Goal: Task Accomplishment & Management: Manage account settings

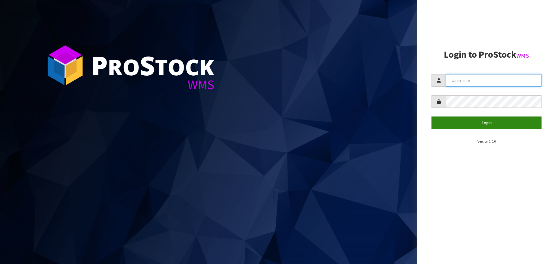
type input "[PERSON_NAME]"
click at [457, 117] on button "Login" at bounding box center [487, 123] width 110 height 12
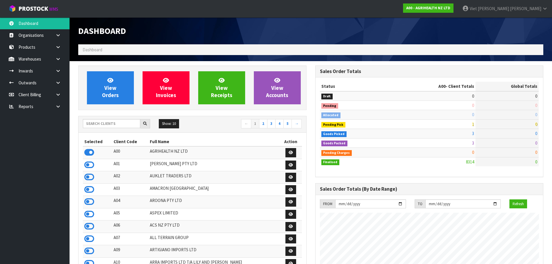
scroll to position [439, 237]
click at [132, 121] on input "text" at bounding box center [111, 123] width 57 height 9
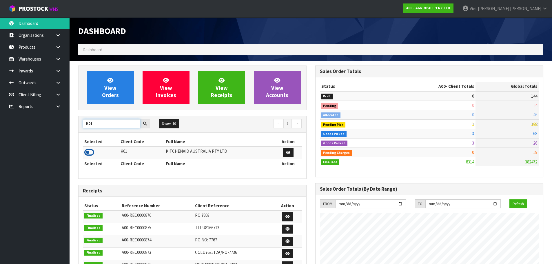
type input "K01"
click at [93, 151] on icon at bounding box center [89, 152] width 10 height 9
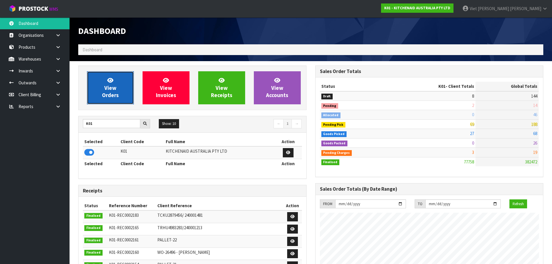
click at [114, 86] on span "View Orders" at bounding box center [110, 88] width 17 height 22
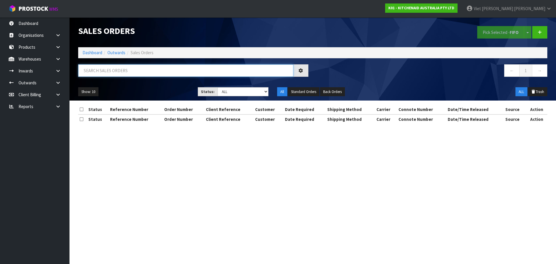
click at [155, 73] on input "text" at bounding box center [185, 70] width 215 height 12
paste input "Contract Warehousing & Logistics, 17 Allens Rd, East Tamaki, 2013"
type input "CONTRACT WAREHOUSING & LOGISTICS, 17 ALLENS RD, EAST TAMAKI, 2013"
drag, startPoint x: 240, startPoint y: 69, endPoint x: -95, endPoint y: 81, distance: 335.2
click at [0, 81] on html "Toggle navigation ProStock WMS K01 - KITCHENAID AUSTRALIA PTY LTD Viet Hoang Tr…" at bounding box center [278, 132] width 556 height 264
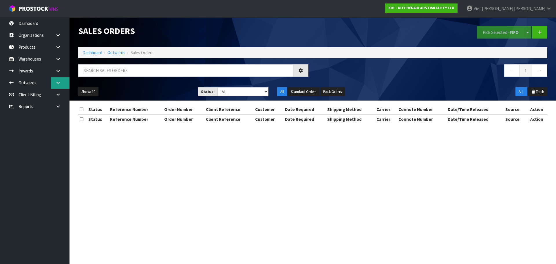
click at [57, 80] on link at bounding box center [60, 83] width 19 height 12
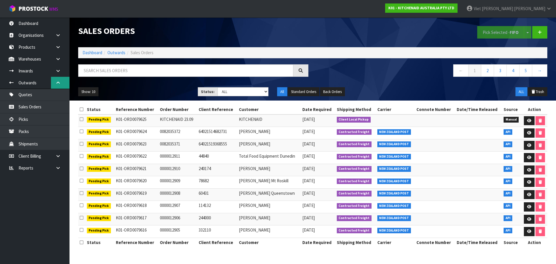
click at [57, 79] on link at bounding box center [60, 83] width 19 height 12
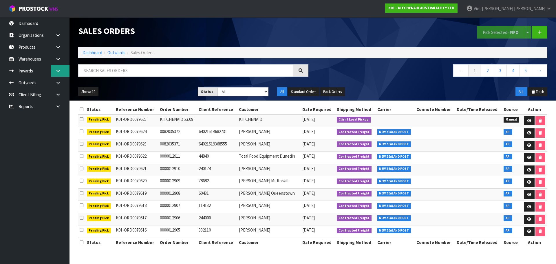
click at [57, 73] on icon at bounding box center [58, 71] width 6 height 4
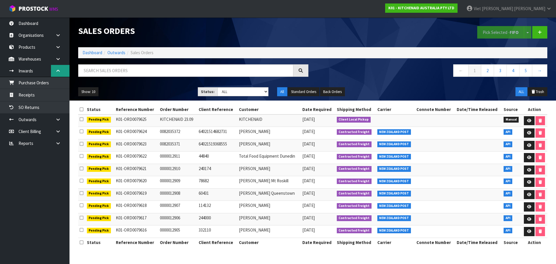
click at [57, 74] on link at bounding box center [60, 71] width 19 height 12
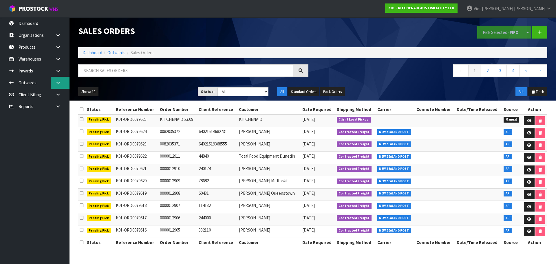
click at [59, 85] on icon at bounding box center [58, 83] width 6 height 4
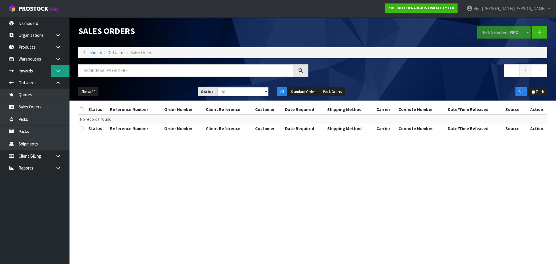
click at [60, 75] on link at bounding box center [60, 71] width 19 height 12
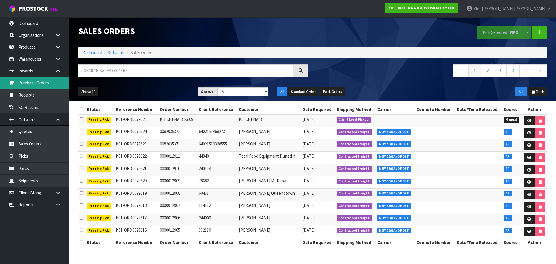
click at [54, 83] on link "Purchase Orders" at bounding box center [35, 83] width 70 height 12
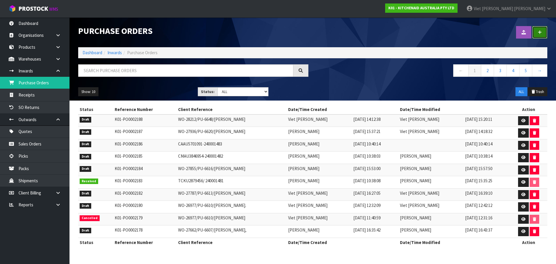
click at [545, 36] on link at bounding box center [540, 32] width 15 height 12
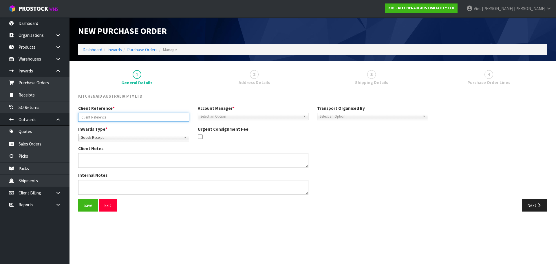
click at [155, 117] on input "text" at bounding box center [133, 117] width 111 height 9
click at [102, 117] on input "text" at bounding box center [133, 117] width 111 height 9
paste input "CONTRACT WAREHOUSING & LOGISTICS, 17 ALLENS RD, EAST TAMAKI, 2013"
type input "CONTRACT WAREHOUSING & LOGISTICS, 17 ALLENS RD, EAST TAMAKI, 2013"
click at [168, 111] on div "Client Reference *" at bounding box center [134, 113] width 120 height 17
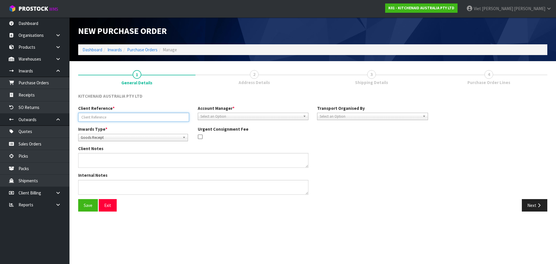
click at [163, 115] on input "text" at bounding box center [133, 117] width 111 height 9
paste input "WO-28275"
paste input "PU-6650"
paste input "[PERSON_NAME]"
type input "WO-28275/PU-6650/[PERSON_NAME]"
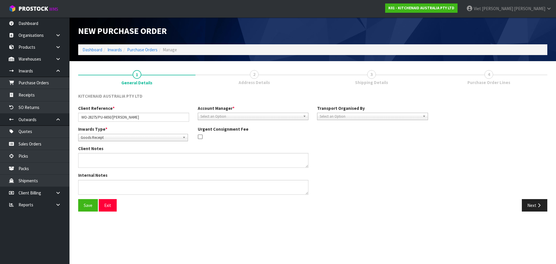
click at [238, 112] on div "Account Manager * Zubair Moolla Rod Giles Kirsty Giles Tracey Retter Vineeta Li…" at bounding box center [254, 112] width 120 height 15
click at [236, 117] on span "Select an Option" at bounding box center [251, 116] width 101 height 7
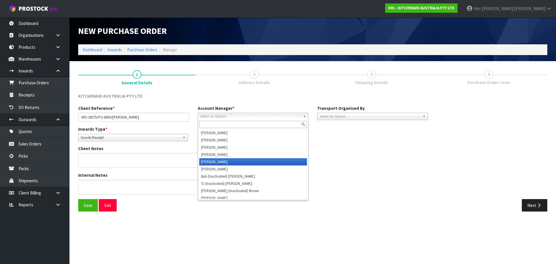
click at [240, 161] on li "[PERSON_NAME]" at bounding box center [253, 161] width 108 height 7
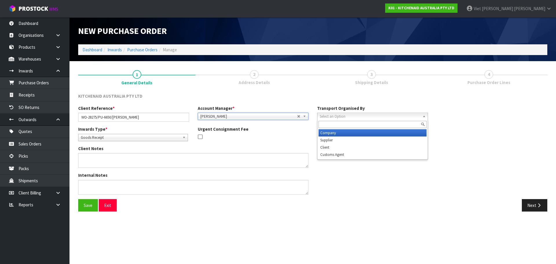
click at [339, 115] on span "Select an Option" at bounding box center [370, 116] width 101 height 7
click at [343, 135] on li "Company" at bounding box center [373, 132] width 108 height 7
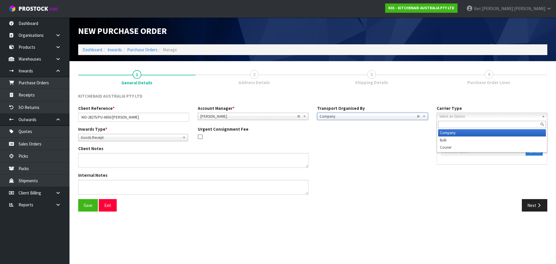
click at [476, 112] on div "Carrier Type Company Bulk Courier Select an Option Company Bulk Courier" at bounding box center [492, 112] width 111 height 15
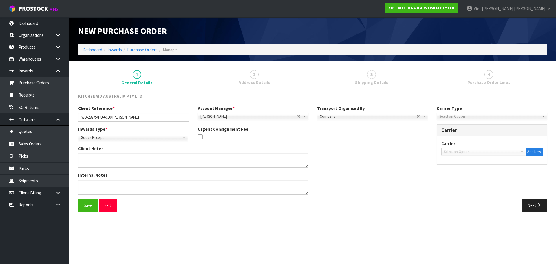
click at [472, 114] on span "Select an Option" at bounding box center [490, 116] width 101 height 7
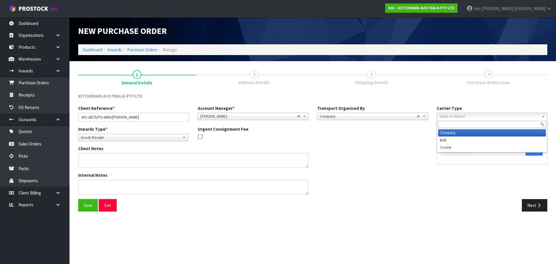
click at [468, 136] on li "Company" at bounding box center [493, 132] width 108 height 7
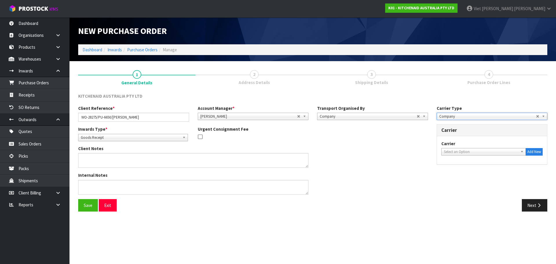
click at [470, 151] on span "Select an Option" at bounding box center [481, 151] width 74 height 7
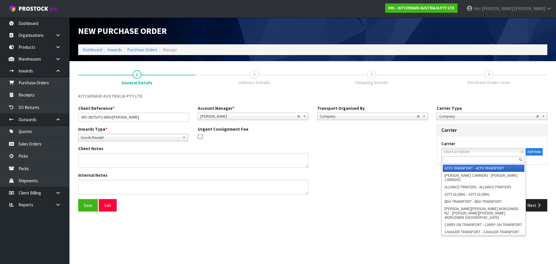
click at [471, 117] on span "Company" at bounding box center [488, 116] width 97 height 7
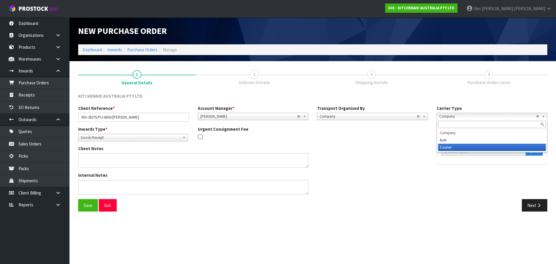
click at [465, 148] on li "Courier" at bounding box center [493, 147] width 108 height 7
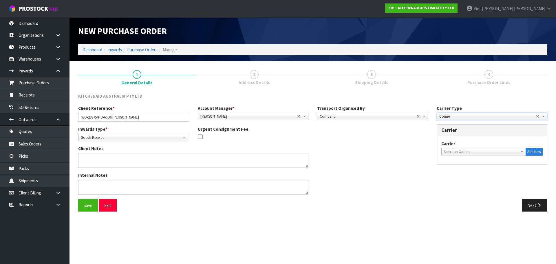
click at [121, 138] on span "Goods Receipt" at bounding box center [130, 137] width 99 height 7
click at [112, 159] on li "Goods Returned" at bounding box center [133, 161] width 107 height 7
click at [94, 202] on button "Save" at bounding box center [88, 205] width 20 height 12
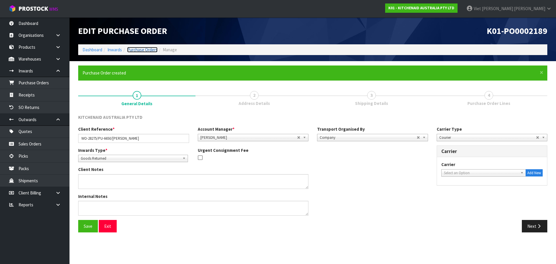
drag, startPoint x: 151, startPoint y: 35, endPoint x: 134, endPoint y: 52, distance: 24.2
drag, startPoint x: 134, startPoint y: 52, endPoint x: 224, endPoint y: 30, distance: 92.9
click at [224, 30] on h1 "Edit Purchase Order" at bounding box center [193, 31] width 230 height 10
drag, startPoint x: 152, startPoint y: 1, endPoint x: 420, endPoint y: 54, distance: 272.7
click at [420, 54] on ol "Dashboard Inwards Purchase Orders Manage" at bounding box center [313, 49] width 470 height 11
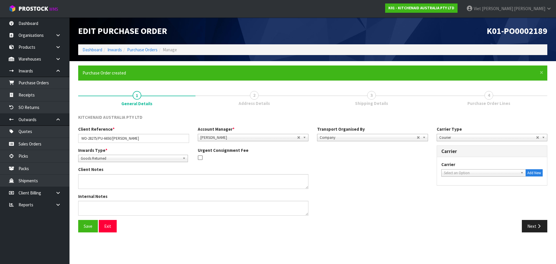
click at [469, 173] on span "Select an Option" at bounding box center [481, 173] width 74 height 7
click at [465, 178] on input "nzpost" at bounding box center [484, 180] width 82 height 7
type input "nzp"
click at [463, 190] on li "NZP - NEW ZEALAND POST" at bounding box center [484, 189] width 82 height 7
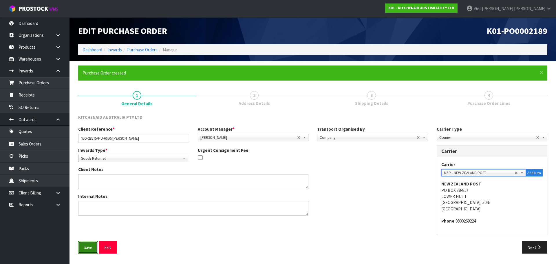
click at [92, 245] on button "Save" at bounding box center [88, 247] width 20 height 12
click at [531, 245] on button "Next" at bounding box center [535, 247] width 26 height 12
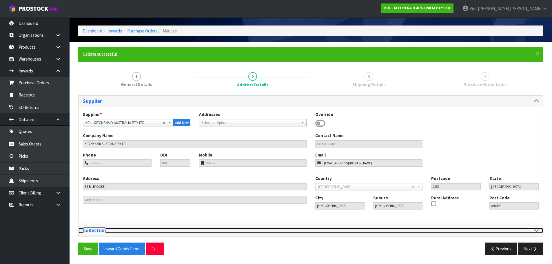
drag, startPoint x: 358, startPoint y: 232, endPoint x: 317, endPoint y: 235, distance: 40.9
click at [358, 232] on div at bounding box center [427, 231] width 224 height 6
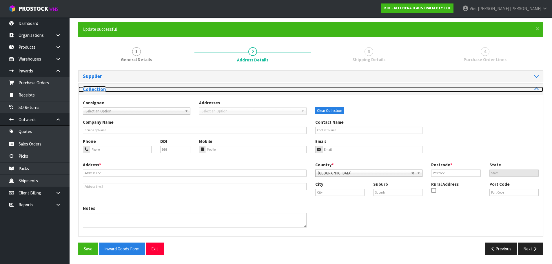
scroll to position [44, 0]
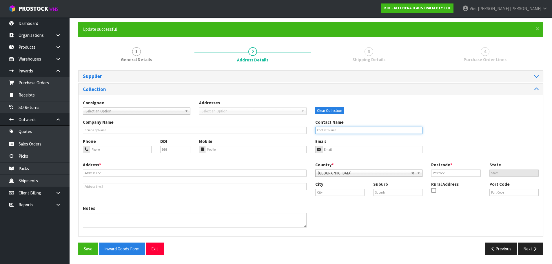
drag, startPoint x: 365, startPoint y: 130, endPoint x: 332, endPoint y: 143, distance: 35.6
click at [365, 130] on input "text" at bounding box center [369, 130] width 108 height 7
paste input "PHILIP SULLIVAN"
type input "PHILIP SULLIVAN"
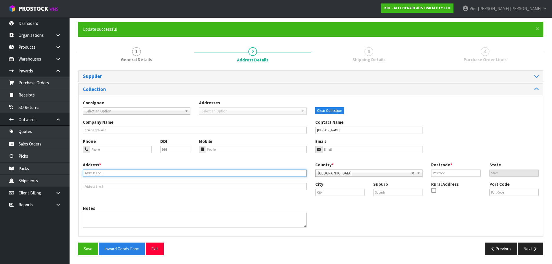
click at [119, 176] on input "text" at bounding box center [195, 173] width 224 height 7
paste input "[STREET_ADDRESS]"
type input "[STREET_ADDRESS]"
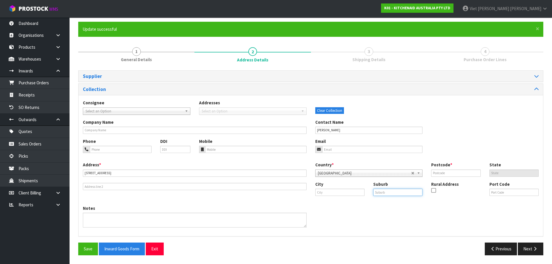
click at [398, 194] on input "text" at bounding box center [397, 192] width 49 height 7
paste input "KHANDALLAH"
type input "KHANDALLAH"
click at [346, 194] on input "text" at bounding box center [339, 192] width 49 height 7
paste input "Wellington"
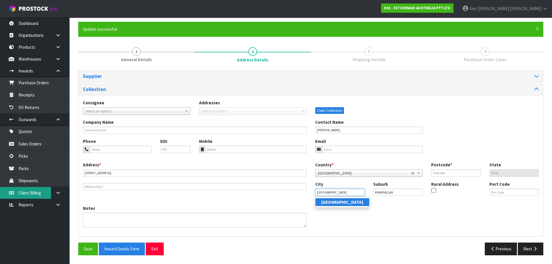
type input "Wellington"
click at [469, 173] on input "text" at bounding box center [455, 173] width 49 height 7
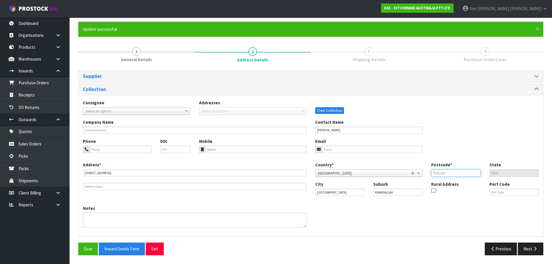
paste input "6035"
type input "6035"
click at [355, 150] on input "email" at bounding box center [372, 149] width 101 height 7
paste input "philip.sullivan91@gmail.com"
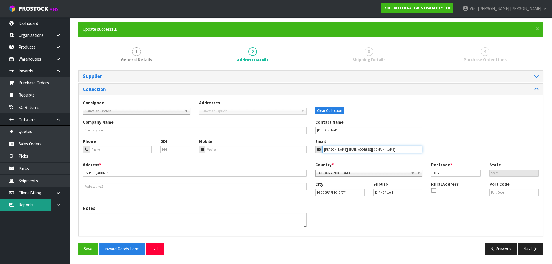
type input "philip.sullivan91@gmail.com"
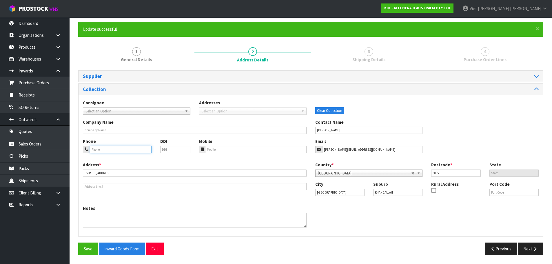
click at [104, 151] on input "tel" at bounding box center [121, 149] width 62 height 7
paste input "+64 21 863 234"
type input "+64 21 863 234"
click at [92, 248] on button "Save" at bounding box center [88, 249] width 20 height 12
click at [165, 112] on span "Select an Option" at bounding box center [133, 111] width 97 height 7
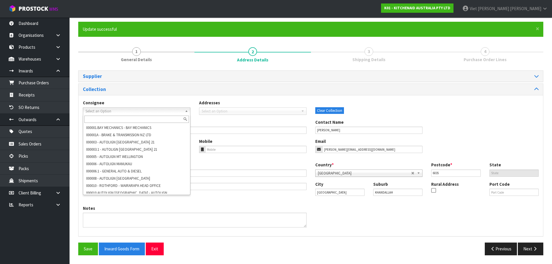
click at [152, 110] on span "Select an Option" at bounding box center [133, 111] width 97 height 7
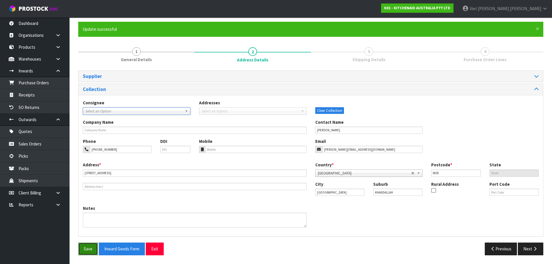
click at [85, 251] on button "Save" at bounding box center [88, 249] width 20 height 12
click at [526, 248] on button "Next" at bounding box center [531, 249] width 26 height 12
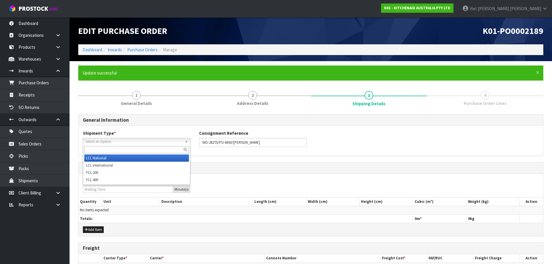
click at [147, 142] on span "Select an Option" at bounding box center [133, 141] width 97 height 7
click at [140, 160] on li "LCL National" at bounding box center [136, 157] width 105 height 7
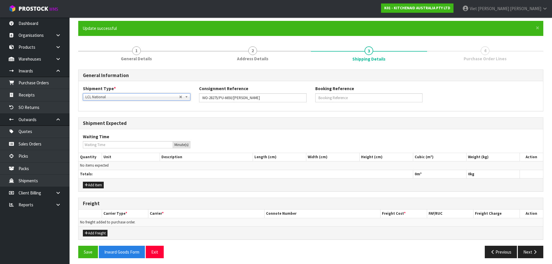
scroll to position [48, 0]
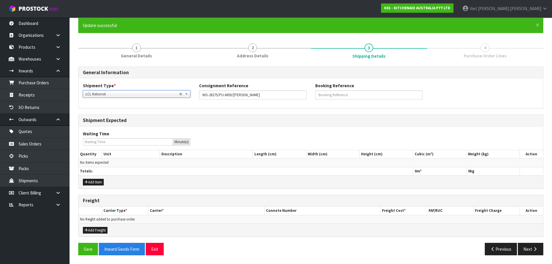
click at [78, 252] on div "Save Inward Goods Form Exit" at bounding box center [192, 249] width 237 height 12
click at [89, 249] on button "Save" at bounding box center [88, 249] width 20 height 12
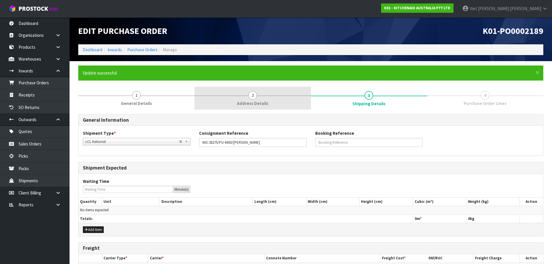
click at [299, 102] on link "2 Address Details" at bounding box center [252, 98] width 116 height 23
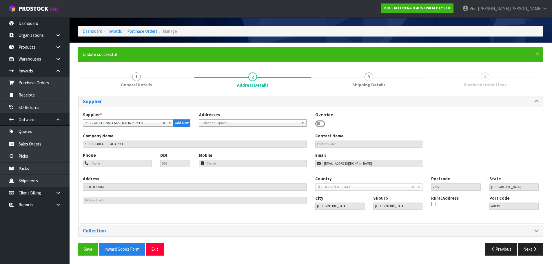
scroll to position [19, 0]
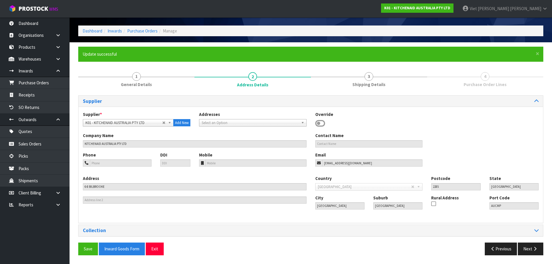
click at [130, 70] on link "1 General Details" at bounding box center [136, 79] width 116 height 23
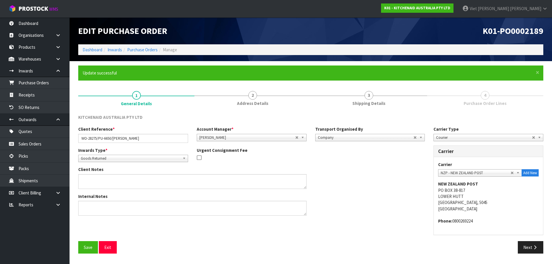
scroll to position [0, 0]
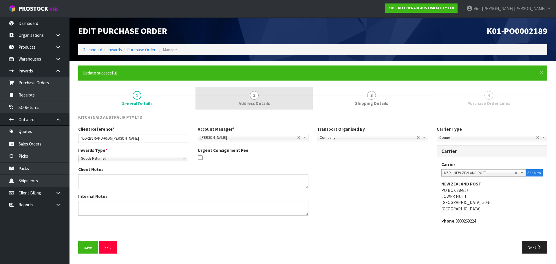
click at [251, 95] on span "2" at bounding box center [254, 95] width 9 height 9
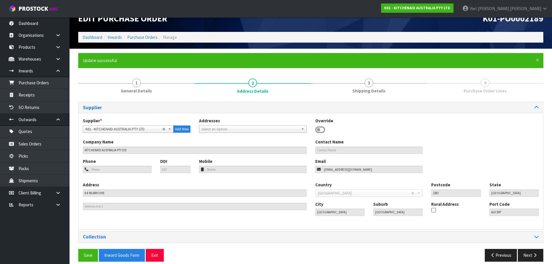
scroll to position [19, 0]
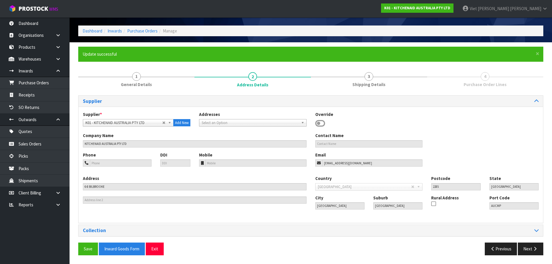
click at [292, 239] on div "Supplier Supplier * A00 - AGRIHEALTH NZ LTD A01 - AGAIN FASTER PTY LTD A02 - AU…" at bounding box center [310, 177] width 465 height 164
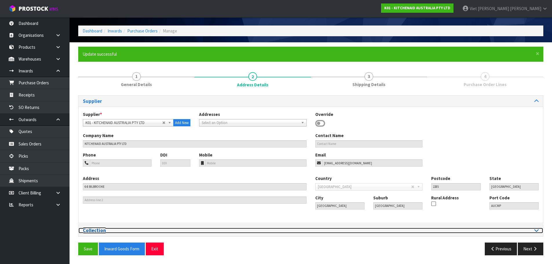
click at [302, 230] on h3 "Collection" at bounding box center [195, 231] width 224 height 6
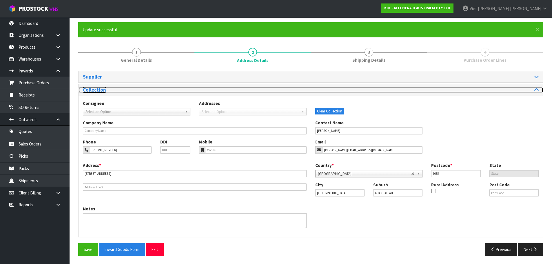
scroll to position [44, 0]
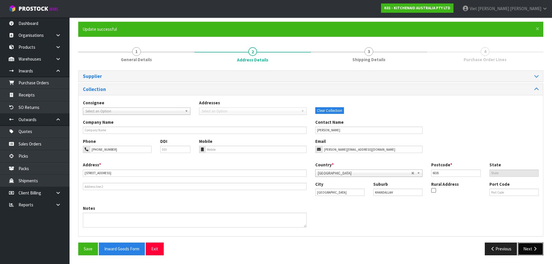
click at [536, 253] on button "Next" at bounding box center [531, 249] width 26 height 12
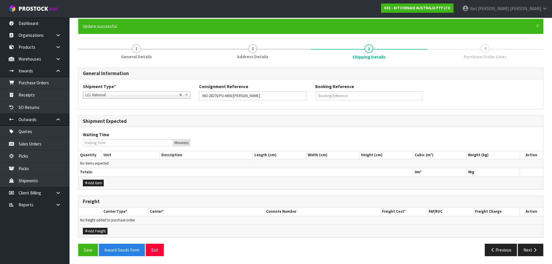
scroll to position [48, 0]
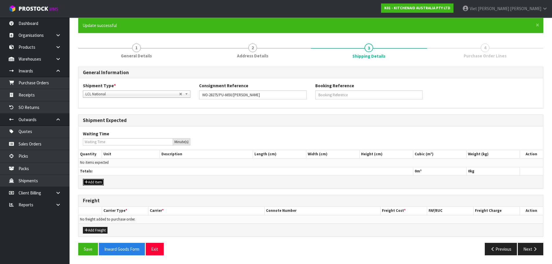
click at [101, 182] on button "Add Item" at bounding box center [93, 182] width 21 height 7
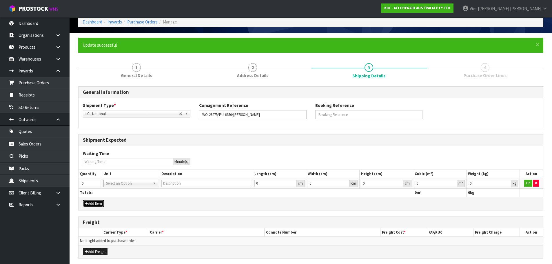
scroll to position [50, 0]
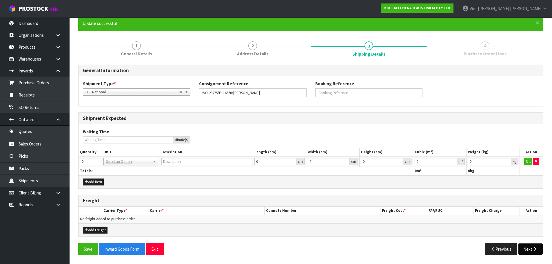
click at [532, 253] on button "Next" at bounding box center [531, 249] width 26 height 12
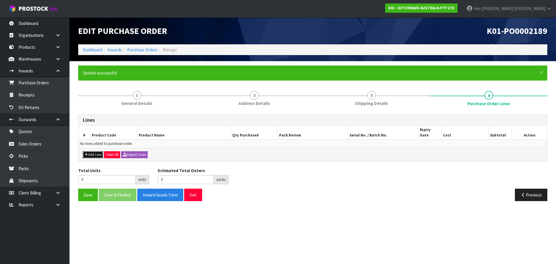
click at [95, 151] on button "Add Line" at bounding box center [93, 154] width 20 height 7
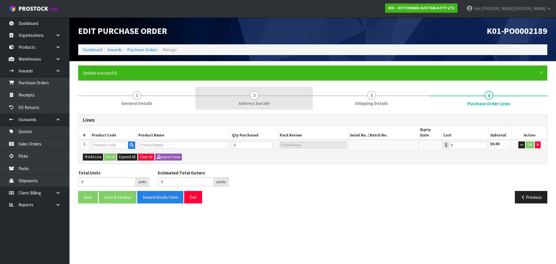
click at [244, 100] on span "Address Details" at bounding box center [254, 103] width 31 height 6
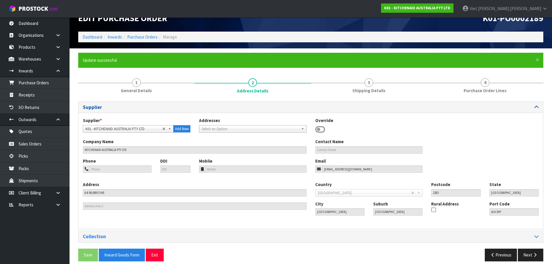
scroll to position [19, 0]
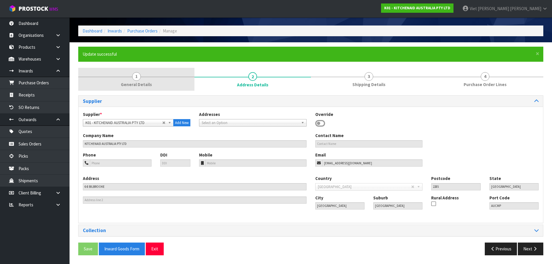
click at [157, 85] on link "1 General Details" at bounding box center [136, 79] width 116 height 23
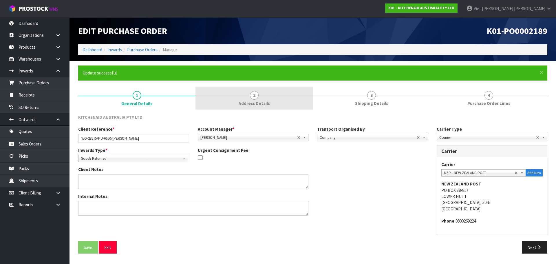
click at [225, 95] on link "2 Address Details" at bounding box center [254, 98] width 117 height 23
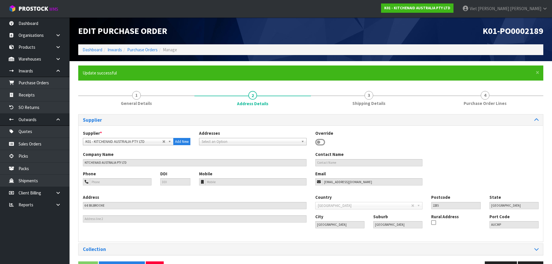
scroll to position [19, 0]
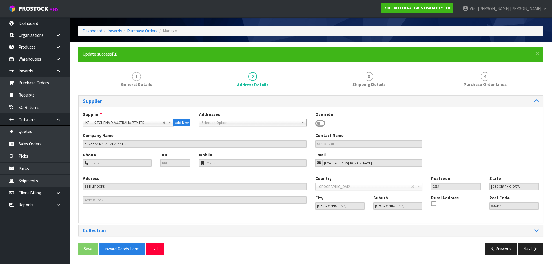
click at [200, 234] on div "Collection" at bounding box center [311, 230] width 465 height 11
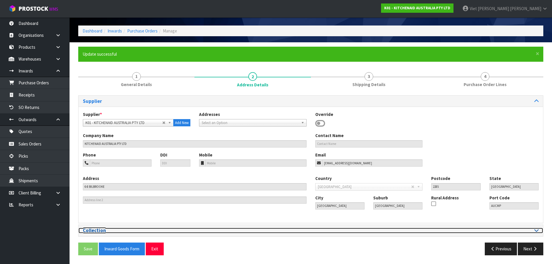
click at [533, 232] on div at bounding box center [427, 231] width 224 height 6
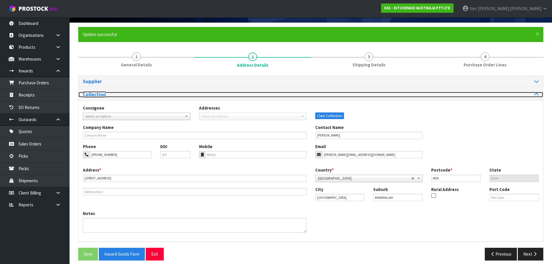
scroll to position [44, 0]
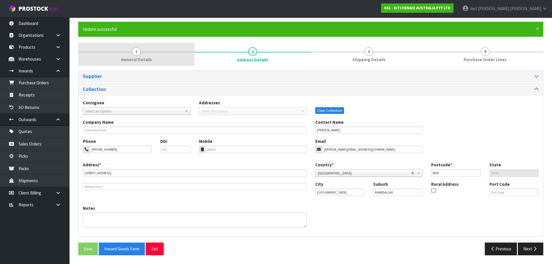
click at [173, 61] on link "1 General Details" at bounding box center [136, 54] width 116 height 23
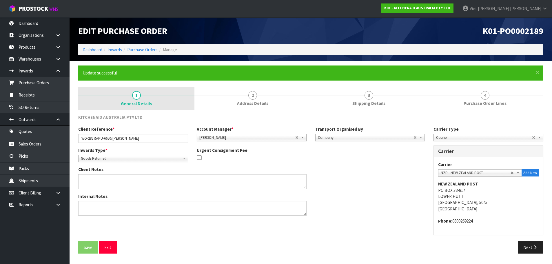
scroll to position [0, 0]
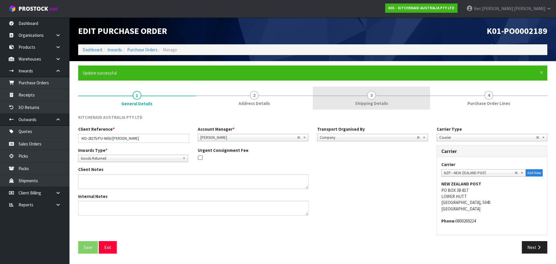
click at [366, 92] on link "3 Shipping Details" at bounding box center [371, 98] width 117 height 23
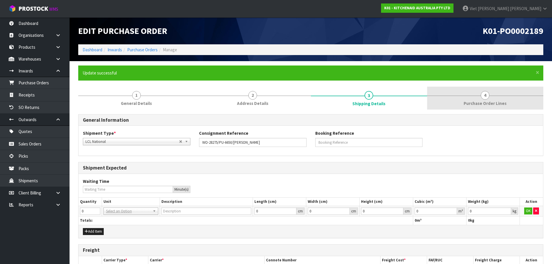
click at [452, 92] on link "4 Purchase Order Lines" at bounding box center [485, 98] width 116 height 23
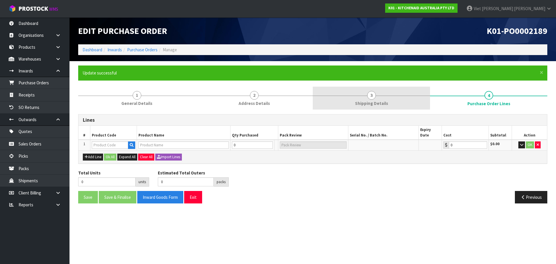
click at [390, 93] on link "3 Shipping Details" at bounding box center [371, 98] width 117 height 23
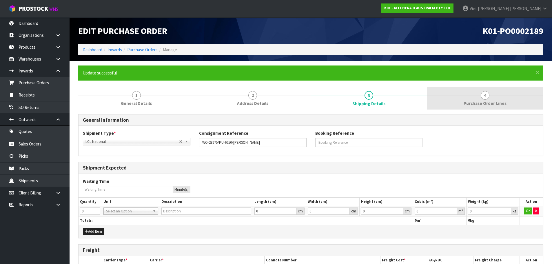
click at [479, 94] on link "4 Purchase Order Lines" at bounding box center [485, 98] width 116 height 23
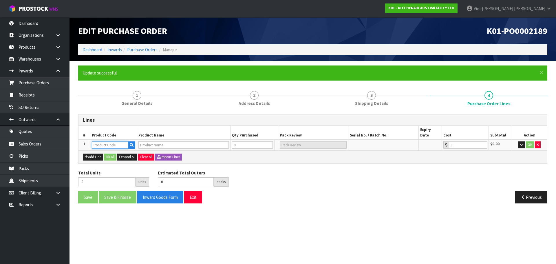
click at [116, 141] on input "text" at bounding box center [110, 144] width 37 height 7
paste input "KSM5GB"
type input "KSM5GB"
type input "4.7L GLASS BOWL - 5 QUART WITH LID ( K5GB)"
type input "0.00"
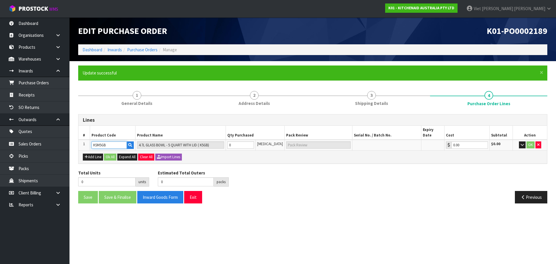
type input "KSM5GB"
type input "1"
type input "1 CTN"
type input "1"
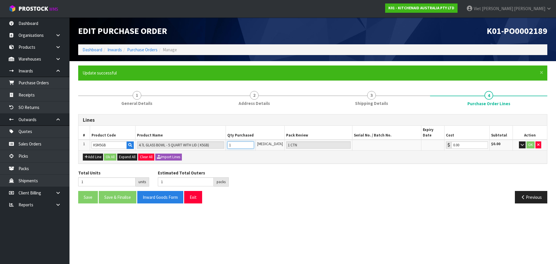
type input "1"
click at [254, 141] on input "1" at bounding box center [241, 144] width 26 height 7
click at [109, 154] on button "Ok All" at bounding box center [110, 157] width 12 height 7
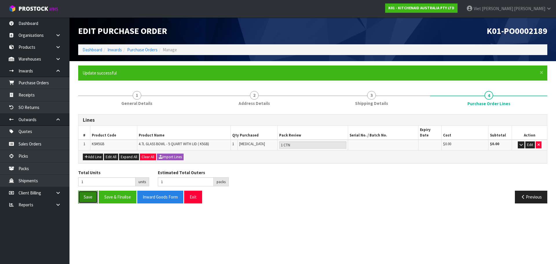
click at [89, 191] on button "Save" at bounding box center [88, 197] width 20 height 12
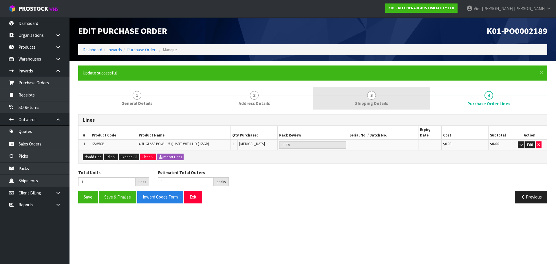
click at [412, 108] on link "3 Shipping Details" at bounding box center [371, 98] width 117 height 23
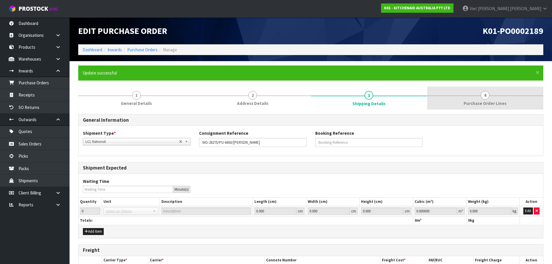
scroll to position [50, 0]
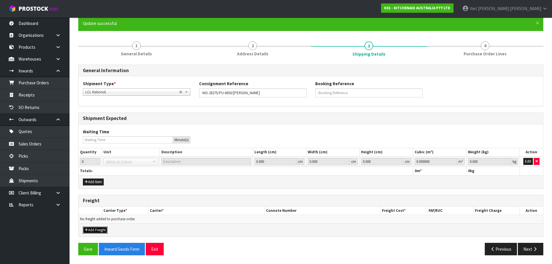
click at [95, 231] on button "Add Freight" at bounding box center [95, 230] width 25 height 7
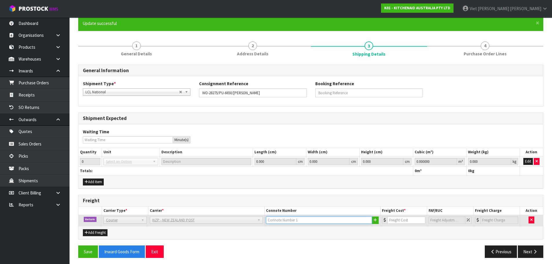
click at [309, 220] on input "text" at bounding box center [319, 219] width 106 height 7
click at [413, 232] on div "Add Freight" at bounding box center [311, 232] width 465 height 13
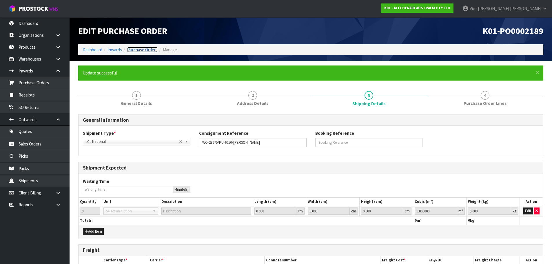
scroll to position [52, 0]
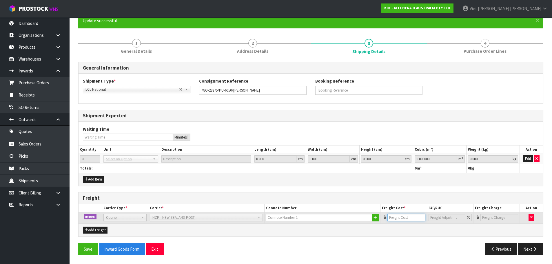
click at [397, 219] on input "number" at bounding box center [406, 217] width 38 height 7
paste input "8.45"
type input "8.45"
click at [299, 215] on input "text" at bounding box center [319, 217] width 106 height 7
click at [331, 217] on input "text" at bounding box center [319, 217] width 106 height 7
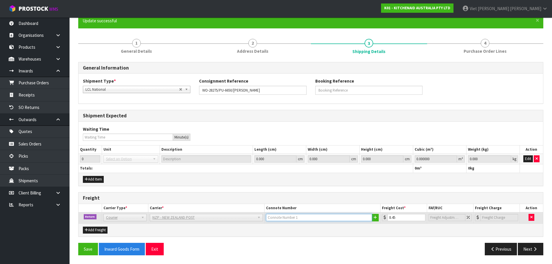
paste input "(00) 89421 03926 03031 568"
type input "(00) 89421 03926 03031 568"
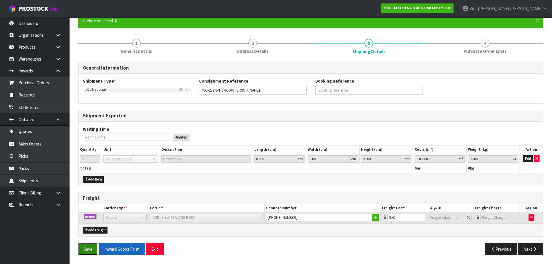
drag, startPoint x: 81, startPoint y: 246, endPoint x: 108, endPoint y: 243, distance: 27.5
click at [81, 246] on button "Save" at bounding box center [88, 249] width 20 height 12
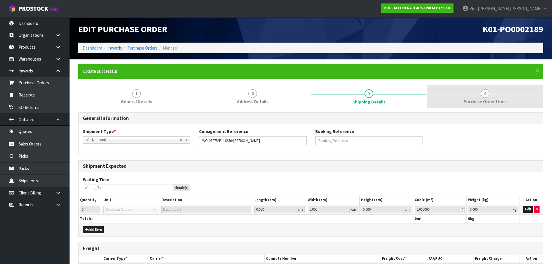
scroll to position [0, 0]
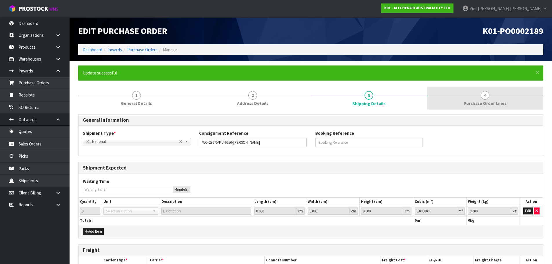
click at [467, 97] on link "4 Purchase Order Lines" at bounding box center [485, 98] width 116 height 23
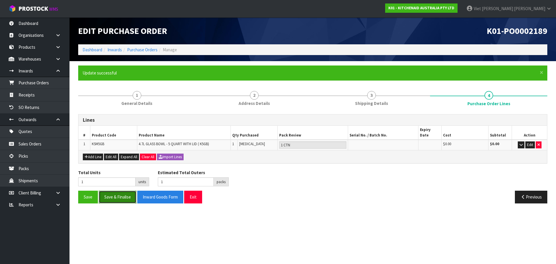
click at [117, 192] on button "Save & Finalise" at bounding box center [118, 197] width 38 height 12
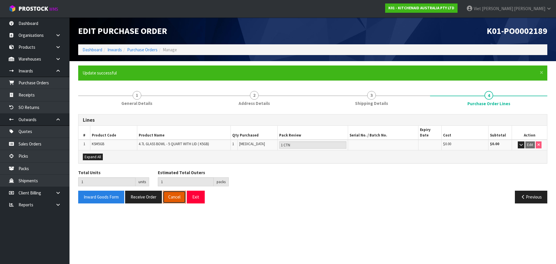
click at [168, 191] on button "Cancel" at bounding box center [174, 197] width 23 height 12
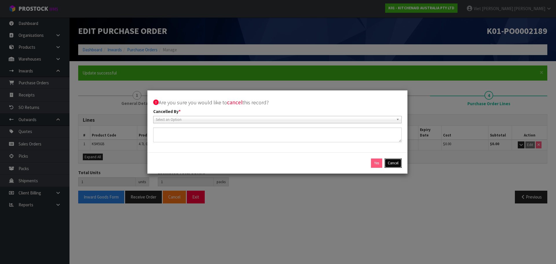
click at [398, 163] on button "Cancel" at bounding box center [393, 163] width 17 height 9
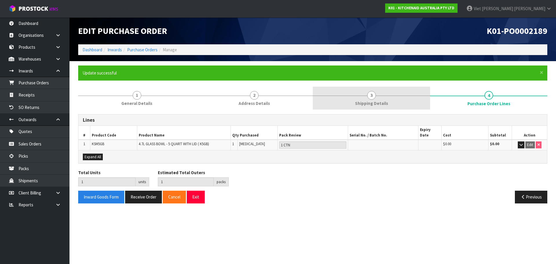
click at [385, 103] on span "Shipping Details" at bounding box center [371, 103] width 33 height 6
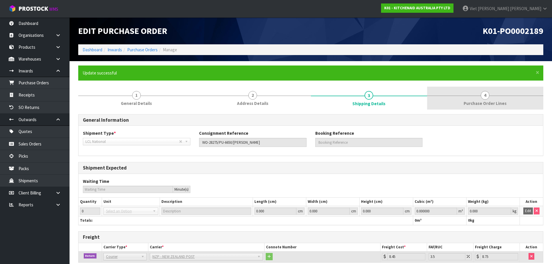
click at [465, 98] on link "4 Purchase Order Lines" at bounding box center [485, 98] width 116 height 23
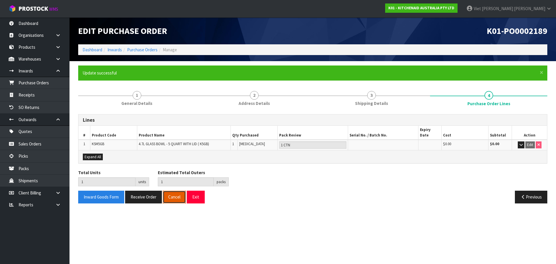
click at [174, 191] on button "Cancel" at bounding box center [174, 197] width 23 height 12
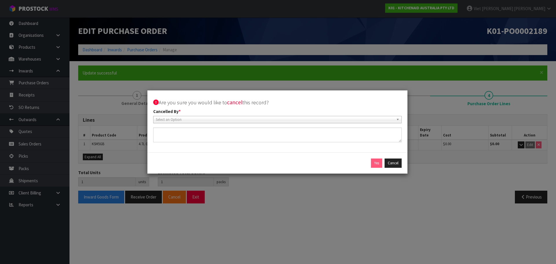
click at [199, 120] on span "Select an Option" at bounding box center [275, 119] width 238 height 7
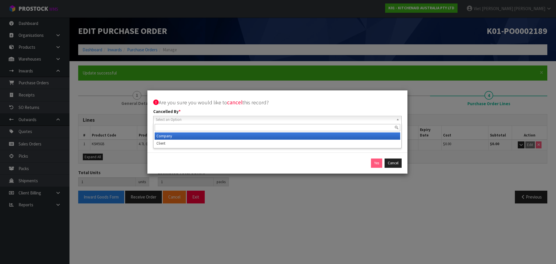
click at [197, 139] on li "Company" at bounding box center [278, 135] width 246 height 7
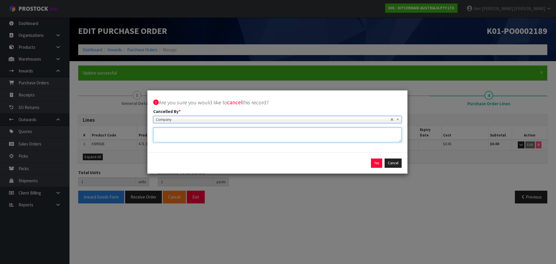
click at [201, 133] on textarea at bounding box center [277, 135] width 249 height 15
type textarea "SHOULD BE PUT AS DRAFT NOT FINALIZE"
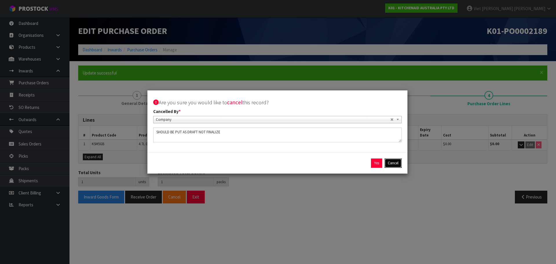
click at [390, 164] on button "Cancel" at bounding box center [393, 163] width 17 height 9
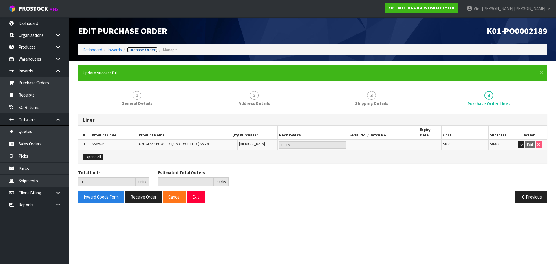
click at [147, 51] on link "Purchase Orders" at bounding box center [142, 50] width 30 height 6
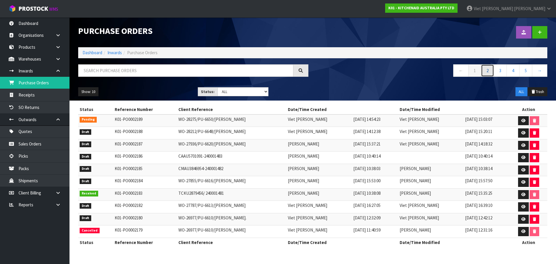
click at [482, 69] on link "2" at bounding box center [487, 70] width 13 height 12
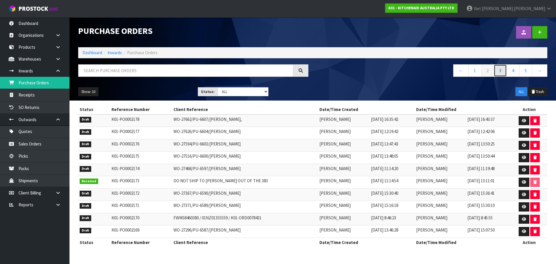
click at [503, 71] on link "3" at bounding box center [500, 70] width 13 height 12
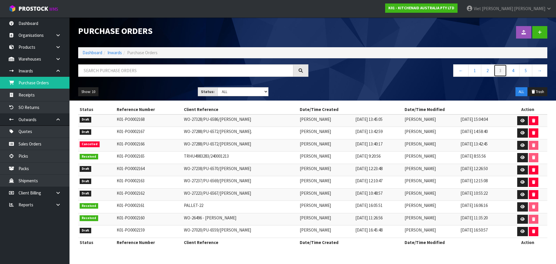
click at [507, 70] on link "3" at bounding box center [500, 70] width 13 height 12
click at [474, 66] on link "1" at bounding box center [475, 70] width 13 height 12
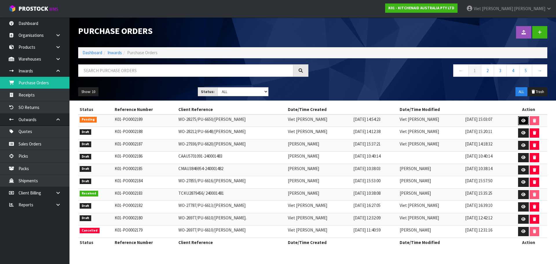
click at [524, 117] on link at bounding box center [523, 120] width 11 height 9
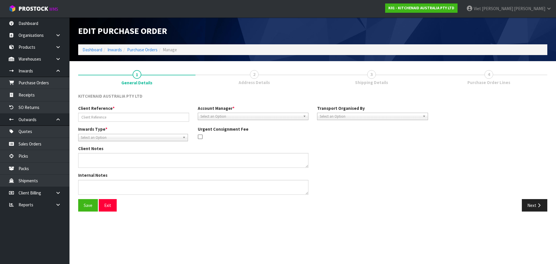
type input "WO-28275/PU-6650/PHILIP SULLIVAN"
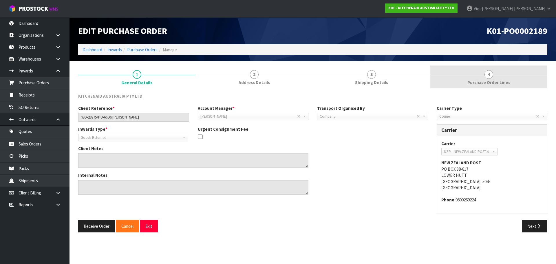
click at [493, 81] on span "Purchase Order Lines" at bounding box center [489, 82] width 43 height 6
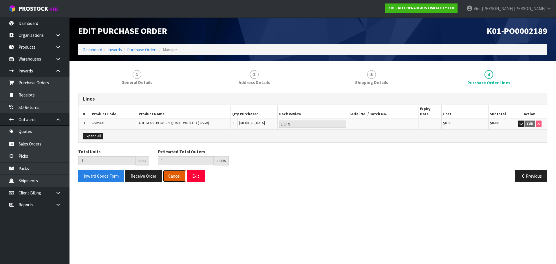
click at [174, 174] on button "Cancel" at bounding box center [174, 176] width 23 height 12
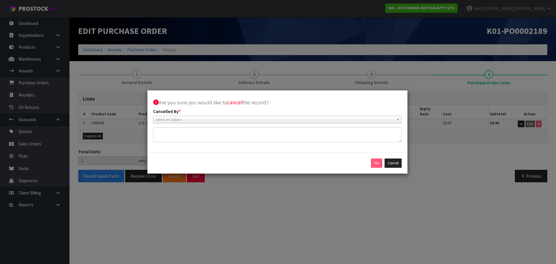
click at [242, 119] on span "Select an Option" at bounding box center [275, 119] width 238 height 7
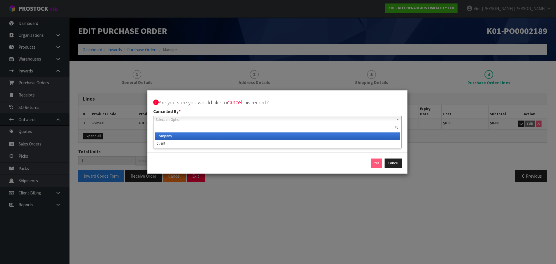
click at [230, 136] on li "Company" at bounding box center [278, 135] width 246 height 7
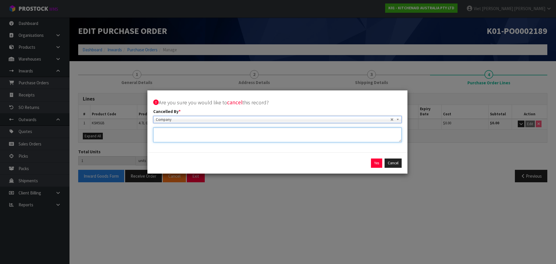
click at [216, 136] on textarea at bounding box center [277, 135] width 249 height 15
type textarea "E"
click at [237, 128] on textarea at bounding box center [277, 135] width 249 height 15
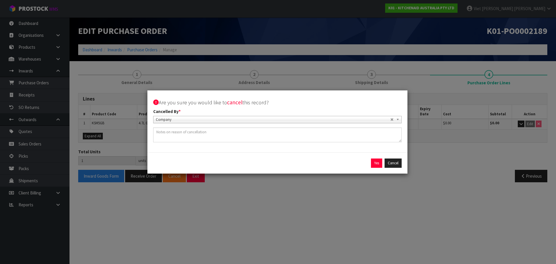
click at [233, 126] on div "Are you sure you would like to cancel this record? Cancelled By * Company Clien…" at bounding box center [278, 121] width 260 height 62
click at [239, 123] on span "Company" at bounding box center [273, 119] width 235 height 7
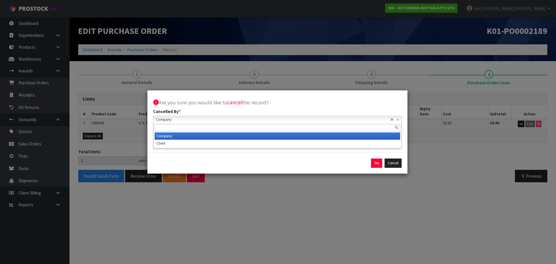
click at [239, 123] on span "Company" at bounding box center [273, 119] width 235 height 7
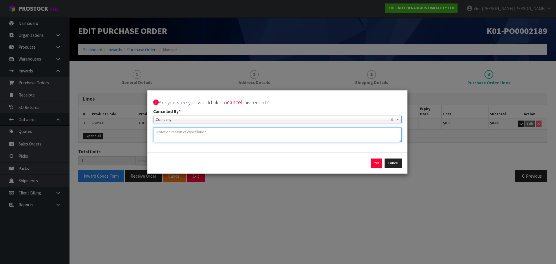
click at [231, 141] on textarea at bounding box center [277, 135] width 249 height 15
click at [235, 141] on textarea at bounding box center [277, 135] width 249 height 15
type textarea "C"
type textarea "SHOULD BE PUT AS DRAFT"
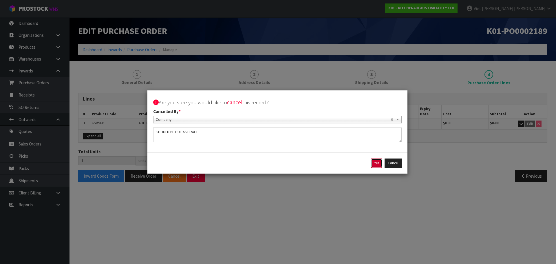
click at [381, 165] on button "Yes" at bounding box center [376, 163] width 11 height 9
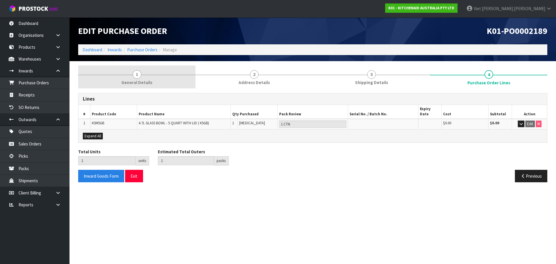
click at [152, 83] on link "1 General Details" at bounding box center [136, 77] width 117 height 23
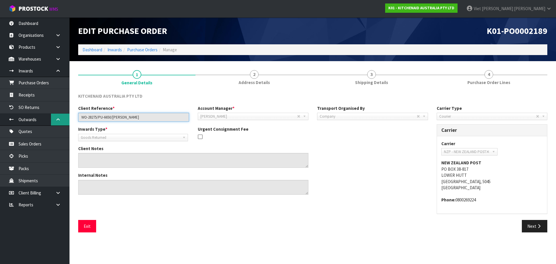
drag, startPoint x: 156, startPoint y: 114, endPoint x: 59, endPoint y: 116, distance: 96.5
click at [59, 116] on body "Toggle navigation ProStock WMS K01 - KITCHENAID AUSTRALIA PTY LTD Viet Hoang Tr…" at bounding box center [278, 132] width 556 height 264
click at [146, 47] on link "Purchase Orders" at bounding box center [142, 50] width 30 height 6
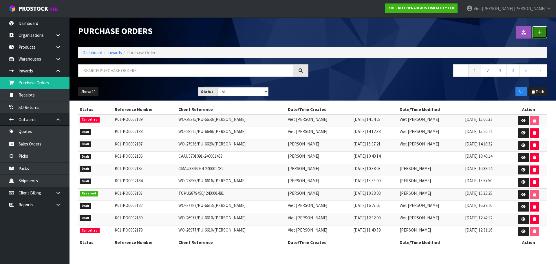
click at [541, 35] on link at bounding box center [540, 32] width 15 height 12
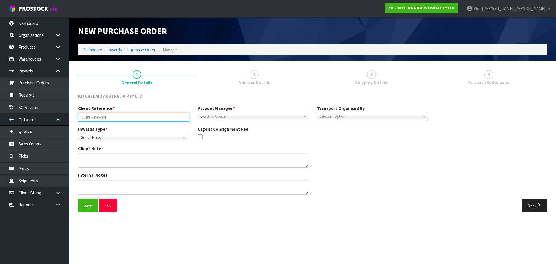
click at [158, 120] on input "text" at bounding box center [133, 117] width 111 height 9
paste input "WO-28275/PU-6650/PHILIP SULLIVAN"
type input "WO-28275/PU-6650/PHILIP SULLIVAN"
click at [157, 137] on span "Goods Receipt" at bounding box center [130, 137] width 99 height 7
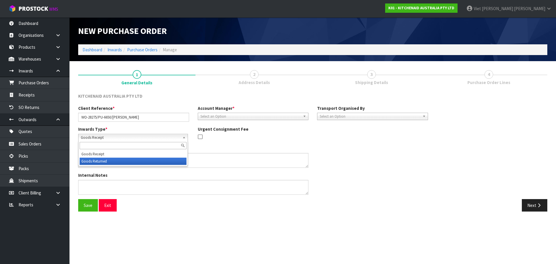
click at [137, 161] on li "Goods Returned" at bounding box center [133, 161] width 107 height 7
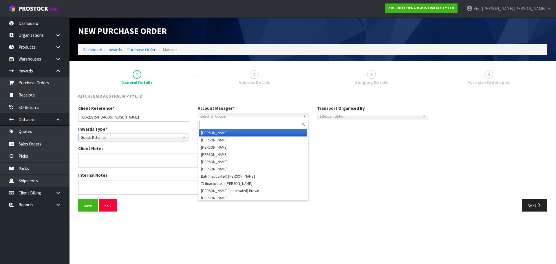
drag, startPoint x: 225, startPoint y: 117, endPoint x: 233, endPoint y: 124, distance: 11.5
click at [226, 117] on span "Select an Option" at bounding box center [251, 116] width 101 height 7
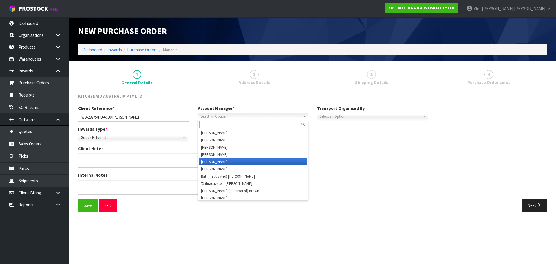
click at [226, 160] on li "Vineeta Lingam" at bounding box center [253, 161] width 108 height 7
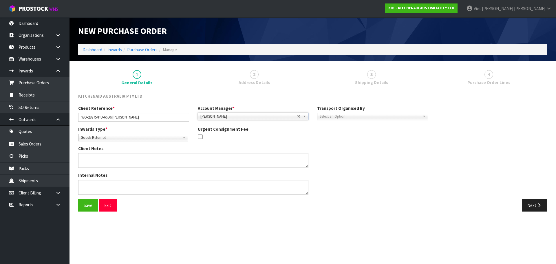
click at [360, 117] on span "Select an Option" at bounding box center [370, 116] width 101 height 7
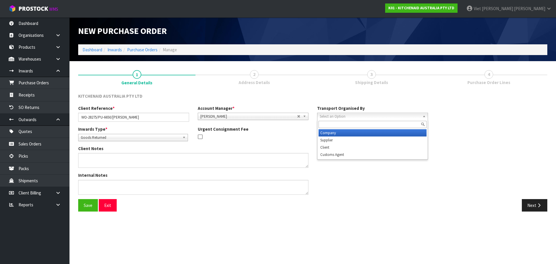
click at [359, 134] on li "Company" at bounding box center [373, 132] width 108 height 7
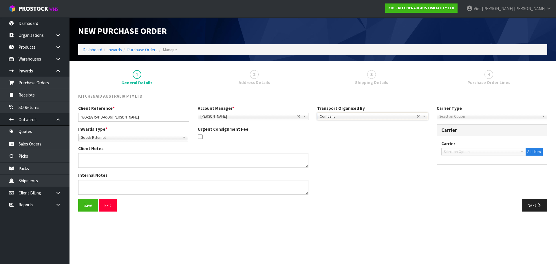
click at [503, 116] on span "Select an Option" at bounding box center [490, 116] width 101 height 7
click at [490, 145] on li "Courier" at bounding box center [493, 147] width 108 height 7
click at [480, 153] on span "Select an Option" at bounding box center [481, 151] width 74 height 7
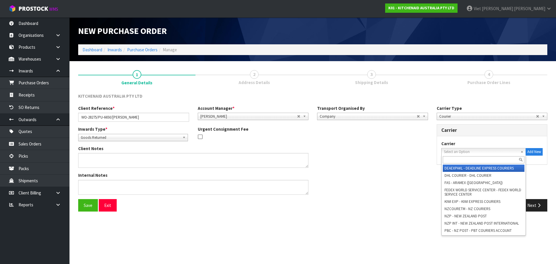
click at [472, 163] on input "text" at bounding box center [484, 159] width 82 height 7
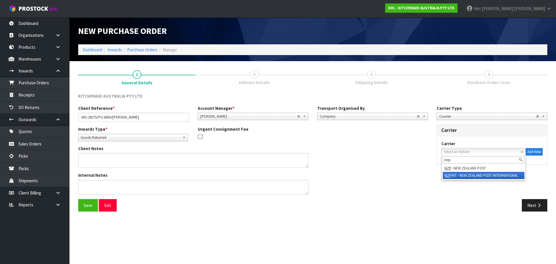
type input "nzp"
click at [484, 171] on li "NZP - NEW ZEALAND POST" at bounding box center [484, 168] width 82 height 7
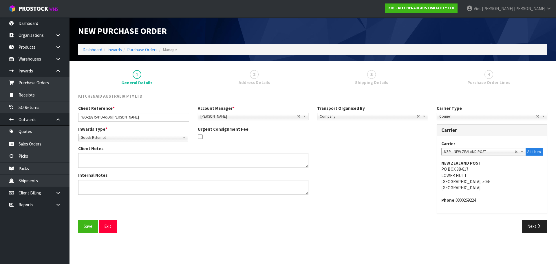
drag, startPoint x: 144, startPoint y: 50, endPoint x: 225, endPoint y: 26, distance: 84.8
click at [253, 36] on h1 "New Purchase Order" at bounding box center [193, 31] width 230 height 10
click at [88, 224] on button "Save" at bounding box center [88, 226] width 20 height 12
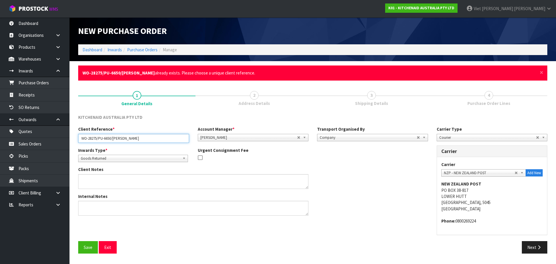
drag, startPoint x: 161, startPoint y: 141, endPoint x: 164, endPoint y: 139, distance: 3.1
click at [161, 140] on input "WO-28275/PU-6650/PHILIP SULLIVAN" at bounding box center [133, 138] width 111 height 9
type input "WO-28275/PU-6650/PHILIP SULLIVAN."
drag, startPoint x: 88, startPoint y: 248, endPoint x: 158, endPoint y: 226, distance: 73.2
click at [88, 248] on button "Save" at bounding box center [88, 247] width 20 height 12
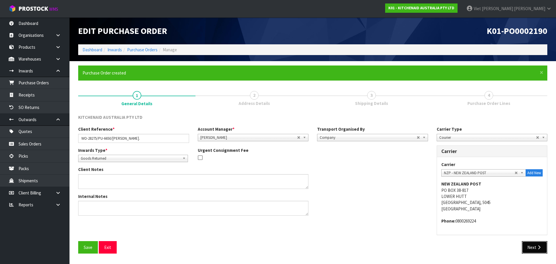
click at [532, 245] on button "Next" at bounding box center [535, 247] width 26 height 12
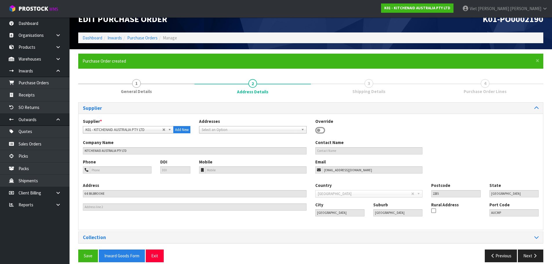
scroll to position [19, 0]
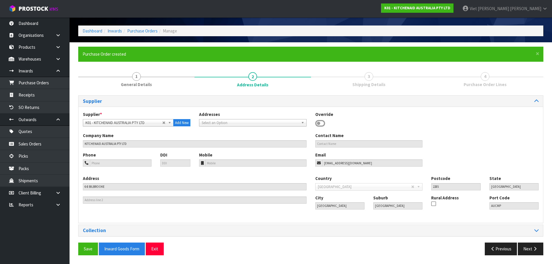
click at [294, 225] on div "Collection Consignee 000001.BAY MECHANICS - BAY MECHANICS 000001A - BRAKE & TRA…" at bounding box center [310, 231] width 465 height 12
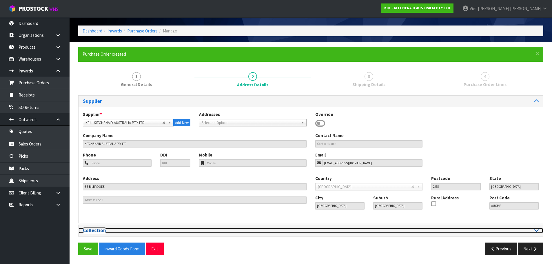
click at [292, 228] on h3 "Collection" at bounding box center [195, 231] width 224 height 6
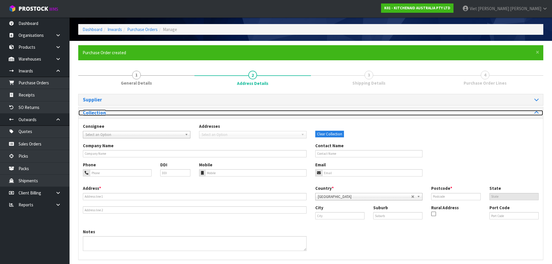
scroll to position [44, 0]
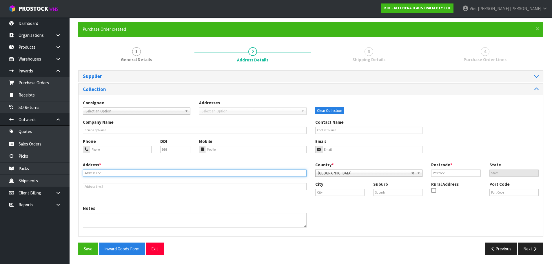
drag, startPoint x: 132, startPoint y: 173, endPoint x: 108, endPoint y: 173, distance: 23.8
click at [132, 173] on input "text" at bounding box center [195, 173] width 224 height 7
paste input "10 LUCKNOW TERRACE"
type input "10 LUCKNOW TERRACE"
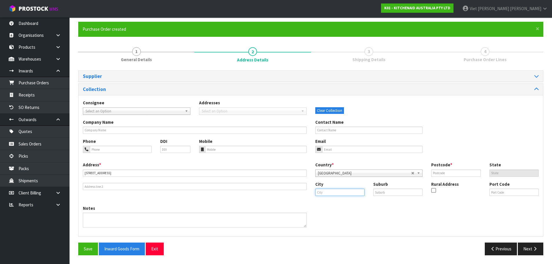
click at [327, 192] on input "text" at bounding box center [339, 192] width 49 height 7
paste input "Wellington"
type input "Wellington"
click at [387, 191] on input "text" at bounding box center [397, 192] width 49 height 7
paste input "KHANDALLAH"
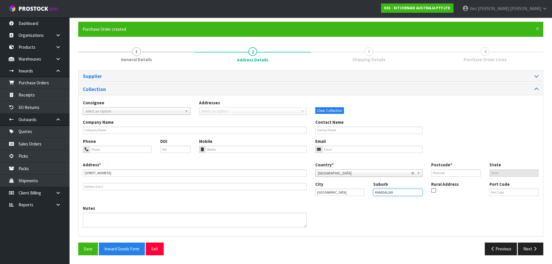
type input "KHANDALLAH"
click at [340, 193] on input "Wellington" at bounding box center [339, 192] width 49 height 7
click at [451, 176] on input "text" at bounding box center [455, 173] width 49 height 7
paste input "6035"
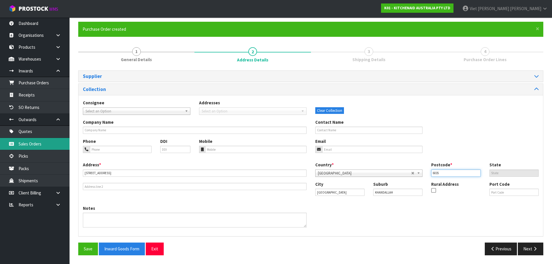
type input "6035"
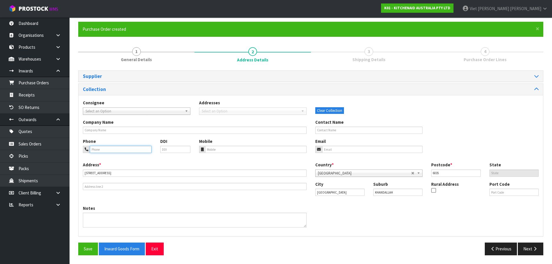
click at [134, 152] on input "tel" at bounding box center [121, 149] width 62 height 7
paste input "+64 21 863 234"
type input "+64 21 863 234"
drag, startPoint x: 349, startPoint y: 149, endPoint x: 274, endPoint y: 153, distance: 74.9
click at [349, 149] on input "email" at bounding box center [372, 149] width 101 height 7
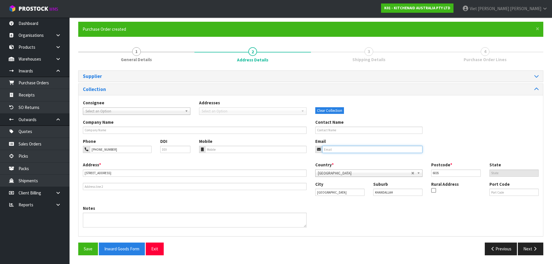
paste input "philip.sullivan91@gmail.com"
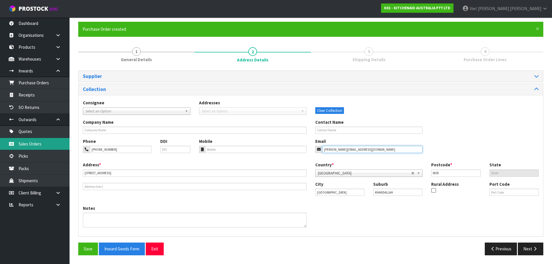
type input "philip.sullivan91@gmail.com"
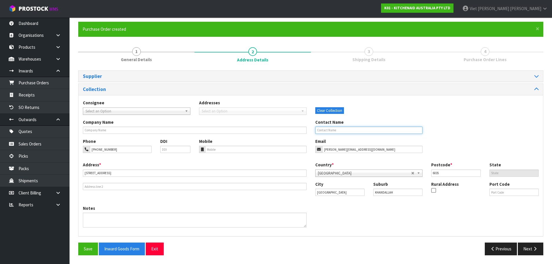
click at [353, 133] on input "text" at bounding box center [369, 130] width 108 height 7
paste input "PHILIP SULLIVAN"
type input "PHILIP SULLIVAN"
click at [86, 249] on button "Save" at bounding box center [88, 249] width 20 height 12
click at [527, 245] on button "Next" at bounding box center [531, 249] width 26 height 12
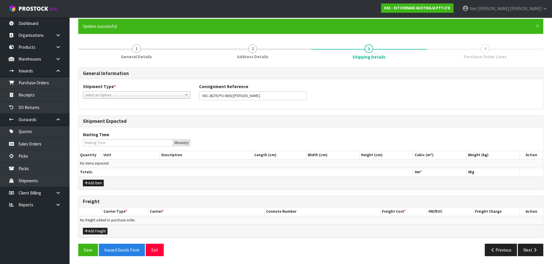
scroll to position [48, 0]
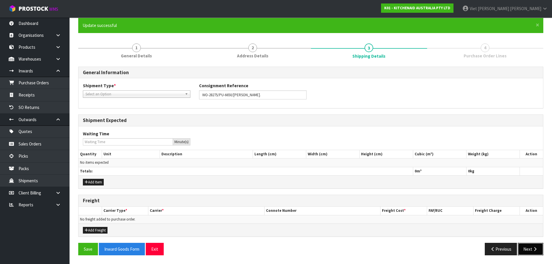
click at [531, 250] on button "Next" at bounding box center [531, 249] width 26 height 12
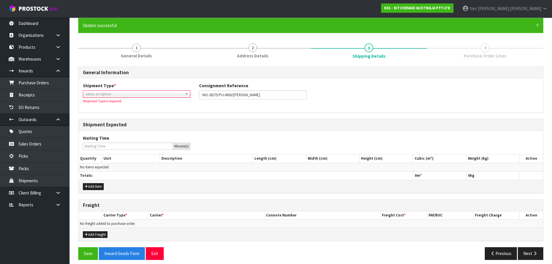
click at [110, 95] on span "Select an Option" at bounding box center [133, 94] width 97 height 7
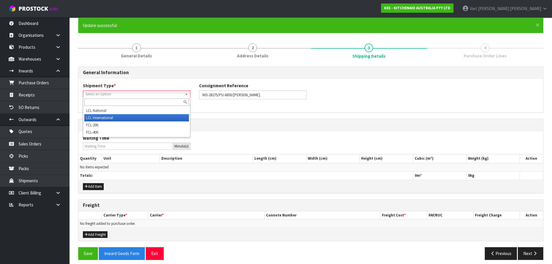
click at [116, 114] on li "LCL National" at bounding box center [136, 110] width 105 height 7
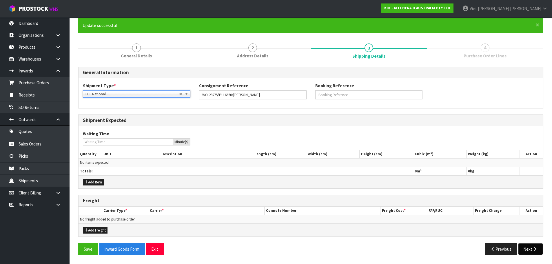
click at [532, 248] on button "Next" at bounding box center [531, 249] width 26 height 12
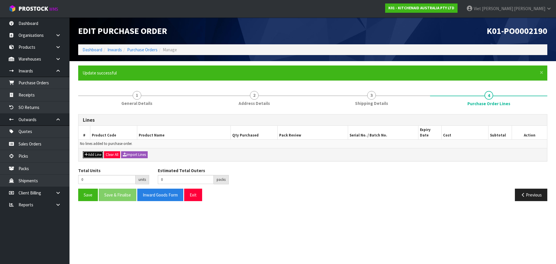
click at [97, 151] on button "Add Line" at bounding box center [93, 154] width 20 height 7
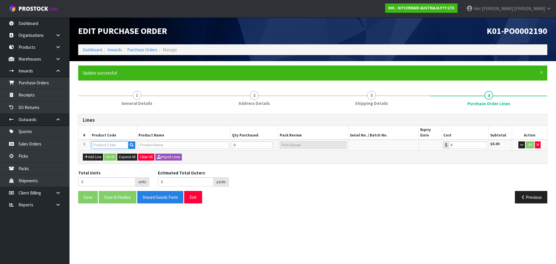
drag, startPoint x: 113, startPoint y: 142, endPoint x: 113, endPoint y: 145, distance: 3.2
click at [113, 142] on input "text" at bounding box center [110, 144] width 37 height 7
paste input "KSM5GB"
type input "KSM5GB"
type input "4.7L GLASS BOWL - 5 QUART WITH LID ( K5GB)"
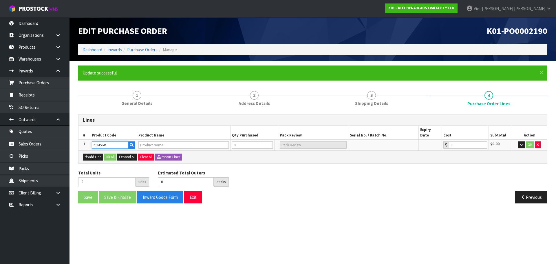
type input "0.00"
type input "KSM5GB"
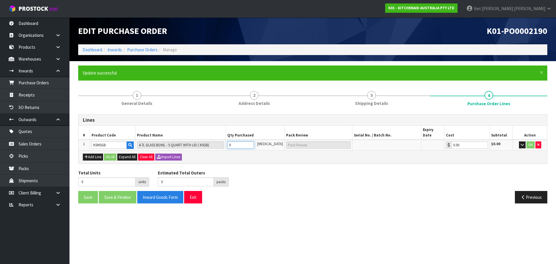
click at [250, 141] on input "0" at bounding box center [241, 144] width 26 height 7
type input "1"
type input "1 CTN"
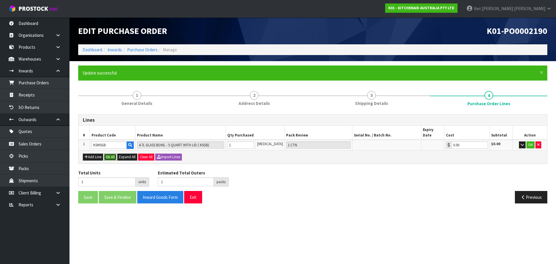
click at [107, 155] on button "Ok All" at bounding box center [110, 157] width 12 height 7
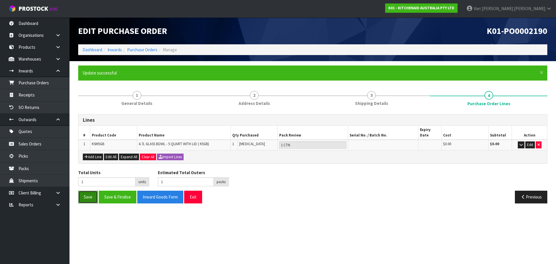
click at [90, 195] on button "Save" at bounding box center [88, 197] width 20 height 12
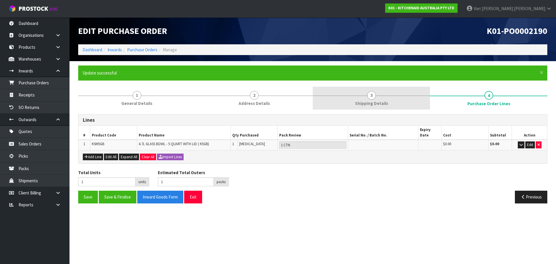
click at [392, 103] on link "3 Shipping Details" at bounding box center [371, 98] width 117 height 23
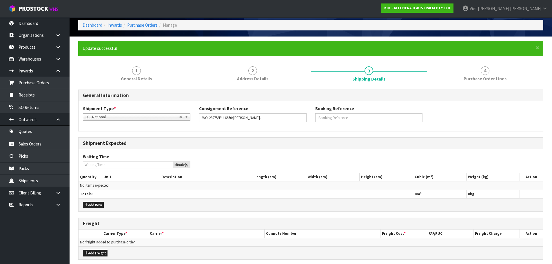
scroll to position [48, 0]
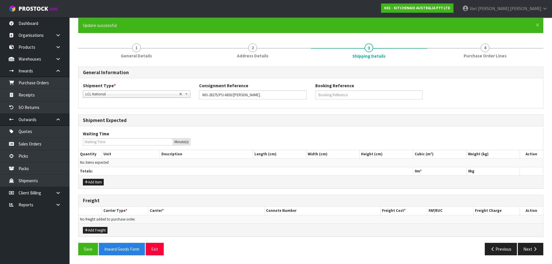
click at [103, 236] on div "Add Freight" at bounding box center [311, 229] width 465 height 13
click at [106, 232] on button "Add Freight" at bounding box center [95, 230] width 25 height 7
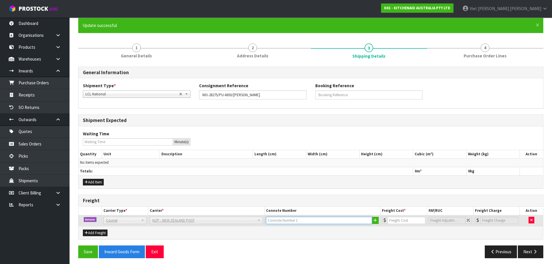
click at [308, 220] on input "text" at bounding box center [319, 220] width 106 height 7
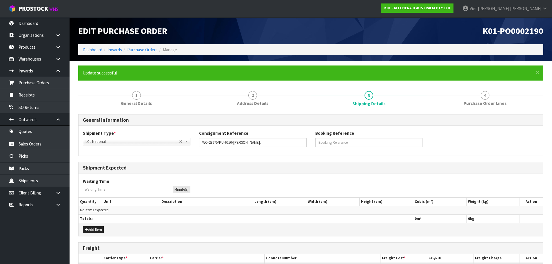
scroll to position [50, 0]
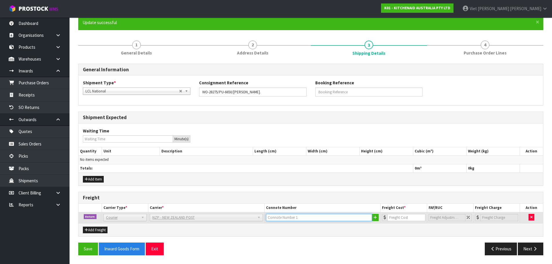
drag, startPoint x: 292, startPoint y: 216, endPoint x: 288, endPoint y: 223, distance: 8.4
click at [292, 216] on input "text" at bounding box center [319, 217] width 106 height 7
paste input "(00) 89421 03926 03031 568"
type input "(00) 89421 03926 03031 568"
click at [360, 242] on div "General Information Shipment Type * LCL National LCL International FCL-20ft FCL…" at bounding box center [310, 162] width 465 height 196
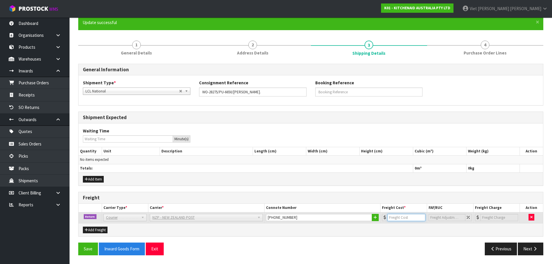
click at [401, 218] on input "number" at bounding box center [406, 217] width 38 height 7
paste input "8.45"
type input "8.45"
click at [94, 245] on button "Save" at bounding box center [88, 249] width 20 height 12
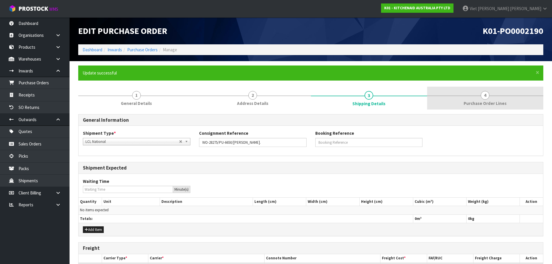
click at [478, 96] on link "4 Purchase Order Lines" at bounding box center [485, 98] width 116 height 23
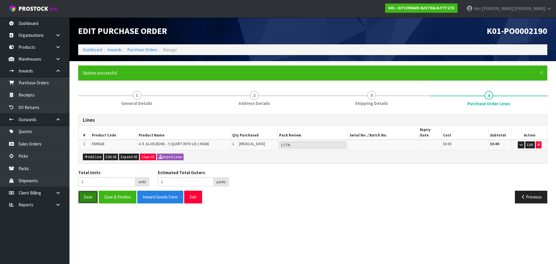
click at [89, 196] on button "Save" at bounding box center [88, 197] width 20 height 12
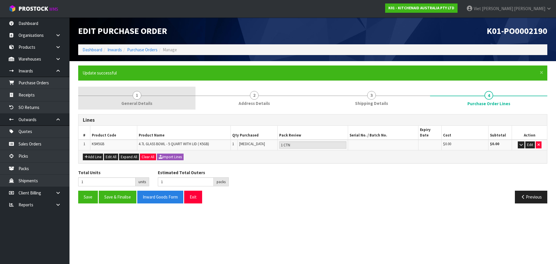
click at [137, 97] on span "1" at bounding box center [137, 95] width 9 height 9
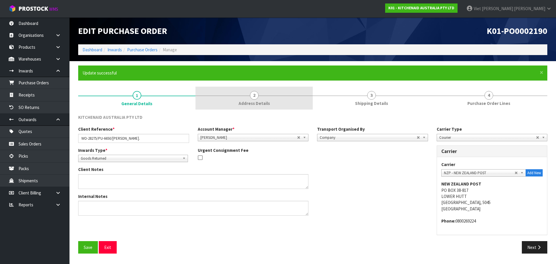
click at [222, 99] on link "2 Address Details" at bounding box center [254, 98] width 117 height 23
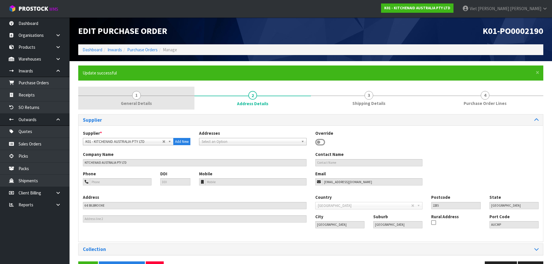
click at [127, 97] on link "1 General Details" at bounding box center [136, 98] width 116 height 23
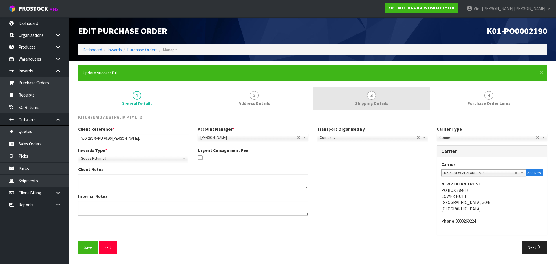
click at [251, 97] on span "2" at bounding box center [254, 95] width 9 height 9
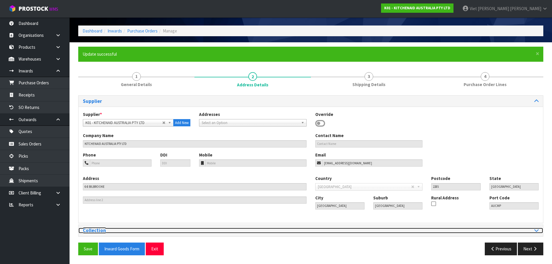
drag, startPoint x: 324, startPoint y: 232, endPoint x: 324, endPoint y: 228, distance: 3.5
click at [324, 232] on div at bounding box center [427, 231] width 224 height 6
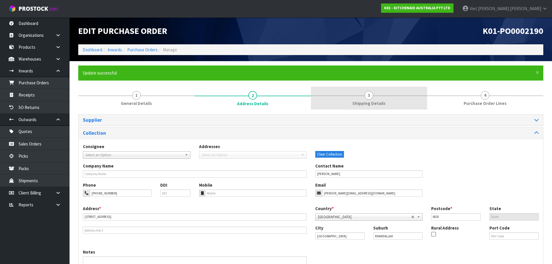
click at [389, 97] on link "3 Shipping Details" at bounding box center [369, 98] width 116 height 23
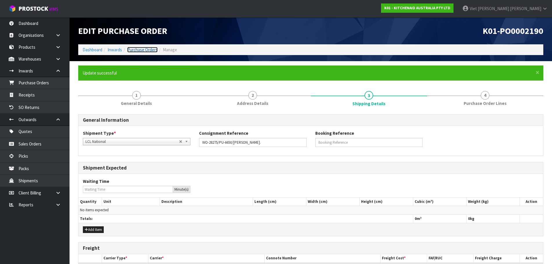
click at [148, 48] on link "Purchase Orders" at bounding box center [142, 50] width 30 height 6
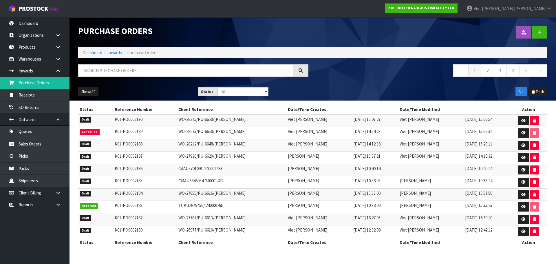
drag, startPoint x: 171, startPoint y: 118, endPoint x: 240, endPoint y: 123, distance: 68.6
click at [240, 123] on td "WO-28275/PU-6650/PHILIP SULLIVAN." at bounding box center [232, 120] width 110 height 12
copy td "WO-28275/PU-6650/PHILIP SULLIVAN."
click at [249, 124] on td "WO-28275/PU-6650/PHILIP SULLIVAN." at bounding box center [232, 120] width 110 height 12
drag, startPoint x: 522, startPoint y: 122, endPoint x: 494, endPoint y: 113, distance: 28.7
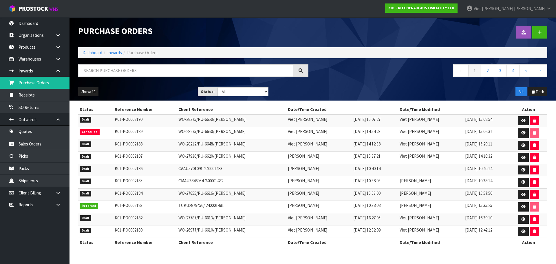
click at [494, 113] on th "Date/Time Modified" at bounding box center [455, 109] width 112 height 9
drag, startPoint x: 242, startPoint y: 132, endPoint x: 172, endPoint y: 135, distance: 69.9
click at [177, 135] on td "WO-28275/PU-6650/PHILIP SULLIVAN" at bounding box center [232, 133] width 110 height 12
copy td "WO-28275/PU-6650/PHILIP SULLIVAN"
click at [543, 34] on link at bounding box center [540, 32] width 15 height 12
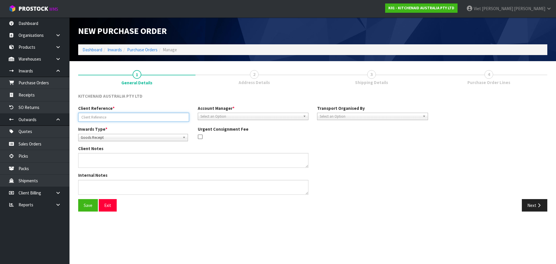
click at [100, 118] on input "text" at bounding box center [133, 117] width 111 height 9
paste input "WO-28275/PU-6650/PHILIP SULLIVAN"
click at [116, 119] on input "WO-28275/PU-6650/PHILIP SULLIVAN" at bounding box center [133, 117] width 111 height 9
click at [112, 140] on span "Goods Receipt" at bounding box center [130, 137] width 99 height 7
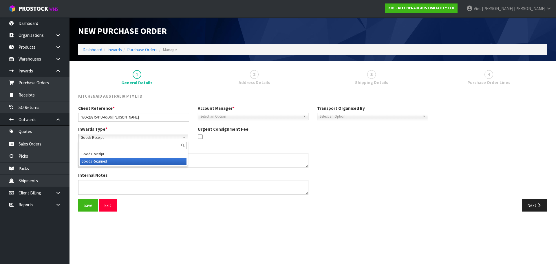
click at [114, 160] on li "Goods Returned" at bounding box center [133, 161] width 107 height 7
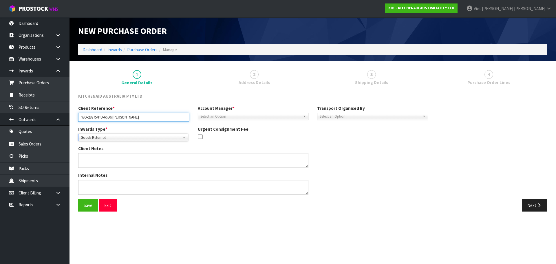
click at [102, 120] on input "WO-28275/PU-6650/PHILIP SULLIVAN" at bounding box center [133, 117] width 111 height 9
drag, startPoint x: 97, startPoint y: 117, endPoint x: 77, endPoint y: 117, distance: 20.3
click at [77, 117] on div "Client Reference * WO-28275/PU-6650/PHILIP SULLIVAN" at bounding box center [134, 113] width 120 height 17
paste input "PU-6651"
click at [119, 117] on input "WO-28275/PU-6650/PHILIP SULLIVAN" at bounding box center [133, 117] width 111 height 9
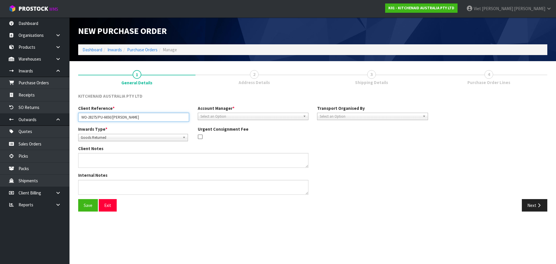
click at [112, 118] on input "WO-28275/PU-6650/PHILIP SULLIVAN" at bounding box center [133, 117] width 111 height 9
drag, startPoint x: 112, startPoint y: 118, endPoint x: 100, endPoint y: 119, distance: 12.3
click at [100, 119] on input "WO-28275/PU-6650/PHILIP SULLIVAN" at bounding box center [133, 117] width 111 height 9
click at [102, 117] on input "WO-28275/PU-6650/PHILIP SULLIVAN" at bounding box center [133, 117] width 111 height 9
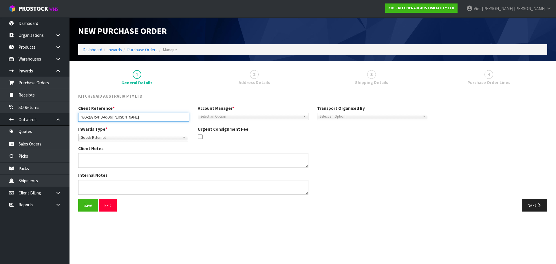
drag, startPoint x: 100, startPoint y: 118, endPoint x: 113, endPoint y: 117, distance: 13.1
click at [113, 117] on input "WO-28275/PU-6650/PHILIP SULLIVAN" at bounding box center [133, 117] width 111 height 9
click at [135, 121] on input "WO-28275/PU-6650/PHILIP SULLIVAN" at bounding box center [133, 117] width 111 height 9
drag, startPoint x: 112, startPoint y: 118, endPoint x: 100, endPoint y: 120, distance: 12.3
click at [100, 120] on input "WO-28275/PU-6650/PHILIP SULLIVAN" at bounding box center [133, 117] width 111 height 9
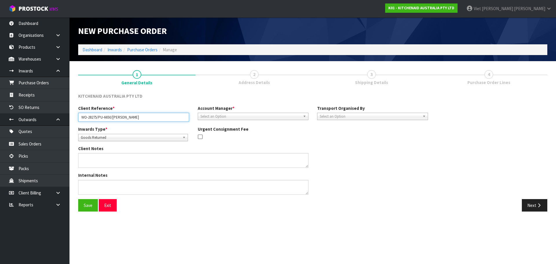
paste input "1"
drag, startPoint x: 97, startPoint y: 118, endPoint x: 63, endPoint y: 122, distance: 33.9
click at [63, 122] on body "Toggle navigation ProStock WMS K01 - KITCHENAID AUSTRALIA PTY LTD Viet Hoang Tr…" at bounding box center [278, 132] width 556 height 264
paste input "6"
type input "WO-28276/PU-6651/PHILIP SULLIVAN"
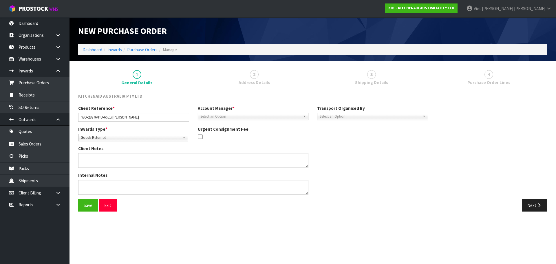
click at [275, 234] on section "New Purchase Order Dashboard Inwards Purchase Orders Manage 1 General Details 2…" at bounding box center [278, 132] width 556 height 264
click at [255, 116] on span "Select an Option" at bounding box center [251, 116] width 101 height 7
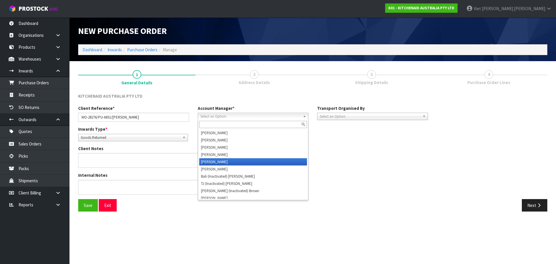
click at [245, 162] on li "Vineeta Lingam" at bounding box center [253, 161] width 108 height 7
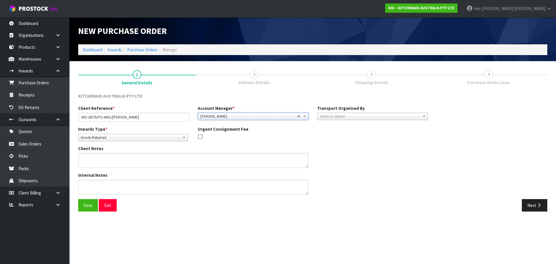
click at [371, 117] on span "Select an Option" at bounding box center [370, 116] width 101 height 7
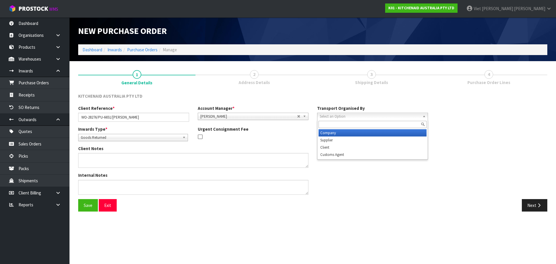
click at [363, 133] on li "Company" at bounding box center [373, 132] width 108 height 7
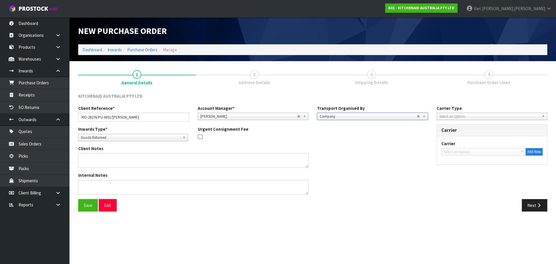
click at [490, 114] on span "Select an Option" at bounding box center [490, 116] width 101 height 7
click at [468, 149] on li "Courier" at bounding box center [493, 147] width 108 height 7
click at [469, 149] on span "Select an Option" at bounding box center [481, 151] width 74 height 7
type input "nzp"
click at [478, 168] on li "NZP - NEW ZEALAND POST" at bounding box center [484, 168] width 82 height 7
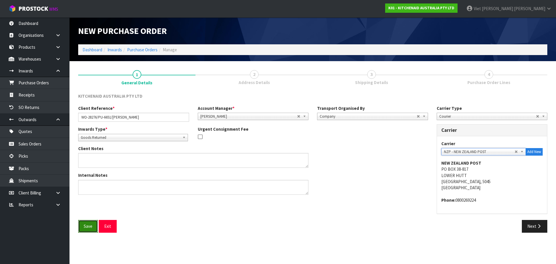
click at [91, 223] on button "Save" at bounding box center [88, 226] width 20 height 12
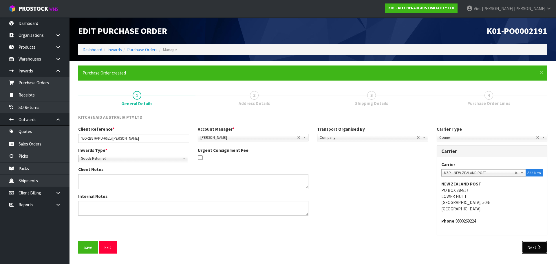
click at [536, 250] on button "Next" at bounding box center [535, 247] width 26 height 12
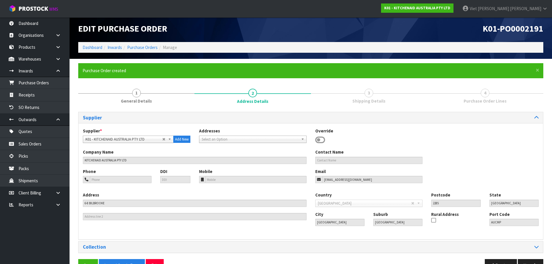
scroll to position [19, 0]
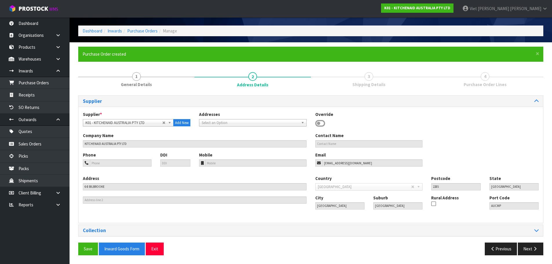
click at [249, 246] on div "Save Inward Goods Form Exit" at bounding box center [192, 249] width 237 height 12
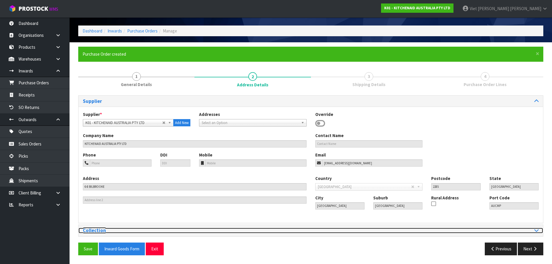
drag, startPoint x: 272, startPoint y: 233, endPoint x: 253, endPoint y: 235, distance: 19.0
click at [272, 233] on h3 "Collection" at bounding box center [195, 231] width 224 height 6
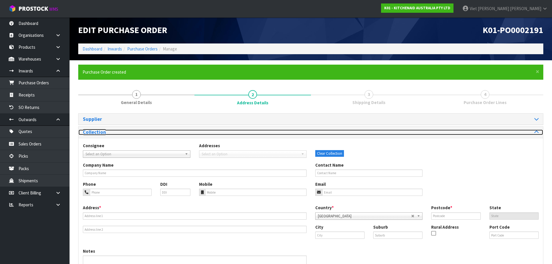
scroll to position [44, 0]
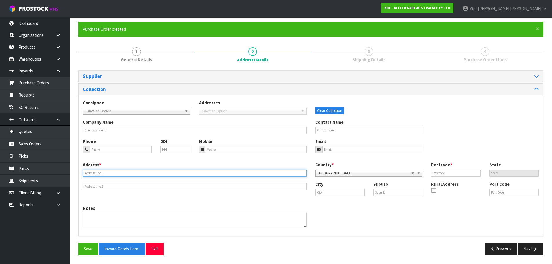
click at [128, 170] on input "text" at bounding box center [195, 173] width 224 height 7
paste input "10 LUCKNOW TERRACE"
type input "10 LUCKNOW TERRACE"
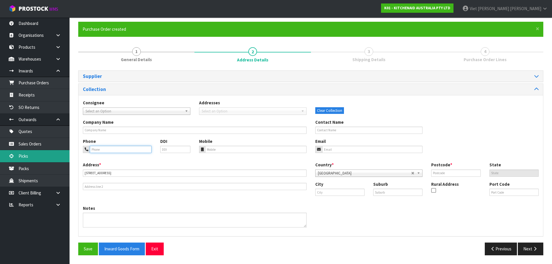
drag, startPoint x: 121, startPoint y: 150, endPoint x: 64, endPoint y: 155, distance: 57.3
click at [121, 150] on input "tel" at bounding box center [121, 149] width 62 height 7
paste input "+64 21 863 234"
type input "+64 21 863 234"
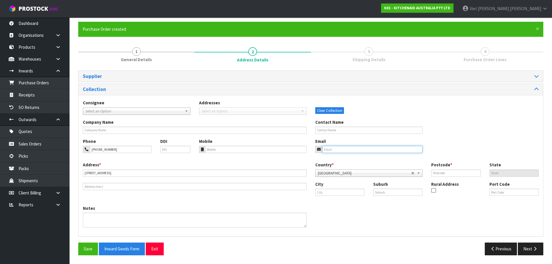
click at [337, 150] on input "email" at bounding box center [372, 149] width 101 height 7
paste input "philip.sullivan91@gmail.com"
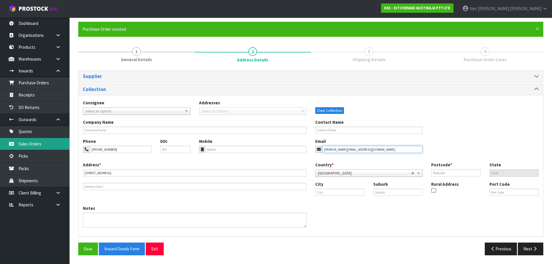
type input "philip.sullivan91@gmail.com"
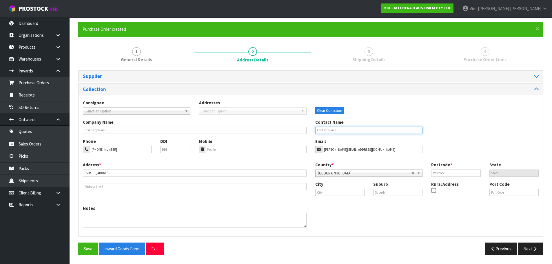
drag, startPoint x: 375, startPoint y: 132, endPoint x: 366, endPoint y: 132, distance: 9.3
click at [375, 132] on input "text" at bounding box center [369, 130] width 108 height 7
paste input "PHILIP SULLIVAN"
type input "PHILIP SULLIVAN"
drag, startPoint x: 344, startPoint y: 192, endPoint x: 337, endPoint y: 192, distance: 6.7
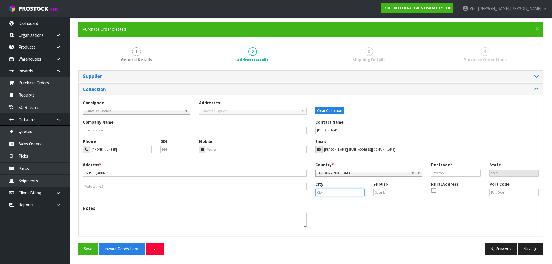
click at [344, 192] on input "text" at bounding box center [339, 192] width 49 height 7
paste input "Wellington"
type input "Wellington"
click at [354, 203] on link "Wellington" at bounding box center [343, 202] width 54 height 8
click at [395, 191] on input "text" at bounding box center [397, 192] width 49 height 7
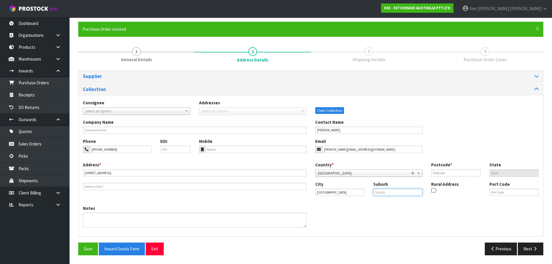
paste input "KHANDALLAH"
type input "KHANDALLAH"
drag, startPoint x: 459, startPoint y: 172, endPoint x: 454, endPoint y: 172, distance: 5.5
click at [458, 172] on input "text" at bounding box center [455, 173] width 49 height 7
paste input "6035"
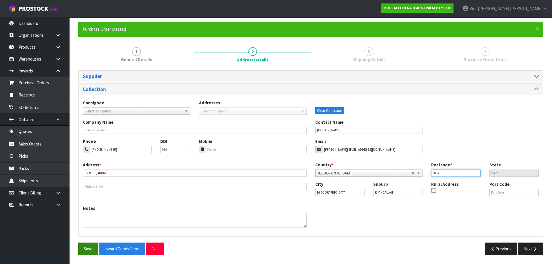
type input "6035"
click at [92, 251] on button "Save" at bounding box center [88, 249] width 20 height 12
click at [521, 245] on button "Next" at bounding box center [531, 249] width 26 height 12
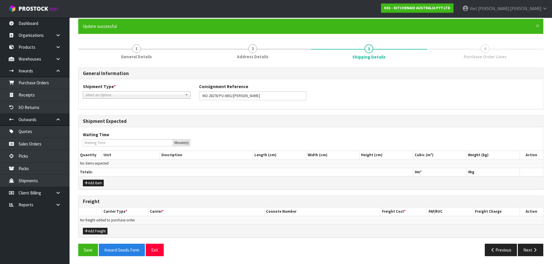
scroll to position [48, 0]
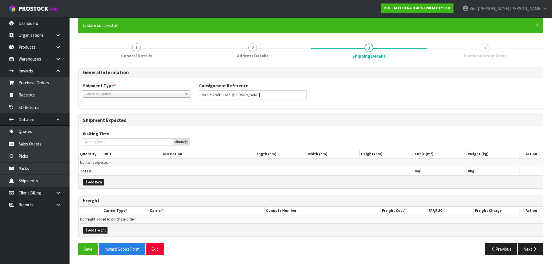
click at [138, 96] on span "Select an Option" at bounding box center [133, 94] width 97 height 7
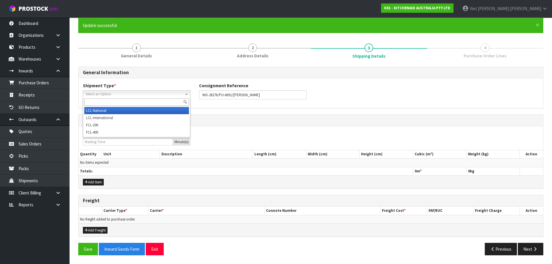
click at [129, 112] on li "LCL National" at bounding box center [136, 110] width 105 height 7
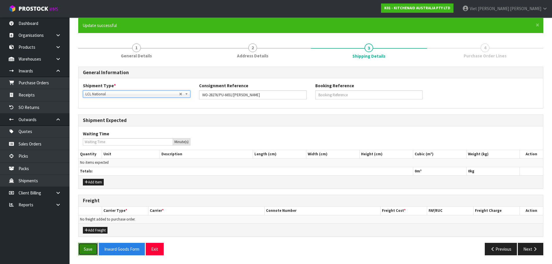
click at [90, 248] on button "Save" at bounding box center [88, 249] width 20 height 12
click at [527, 249] on button "Next" at bounding box center [531, 249] width 26 height 12
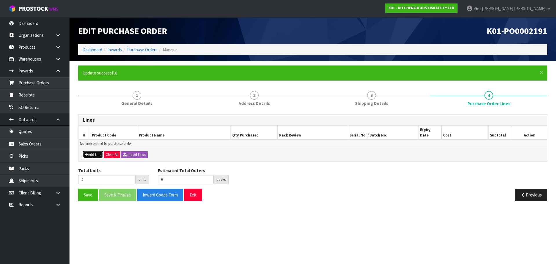
click at [87, 153] on icon "button" at bounding box center [86, 155] width 3 height 4
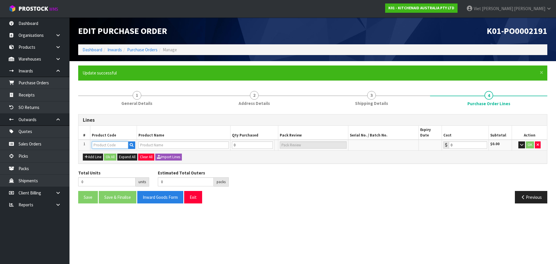
click at [106, 141] on input "text" at bounding box center [110, 144] width 37 height 7
paste input "5KSM2CB5BGS"
type input "5KSM2CB5BGS"
type input "ARTISAN BREAD BOWL"
type input "0.00"
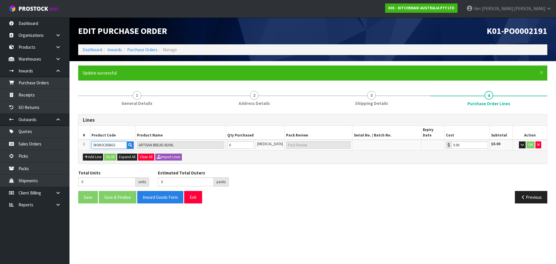
type input "5KSM2CB5BGS"
click at [234, 141] on input "0" at bounding box center [241, 144] width 26 height 7
click at [241, 141] on input "0" at bounding box center [241, 144] width 26 height 7
type input "1"
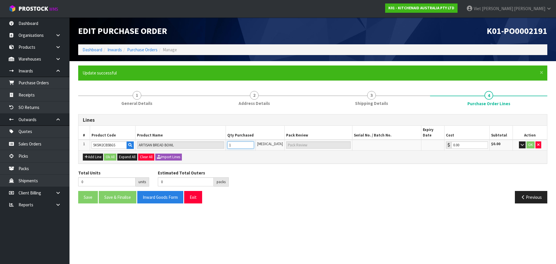
type input "1"
type input "1 CTN"
click at [448, 172] on div "Total Units 1 units Estimated Total Outers 1 packs Estimated Total Pallets 0 pa…" at bounding box center [313, 180] width 478 height 21
click at [115, 154] on button "Ok All" at bounding box center [110, 157] width 12 height 7
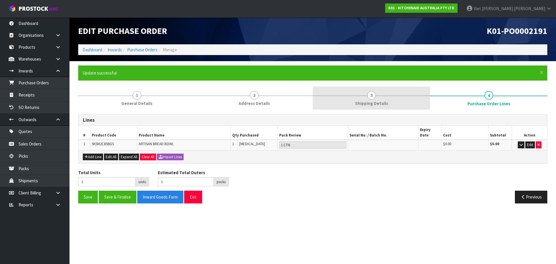
click at [384, 103] on span "Shipping Details" at bounding box center [371, 103] width 33 height 6
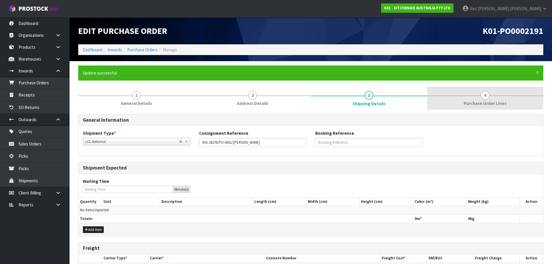
click at [506, 93] on link "4 Purchase Order Lines" at bounding box center [485, 98] width 116 height 23
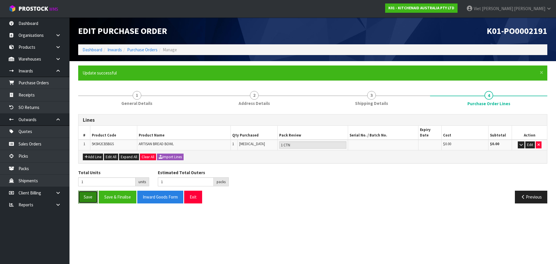
click at [86, 194] on button "Save" at bounding box center [88, 197] width 20 height 12
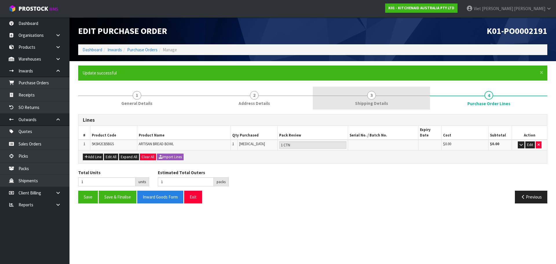
click at [405, 101] on link "3 Shipping Details" at bounding box center [371, 98] width 117 height 23
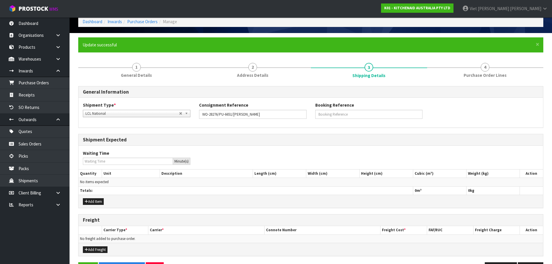
scroll to position [48, 0]
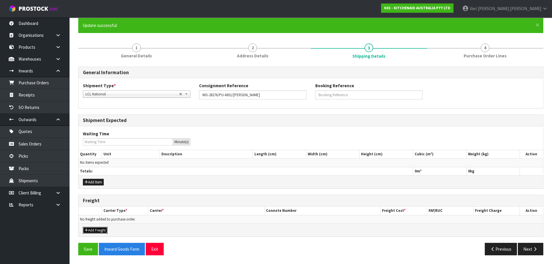
click at [97, 229] on button "Add Freight" at bounding box center [95, 230] width 25 height 7
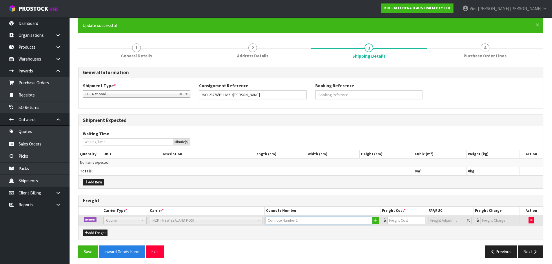
click at [326, 221] on input "text" at bounding box center [319, 220] width 106 height 7
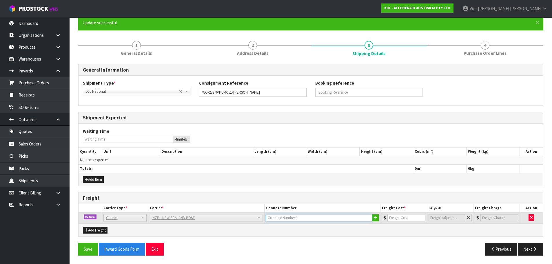
scroll to position [50, 0]
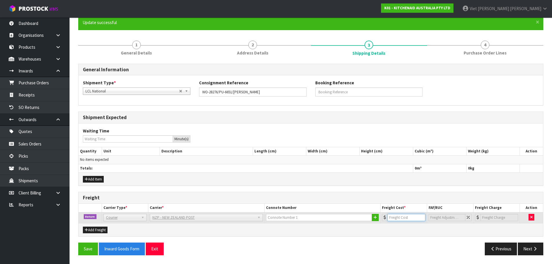
click at [406, 219] on input "number" at bounding box center [406, 217] width 38 height 7
paste input "8"
drag, startPoint x: 407, startPoint y: 217, endPoint x: 359, endPoint y: 223, distance: 48.3
click at [359, 223] on div "Freight Carrier Type * Carrier * Connote Number Freight Cost * FAF/RUC Freight …" at bounding box center [310, 214] width 465 height 45
type input "8.45"
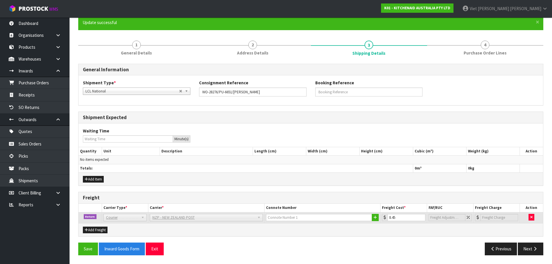
click at [402, 236] on div "Add Freight" at bounding box center [311, 229] width 465 height 13
click at [287, 219] on input "text" at bounding box center [319, 217] width 106 height 7
paste input "(00) 89421 03926 03047 460"
type input "(00) 89421 03926 03047 460"
click at [87, 252] on button "Save" at bounding box center [88, 249] width 20 height 12
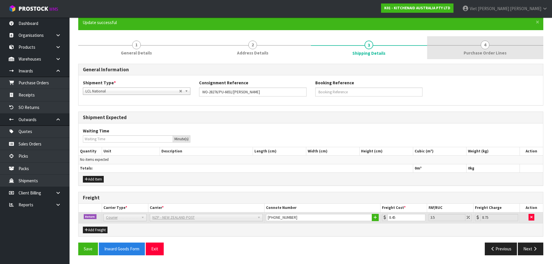
click at [487, 47] on span "4" at bounding box center [485, 45] width 9 height 9
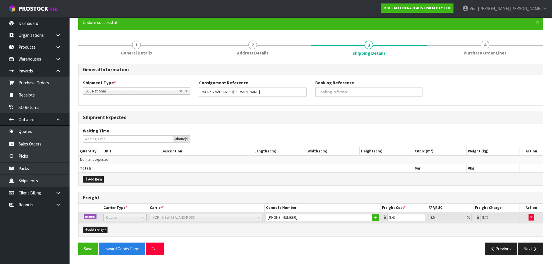
scroll to position [0, 0]
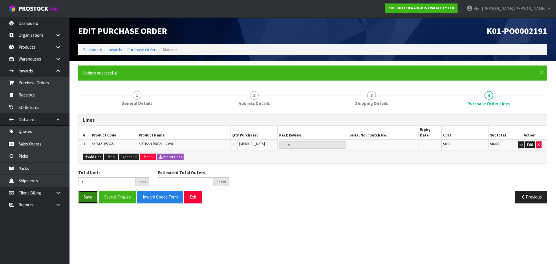
click at [90, 191] on button "Save" at bounding box center [88, 197] width 20 height 12
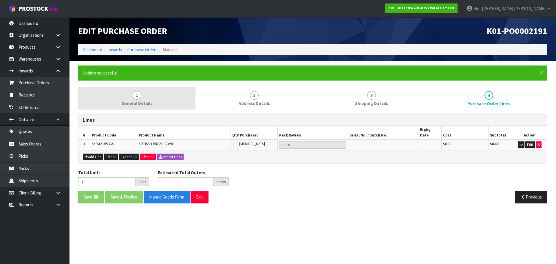
click at [138, 105] on span "General Details" at bounding box center [136, 103] width 31 height 6
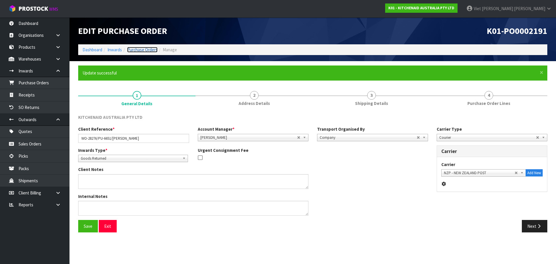
click at [139, 50] on link "Purchase Orders" at bounding box center [142, 50] width 30 height 6
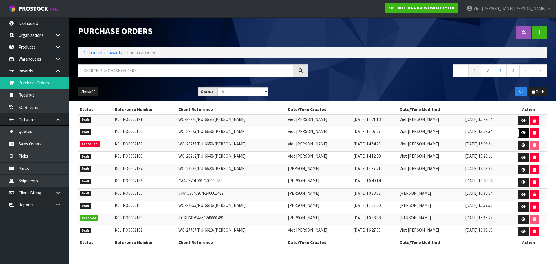
click at [521, 134] on link at bounding box center [523, 132] width 11 height 9
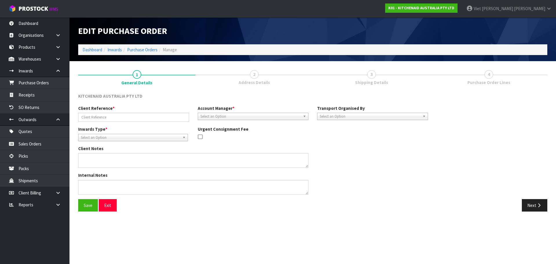
type input "WO-28275/PU-6650/PHILIP SULLIVAN."
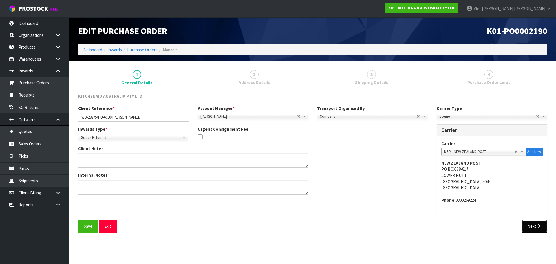
click at [538, 227] on icon "button" at bounding box center [540, 226] width 6 height 4
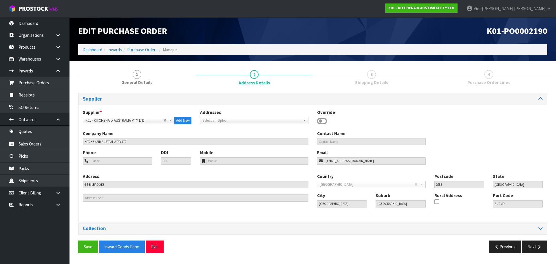
click at [535, 237] on div "Supplier Supplier * A00 - AGRIHEALTH NZ LTD A01 - AGAIN FASTER PTY LTD A02 - AU…" at bounding box center [313, 175] width 470 height 164
click at [534, 243] on button "Next" at bounding box center [535, 247] width 26 height 12
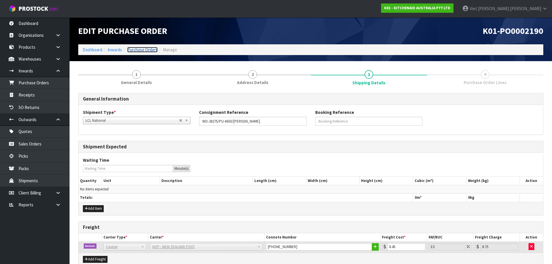
click at [152, 50] on link "Purchase Orders" at bounding box center [142, 50] width 30 height 6
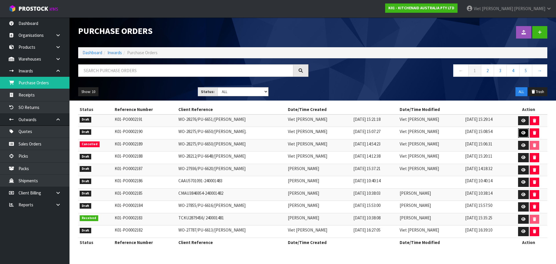
click at [524, 133] on icon at bounding box center [524, 133] width 4 height 4
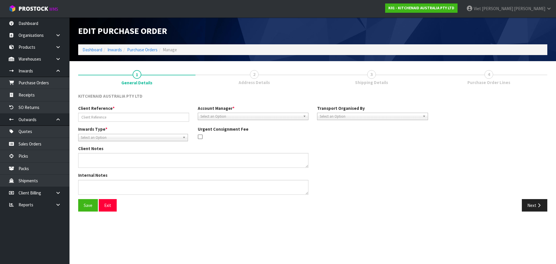
type input "WO-28275/PU-6650/PHILIP SULLIVAN."
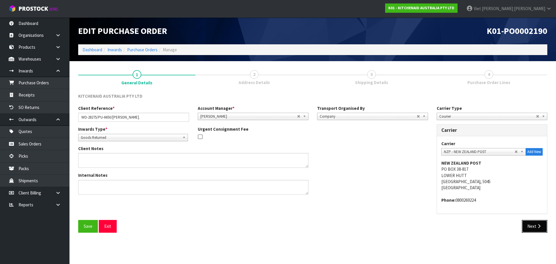
click at [541, 224] on icon "button" at bounding box center [540, 226] width 6 height 4
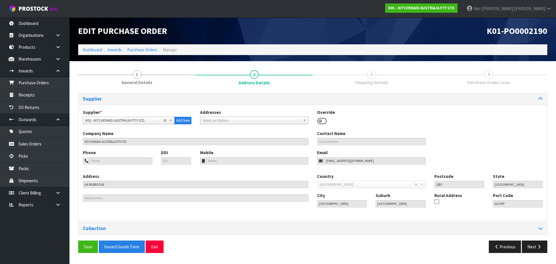
click at [534, 240] on div "Supplier Supplier * A00 - AGRIHEALTH NZ LTD A01 - AGAIN FASTER PTY LTD A02 - AU…" at bounding box center [313, 175] width 470 height 164
click at [534, 243] on button "Next" at bounding box center [535, 247] width 26 height 12
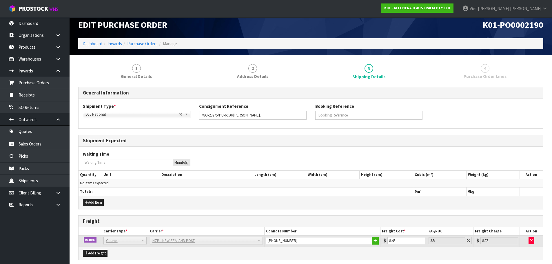
scroll to position [29, 0]
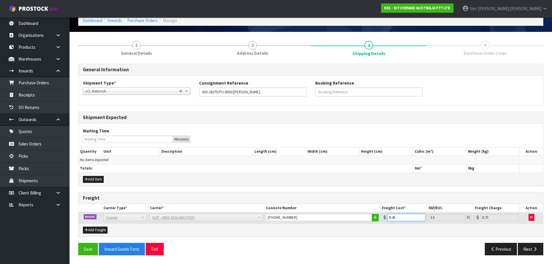
drag, startPoint x: 405, startPoint y: 218, endPoint x: 382, endPoint y: 219, distance: 22.6
click at [382, 219] on div "8.45" at bounding box center [403, 217] width 43 height 7
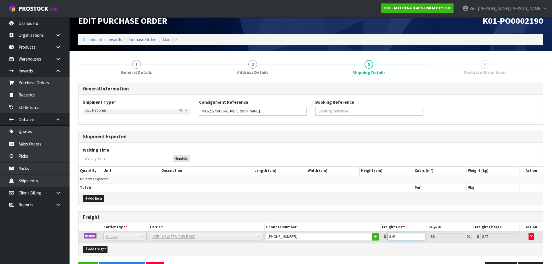
scroll to position [0, 0]
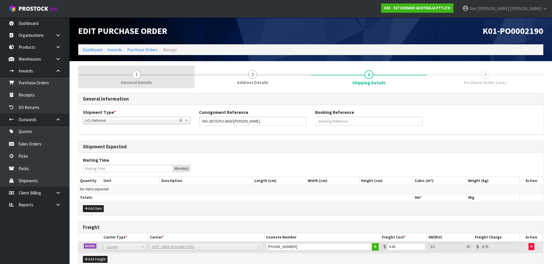
click at [136, 82] on span "General Details" at bounding box center [136, 82] width 31 height 6
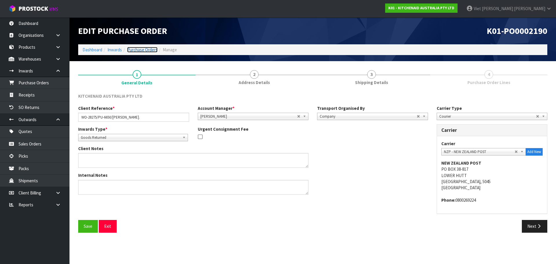
click at [147, 48] on link "Purchase Orders" at bounding box center [142, 50] width 30 height 6
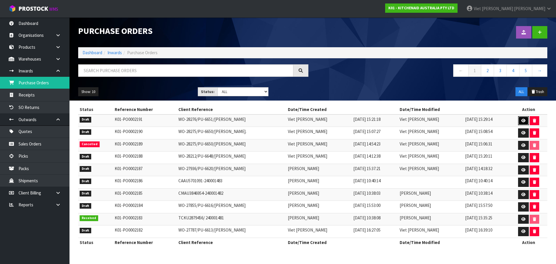
click at [524, 120] on icon at bounding box center [524, 121] width 4 height 4
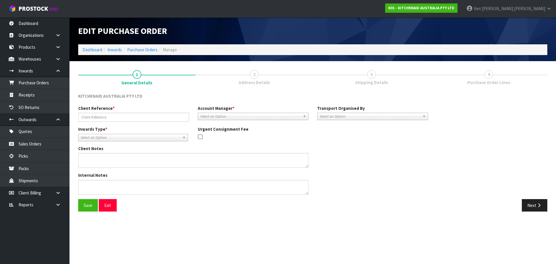
type input "WO-28276/PU-6651/PHILIP SULLIVAN"
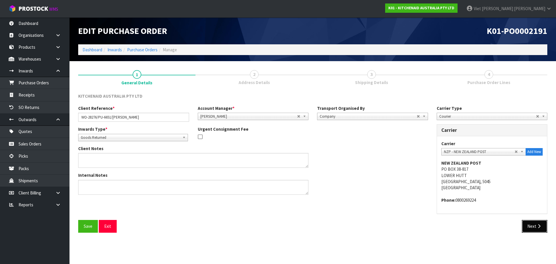
click at [527, 227] on button "Next" at bounding box center [535, 226] width 26 height 12
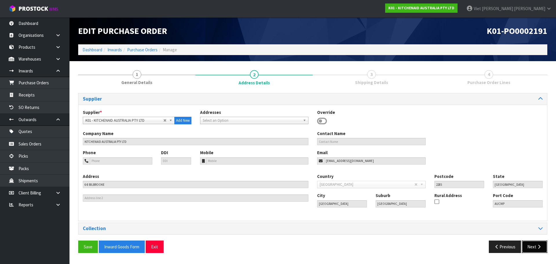
click at [532, 245] on button "Next" at bounding box center [535, 247] width 26 height 12
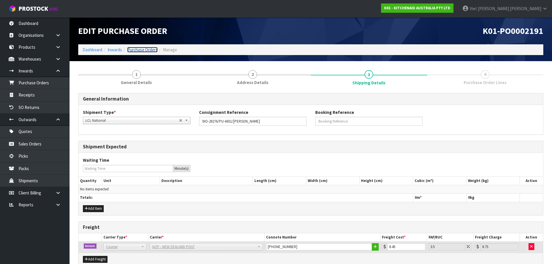
click at [150, 49] on link "Purchase Orders" at bounding box center [142, 50] width 30 height 6
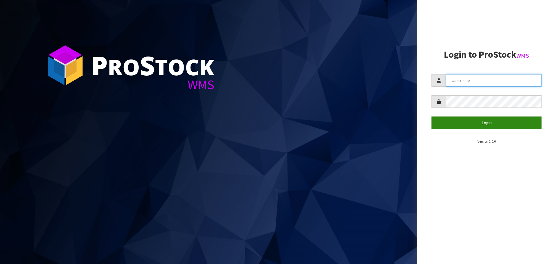
type input "Johnny"
drag, startPoint x: 472, startPoint y: 123, endPoint x: 348, endPoint y: 0, distance: 175.0
click at [300, 118] on div "P ro S tock WMS Login to ProStock WMS Johnny Login Version 1.0.0" at bounding box center [278, 132] width 556 height 264
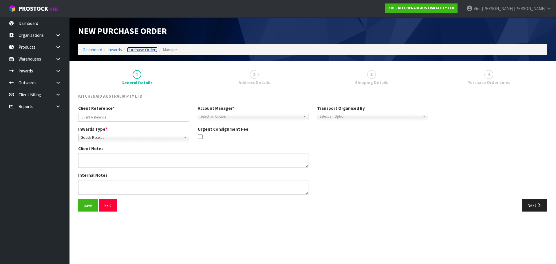
click at [150, 52] on link "Purchase Orders" at bounding box center [142, 50] width 30 height 6
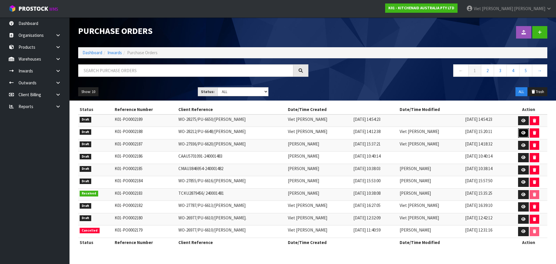
click at [525, 133] on icon at bounding box center [524, 133] width 4 height 4
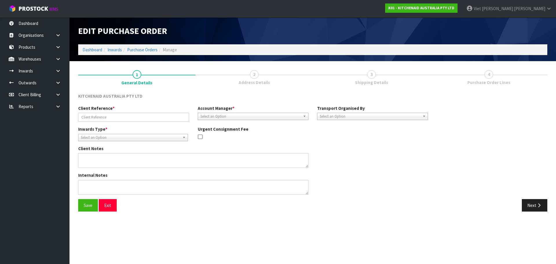
type input "WO-28212/PU-6648/[PERSON_NAME]"
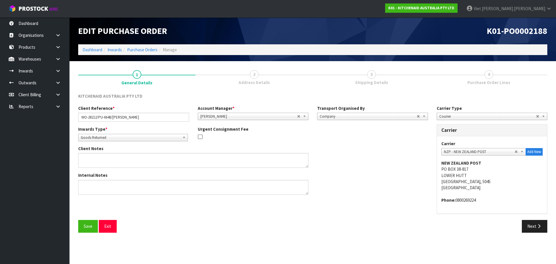
click at [295, 74] on link "2 Address Details" at bounding box center [254, 77] width 117 height 23
click at [539, 235] on div "Save Exit Next" at bounding box center [313, 228] width 478 height 17
click at [542, 230] on button "Next" at bounding box center [535, 226] width 26 height 12
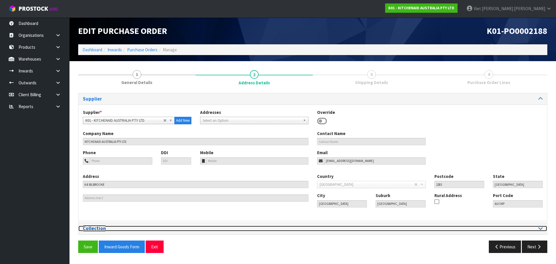
click at [471, 230] on div at bounding box center [430, 229] width 226 height 6
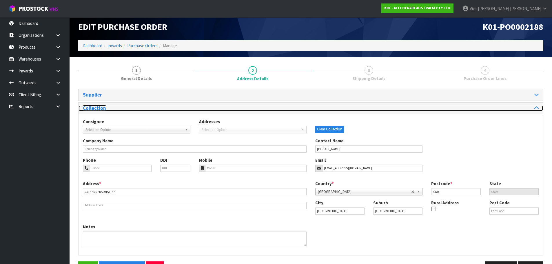
scroll to position [23, 0]
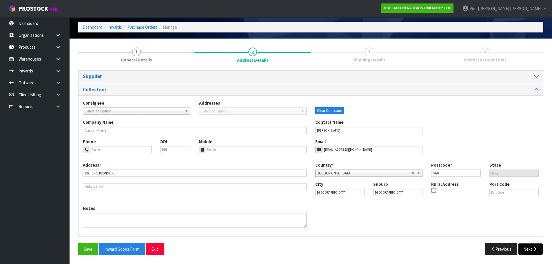
click at [530, 248] on button "Next" at bounding box center [531, 249] width 26 height 12
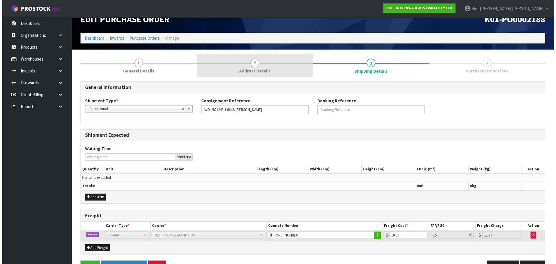
scroll to position [0, 0]
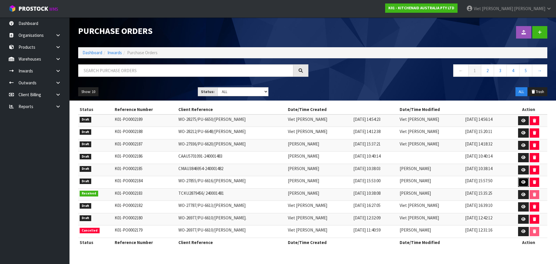
click at [526, 183] on icon at bounding box center [524, 182] width 4 height 4
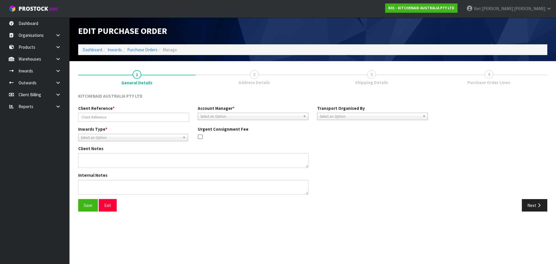
type input "WO-27855/PU-6616/[PERSON_NAME]"
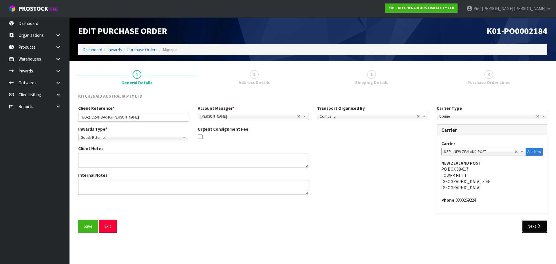
click at [536, 225] on button "Next" at bounding box center [535, 226] width 26 height 12
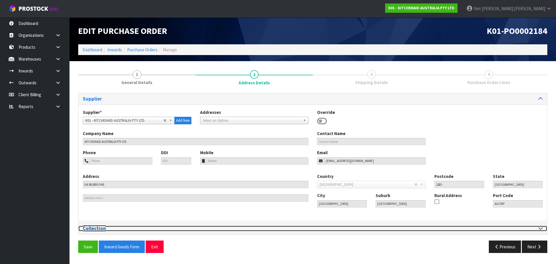
click at [536, 226] on div at bounding box center [430, 229] width 226 height 6
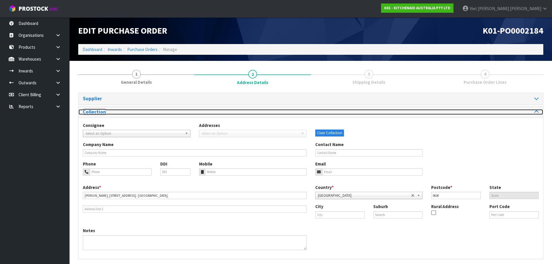
scroll to position [23, 0]
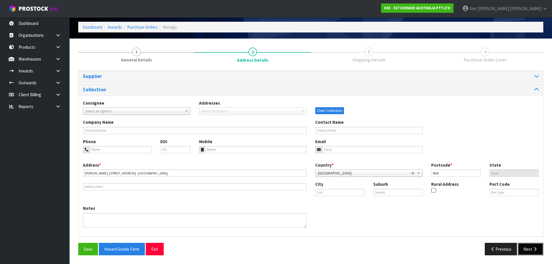
click at [530, 248] on button "Next" at bounding box center [531, 249] width 26 height 12
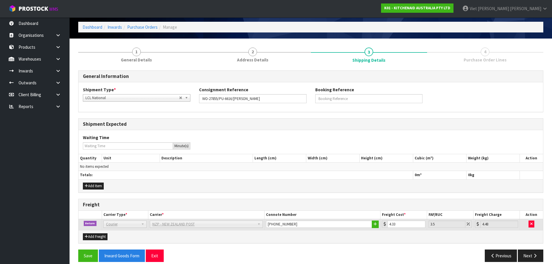
scroll to position [29, 0]
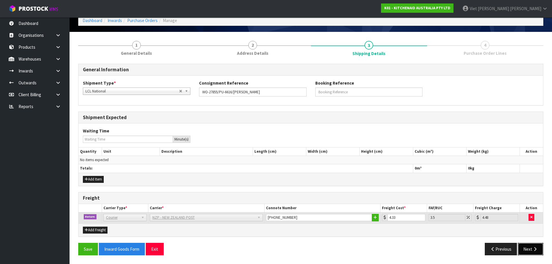
click at [528, 250] on button "Next" at bounding box center [531, 249] width 26 height 12
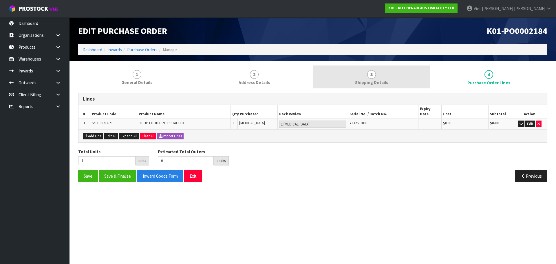
click at [392, 83] on link "3 Shipping Details" at bounding box center [371, 77] width 117 height 23
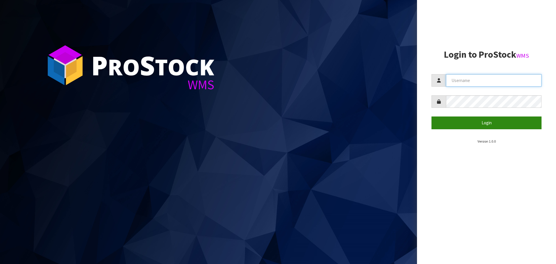
type input "Johnny"
drag, startPoint x: 469, startPoint y: 125, endPoint x: 467, endPoint y: 93, distance: 31.9
click at [469, 125] on button "Login" at bounding box center [487, 123] width 110 height 12
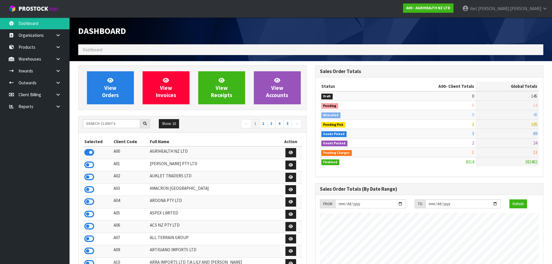
scroll to position [439, 237]
click at [117, 125] on input "text" at bounding box center [111, 123] width 57 height 9
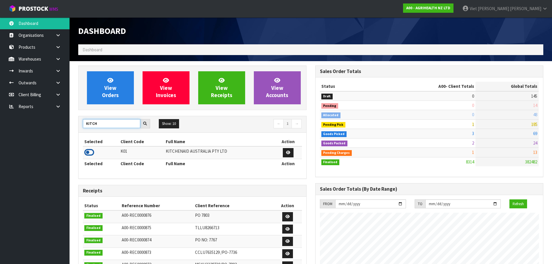
type input "KITCH"
click at [87, 151] on icon at bounding box center [89, 152] width 10 height 9
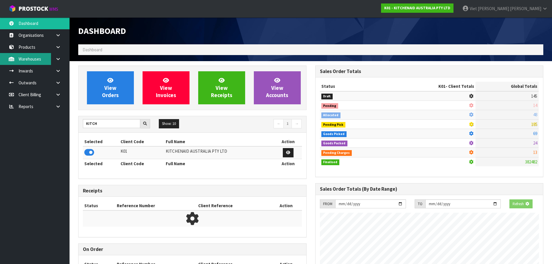
scroll to position [361, 237]
click at [26, 50] on link "Products" at bounding box center [35, 47] width 70 height 12
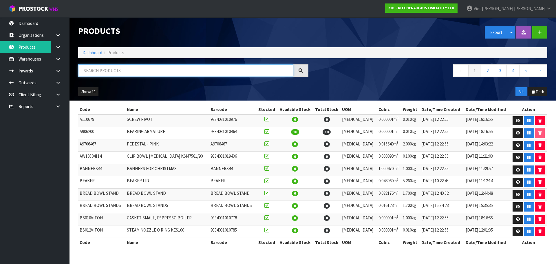
click at [222, 70] on input "text" at bounding box center [185, 70] width 215 height 12
paste input "KSM5GB"
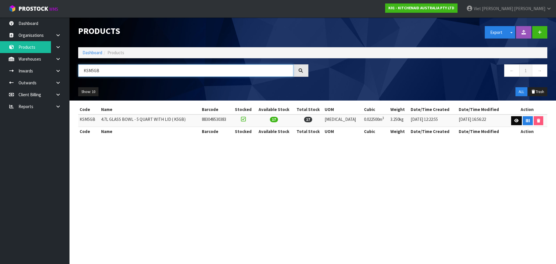
type input "KSM5GB"
click at [512, 120] on link at bounding box center [517, 120] width 11 height 9
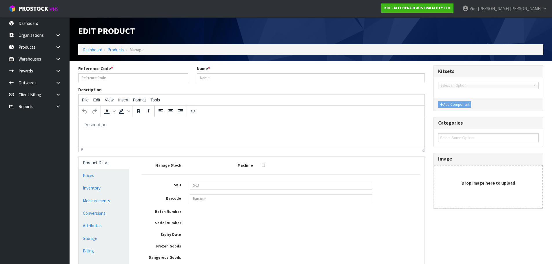
type input "KSM5GB"
type input "4.7L GLASS BOWL - 5 QUART WITH LID ( K5GB)"
type input "883049530383"
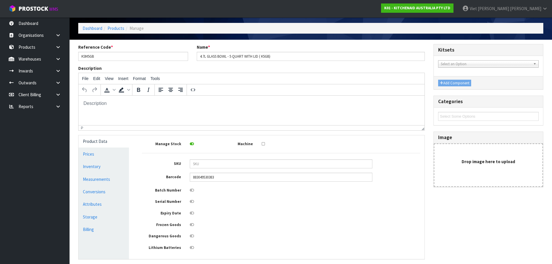
scroll to position [58, 0]
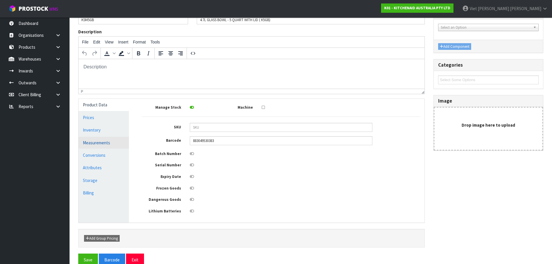
click at [106, 149] on link "Measurements" at bounding box center [104, 143] width 50 height 12
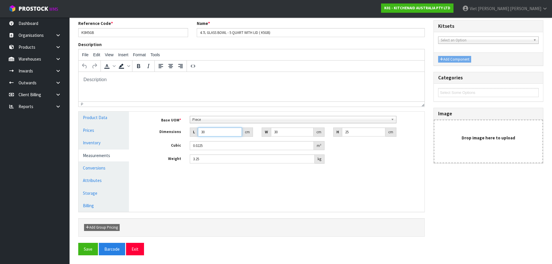
click at [225, 132] on input "30" at bounding box center [220, 132] width 44 height 9
click at [342, 190] on div "Manage Stock Machine SKU Barcode 883049530383 Batch Number Serial Number Expiry…" at bounding box center [281, 162] width 296 height 100
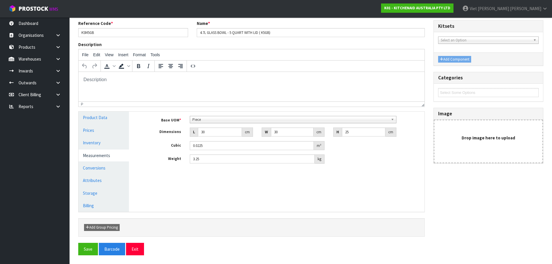
scroll to position [0, 0]
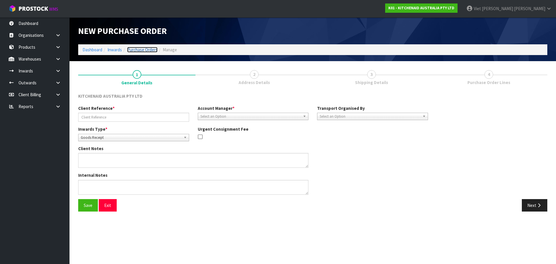
click at [146, 50] on link "Purchase Orders" at bounding box center [142, 50] width 30 height 6
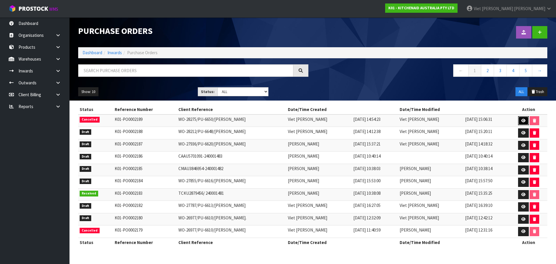
click at [526, 117] on link at bounding box center [523, 120] width 11 height 9
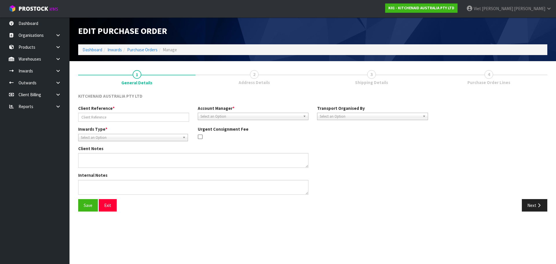
type input "WO-28275/PU-6650/[PERSON_NAME]"
type textarea "CANCELLATION REASON: SHOULD BE PUT AS DRAFT"
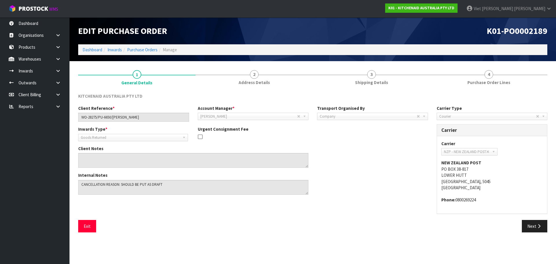
click at [453, 254] on section "Edit Purchase Order K01-PO0002189 Dashboard Inwards Purchase Orders Manage 1 Ge…" at bounding box center [278, 132] width 556 height 264
click at [534, 227] on button "Next" at bounding box center [535, 226] width 26 height 12
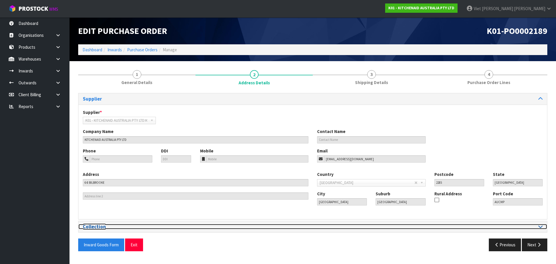
click at [430, 227] on div at bounding box center [430, 227] width 226 height 6
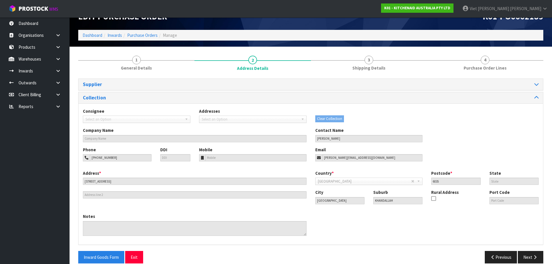
scroll to position [23, 0]
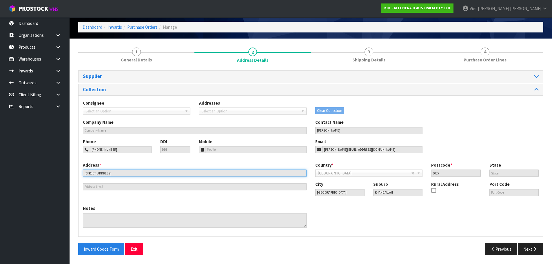
drag, startPoint x: 130, startPoint y: 176, endPoint x: 83, endPoint y: 179, distance: 47.4
click at [83, 179] on div "Address * [STREET_ADDRESS]" at bounding box center [195, 176] width 232 height 28
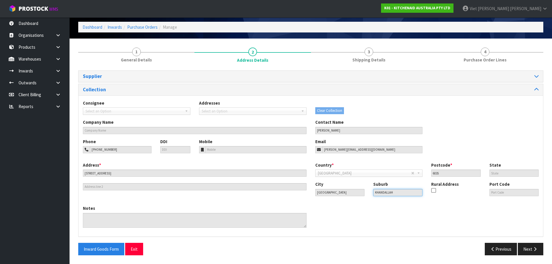
click at [383, 194] on input "KHANDALLAH" at bounding box center [397, 192] width 49 height 7
click at [437, 176] on input "6035" at bounding box center [455, 173] width 49 height 7
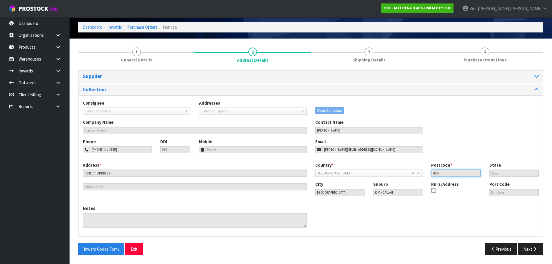
click at [437, 176] on input "6035" at bounding box center [455, 173] width 49 height 7
click at [101, 150] on input "[PHONE_NUMBER]" at bounding box center [121, 149] width 62 height 7
click at [101, 150] on input "+64 21 863 234" at bounding box center [121, 149] width 62 height 7
click at [350, 148] on input "philip.sullivan91@gmail.com" at bounding box center [372, 149] width 101 height 7
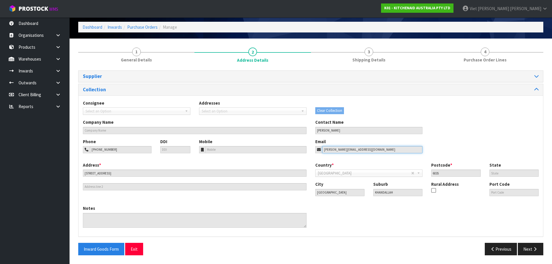
click at [350, 148] on input "philip.sullivan91@gmail.com" at bounding box center [372, 149] width 101 height 7
click at [320, 131] on input "PHILIP SULLIVAN" at bounding box center [369, 130] width 108 height 7
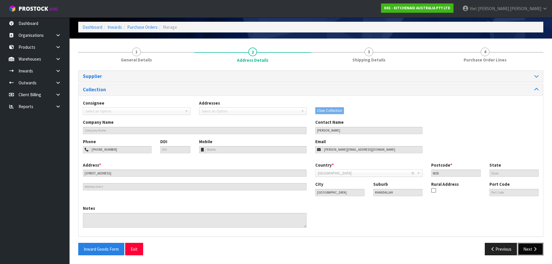
drag, startPoint x: 525, startPoint y: 246, endPoint x: 380, endPoint y: 203, distance: 152.1
click at [526, 246] on button "Next" at bounding box center [531, 249] width 26 height 12
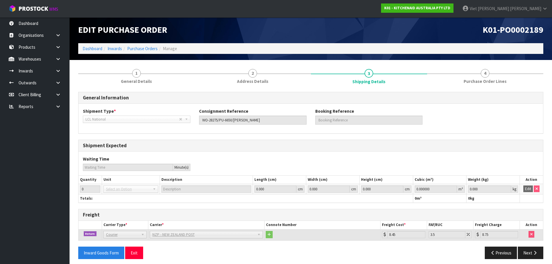
scroll to position [5, 0]
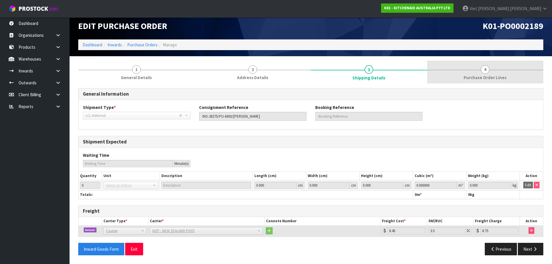
click at [466, 75] on span "Purchase Order Lines" at bounding box center [485, 77] width 43 height 6
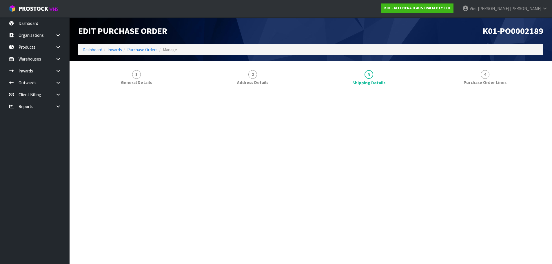
scroll to position [0, 0]
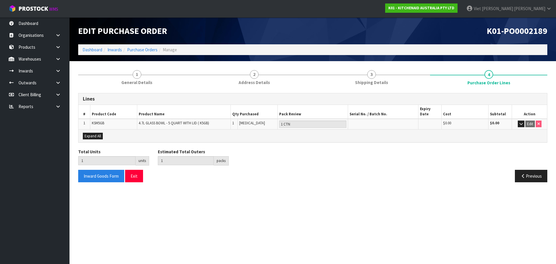
click at [96, 121] on span "KSM5GB" at bounding box center [98, 123] width 12 height 5
copy span "KSM5GB"
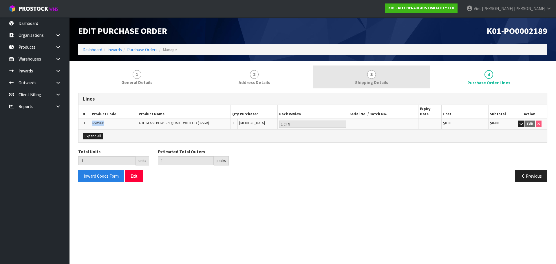
click at [375, 76] on span "3" at bounding box center [371, 74] width 9 height 9
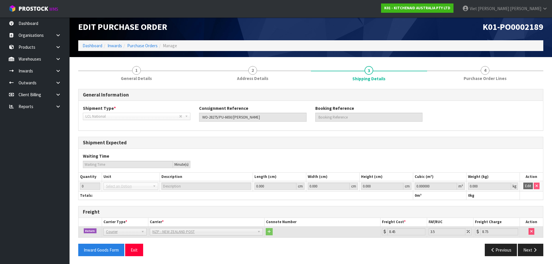
scroll to position [5, 0]
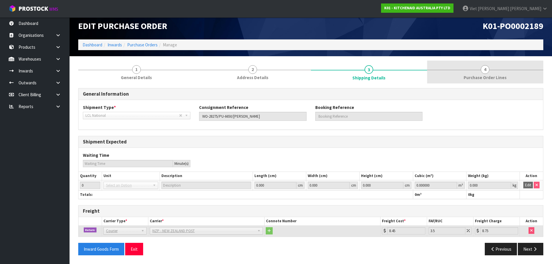
click at [474, 72] on link "4 Purchase Order Lines" at bounding box center [485, 72] width 116 height 23
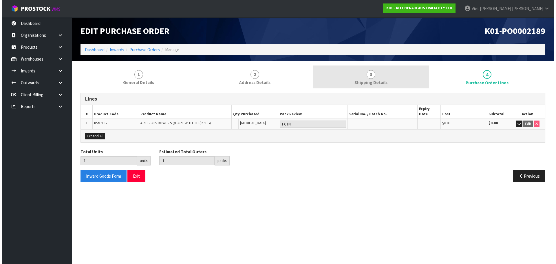
scroll to position [0, 0]
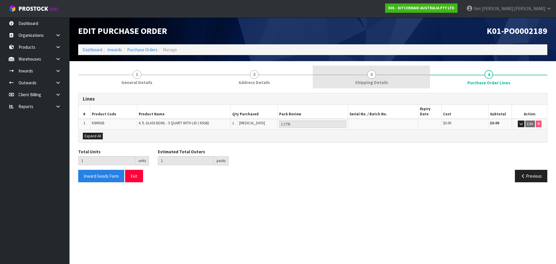
click at [354, 68] on link "3 Shipping Details" at bounding box center [371, 77] width 117 height 23
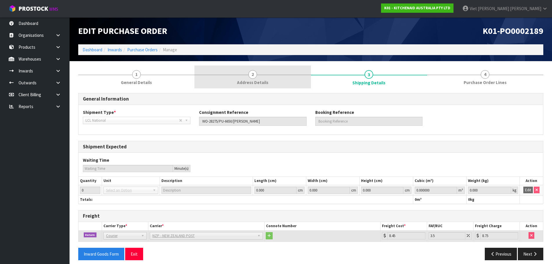
click at [291, 67] on link "2 Address Details" at bounding box center [252, 77] width 116 height 23
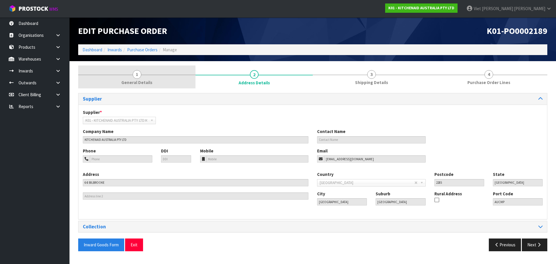
click at [170, 75] on link "1 General Details" at bounding box center [136, 77] width 117 height 23
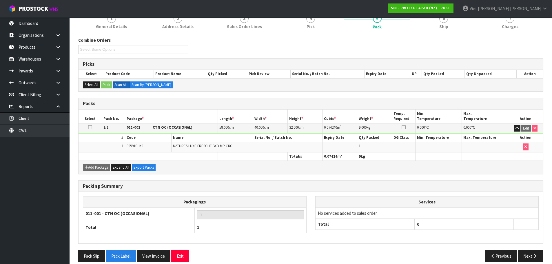
scroll to position [58, 0]
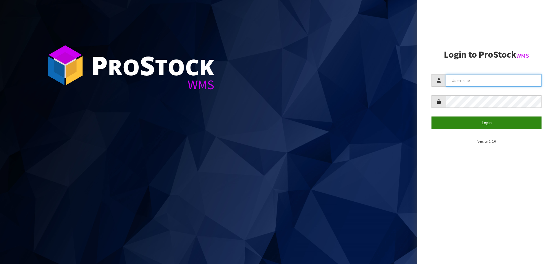
type input "[PERSON_NAME]"
click at [498, 128] on button "Login" at bounding box center [487, 123] width 110 height 12
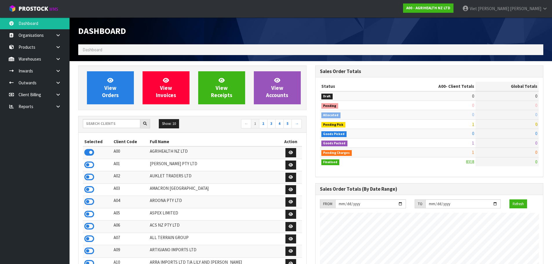
scroll to position [439, 237]
click at [109, 119] on input "text" at bounding box center [111, 123] width 57 height 9
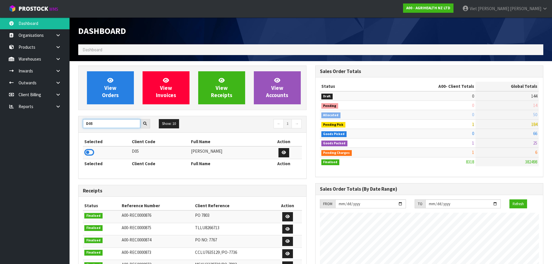
type input "D05"
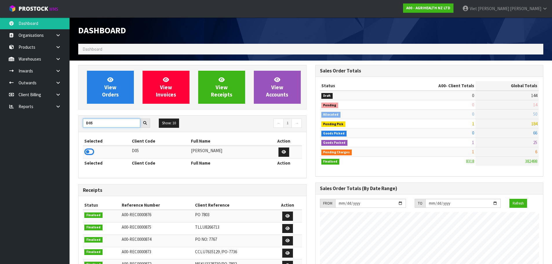
scroll to position [0, 0]
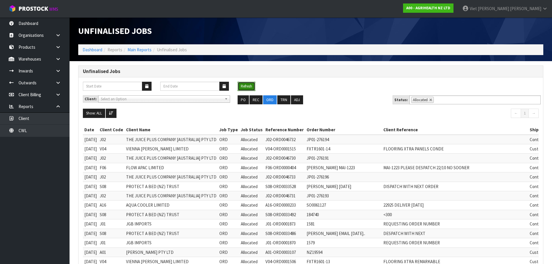
click at [245, 87] on button "Refresh" at bounding box center [247, 86] width 18 height 9
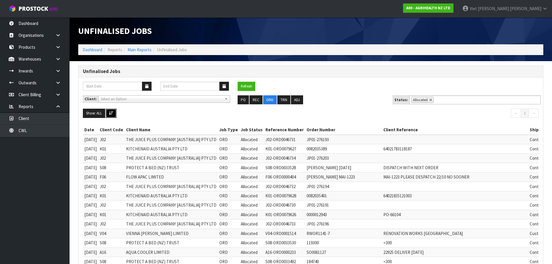
click at [116, 114] on button at bounding box center [111, 113] width 11 height 9
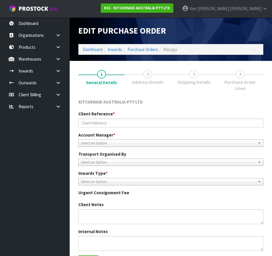
type input "WO-28276/PU-6651/[PERSON_NAME]"
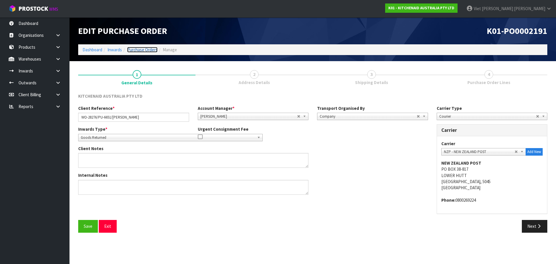
click at [149, 51] on link "Purchase Orders" at bounding box center [142, 50] width 30 height 6
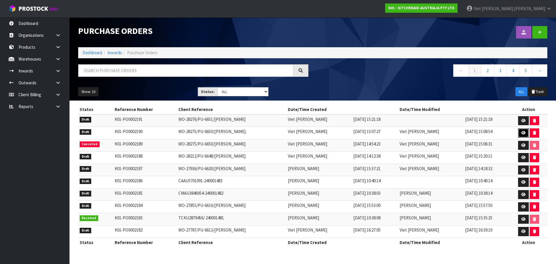
click at [525, 133] on icon at bounding box center [524, 133] width 4 height 4
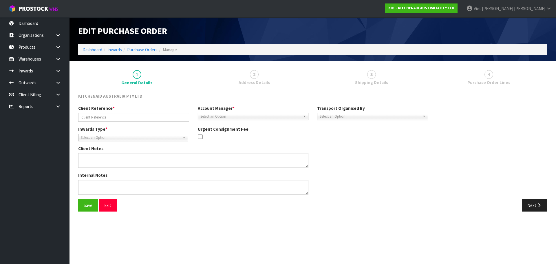
type input "WO-28275/PU-6650/PHILIP SULLIVAN."
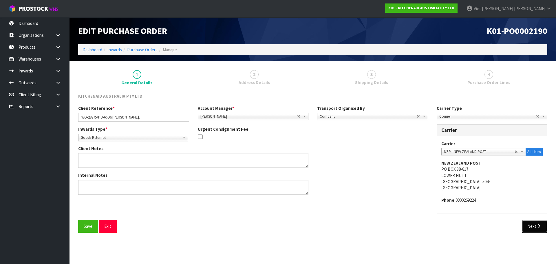
click at [542, 229] on button "Next" at bounding box center [535, 226] width 26 height 12
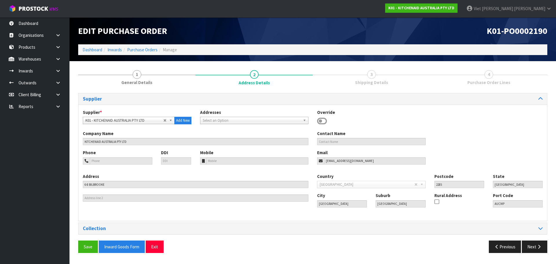
click at [451, 233] on div "Collection" at bounding box center [313, 228] width 469 height 11
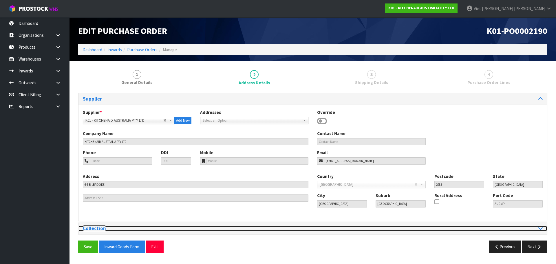
drag, startPoint x: 539, startPoint y: 228, endPoint x: 531, endPoint y: 229, distance: 8.1
click at [539, 229] on icon at bounding box center [541, 228] width 4 height 5
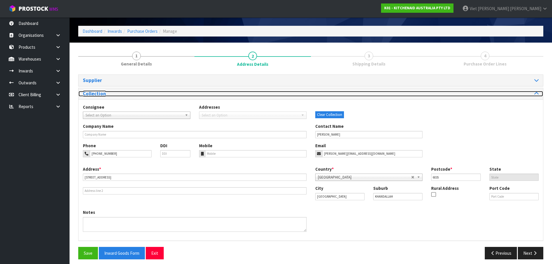
scroll to position [23, 0]
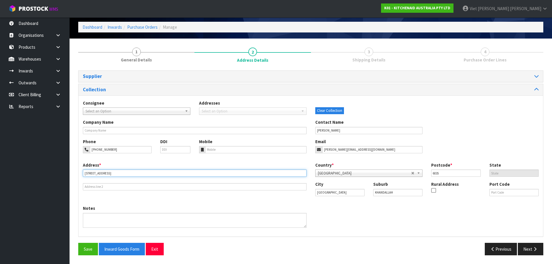
drag, startPoint x: 140, startPoint y: 174, endPoint x: 58, endPoint y: 174, distance: 82.0
click at [58, 174] on body "Toggle navigation ProStock WMS K01 - KITCHENAID AUSTRALIA PTY LTD Viet Hoang Tr…" at bounding box center [276, 109] width 552 height 264
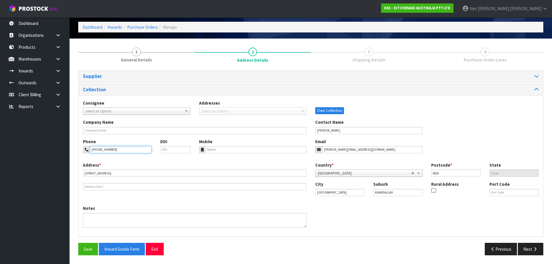
drag, startPoint x: 123, startPoint y: 150, endPoint x: 74, endPoint y: 150, distance: 49.0
click at [74, 150] on section "1 General Details 2 Address Details 3 Shipping Details 4 Purchase Order Lines S…" at bounding box center [311, 151] width 483 height 225
drag, startPoint x: 366, startPoint y: 148, endPoint x: 334, endPoint y: 149, distance: 31.9
click at [289, 150] on div "Phone +64 21 863 234 DDI Mobile Email philip.sullivan91@gmail.com" at bounding box center [311, 150] width 465 height 23
drag, startPoint x: 361, startPoint y: 130, endPoint x: 270, endPoint y: 132, distance: 91.0
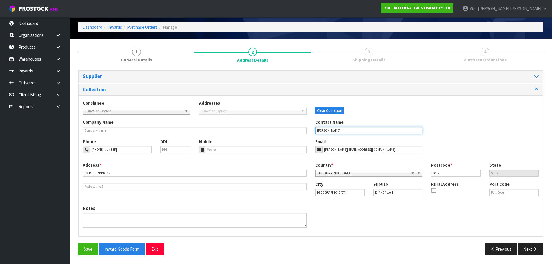
click at [270, 132] on div "Company Name Contact Name PHILIP SULLIVAN" at bounding box center [311, 128] width 465 height 19
drag, startPoint x: 345, startPoint y: 192, endPoint x: 322, endPoint y: 192, distance: 22.9
click at [294, 192] on div "Address * 10 LUCKNOW TERRACE Country * Afghanistan Aland Islands Albania Algeri…" at bounding box center [311, 183] width 465 height 43
drag, startPoint x: 370, startPoint y: 194, endPoint x: 445, endPoint y: 192, distance: 75.7
click at [348, 194] on div "City Wellington Suburb KHANDALLAH Rural Address Port Code" at bounding box center [427, 191] width 232 height 20
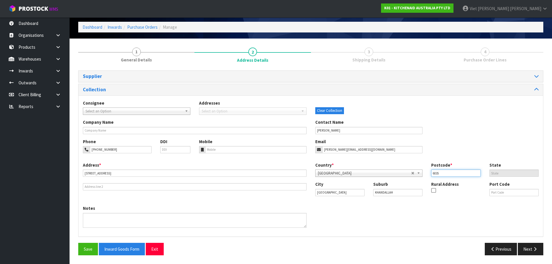
drag, startPoint x: 445, startPoint y: 172, endPoint x: 517, endPoint y: 178, distance: 71.8
click at [405, 178] on div "Country * Afghanistan Aland Islands Albania Algeria American Samoa Andorra Ango…" at bounding box center [427, 171] width 232 height 19
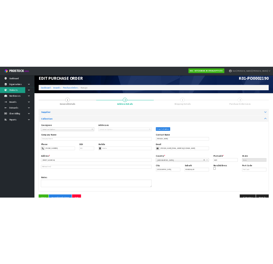
scroll to position [0, 0]
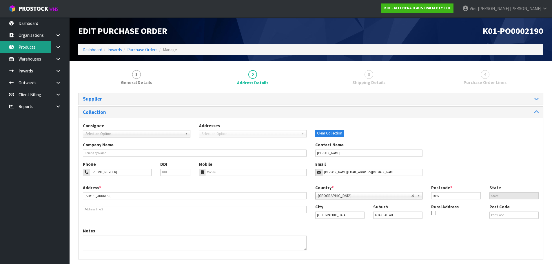
click at [26, 43] on link "Products" at bounding box center [35, 47] width 70 height 12
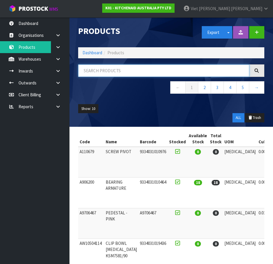
click at [152, 69] on input "text" at bounding box center [163, 70] width 171 height 12
paste input "5KSM2CB5BGS"
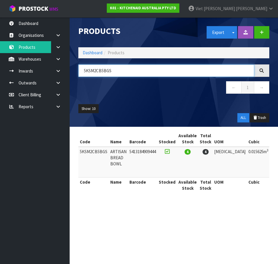
type input "5KSM2CB5BGS"
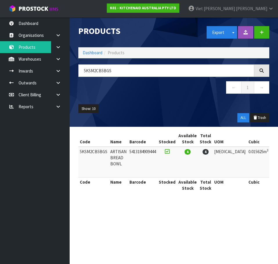
drag, startPoint x: 194, startPoint y: 199, endPoint x: 261, endPoint y: 202, distance: 67.6
click at [261, 199] on div "Code Name Barcode Stocked Available Stock Total Stock UOM Cubic Weight Date/Tim…" at bounding box center [173, 165] width 191 height 68
click at [180, 213] on section "Products Export Split button! SOH Summary Measurements Dangerous Goods Import P…" at bounding box center [139, 132] width 278 height 264
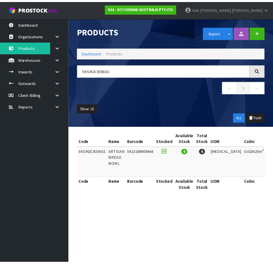
scroll to position [0, 56]
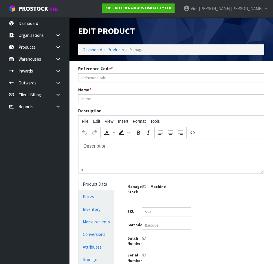
type input "5KSM2CB5BGS"
type input "ARTISAN BREAD BOWL"
type input "5413184909444"
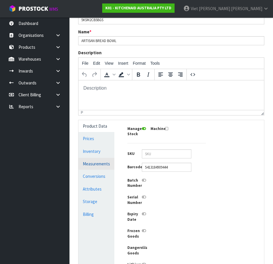
click at [89, 163] on link "Measurements" at bounding box center [97, 164] width 36 height 12
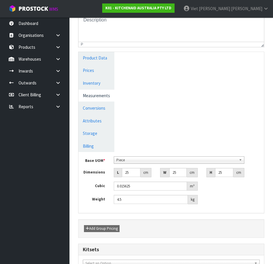
scroll to position [116, 0]
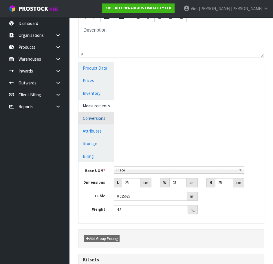
click at [97, 121] on link "Conversions" at bounding box center [97, 118] width 36 height 12
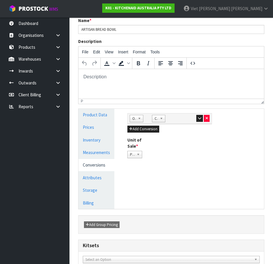
scroll to position [29, 0]
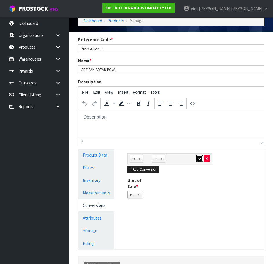
click at [197, 161] on button "button" at bounding box center [200, 158] width 7 height 7
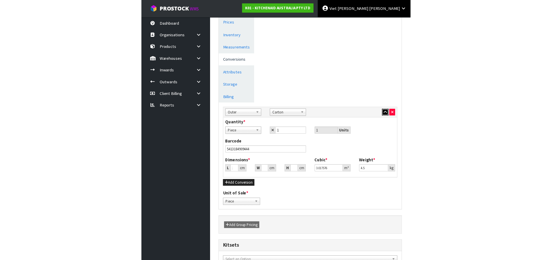
scroll to position [58, 0]
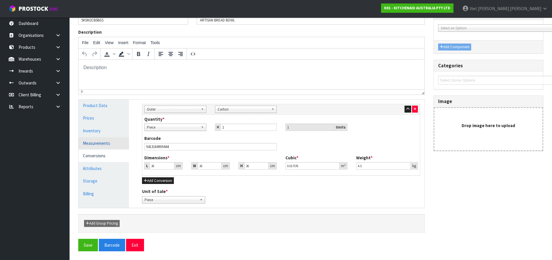
click at [101, 146] on link "Measurements" at bounding box center [104, 143] width 50 height 12
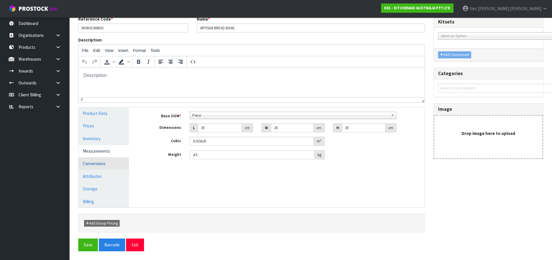
click at [93, 159] on link "Conversions" at bounding box center [104, 163] width 50 height 12
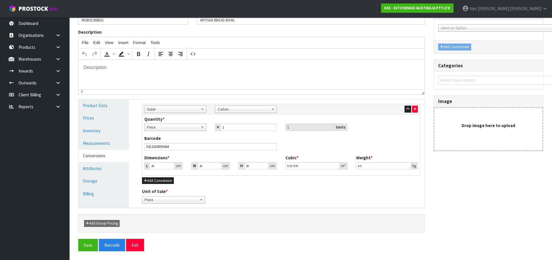
click at [93, 150] on link "Conversions" at bounding box center [104, 156] width 50 height 12
click at [95, 143] on link "Measurements" at bounding box center [104, 143] width 50 height 12
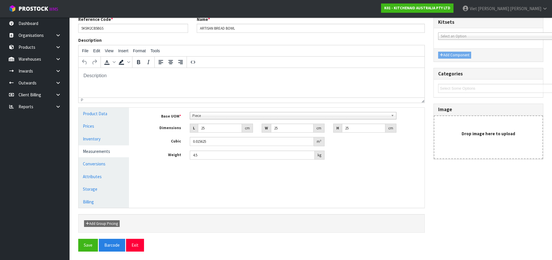
scroll to position [50, 0]
click at [122, 167] on link "Conversions" at bounding box center [104, 163] width 50 height 12
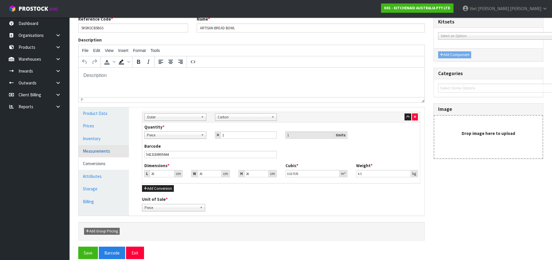
click at [108, 155] on link "Measurements" at bounding box center [104, 151] width 50 height 12
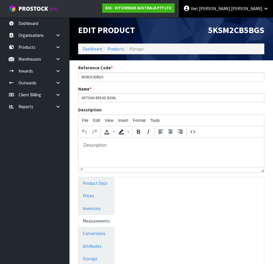
scroll to position [0, 0]
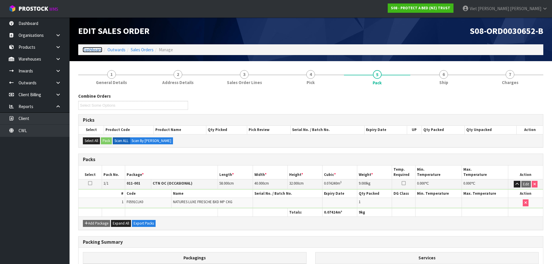
click at [99, 50] on link "Dashboard" at bounding box center [93, 50] width 20 height 6
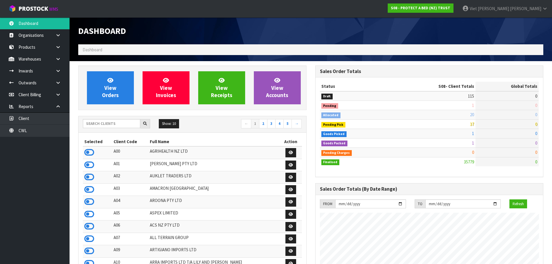
scroll to position [439, 237]
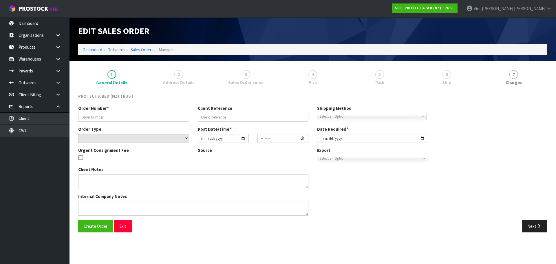
type input "6697"
select select "number:0"
type input "[DATE]"
type input "10:20:00.000"
type input "[DATE]"
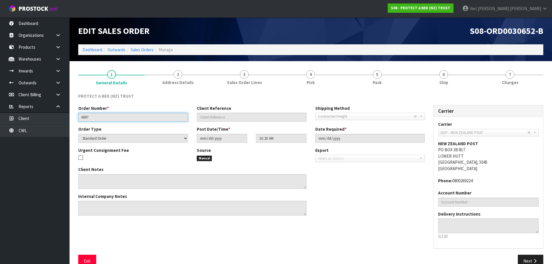
click at [94, 121] on input "6697" at bounding box center [133, 117] width 110 height 9
click at [92, 120] on input "6697" at bounding box center [133, 117] width 110 height 9
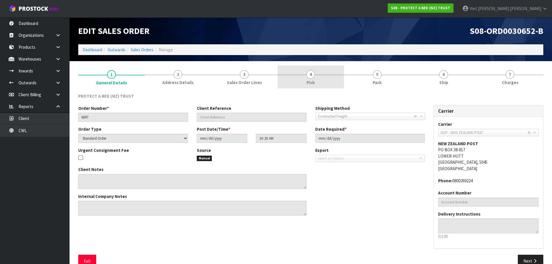
drag, startPoint x: 318, startPoint y: 65, endPoint x: 333, endPoint y: 76, distance: 18.0
click at [318, 65] on section "1 General Details 2 Address Details 3 Sales Order Lines 4 Pick 5 Pack 6 Ship 7 …" at bounding box center [311, 168] width 483 height 215
click at [333, 76] on link "4 Pick" at bounding box center [311, 77] width 66 height 23
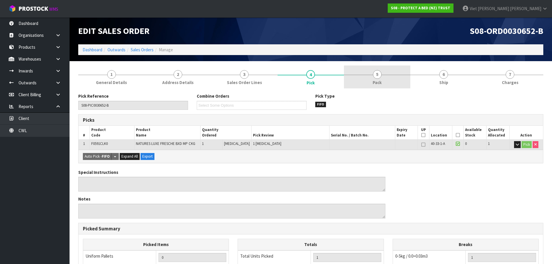
click at [410, 82] on link "5 Pack" at bounding box center [377, 77] width 66 height 23
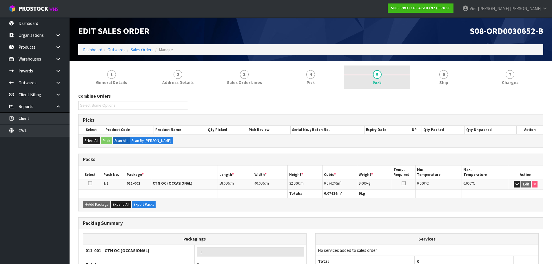
click at [350, 80] on link "5 Pack" at bounding box center [377, 77] width 66 height 23
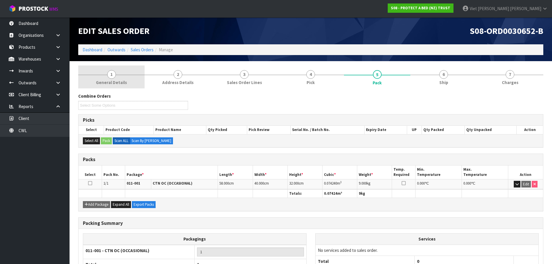
click at [120, 77] on link "1 General Details" at bounding box center [111, 77] width 66 height 23
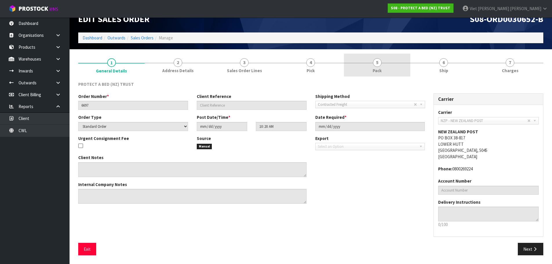
drag, startPoint x: 313, startPoint y: 59, endPoint x: 353, endPoint y: 62, distance: 40.4
click at [313, 59] on span "4" at bounding box center [310, 62] width 9 height 9
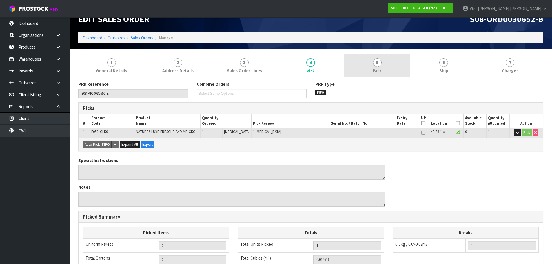
click at [406, 64] on link "5 Pack" at bounding box center [377, 65] width 66 height 23
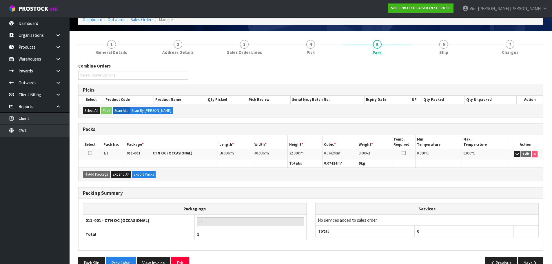
scroll to position [44, 0]
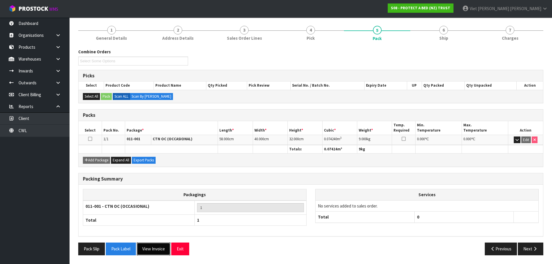
click at [144, 249] on button "View Invoice" at bounding box center [154, 249] width 34 height 12
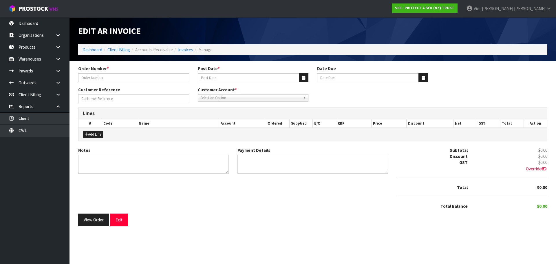
type input "6697"
type input "[DATE]"
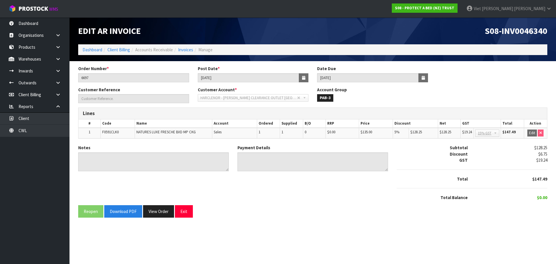
click at [533, 26] on span "S08-INV0046340" at bounding box center [516, 30] width 63 height 11
click at [526, 28] on span "S08-INV0046340" at bounding box center [516, 30] width 63 height 11
copy span "INV0046340"
drag, startPoint x: 230, startPoint y: 78, endPoint x: 185, endPoint y: 79, distance: 45.2
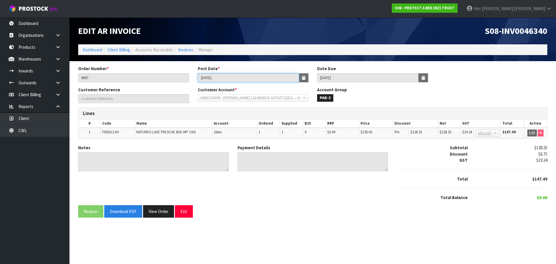
click at [185, 79] on div "Order Number * 6697 Post Date * [DATE] Date Due [DATE]" at bounding box center [313, 76] width 478 height 21
click at [162, 212] on button "View Order" at bounding box center [158, 211] width 31 height 12
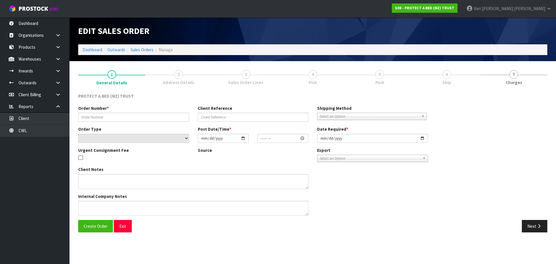
type input "6697"
select select "number:0"
type input "[DATE]"
type input "10:20:00.000"
type input "[DATE]"
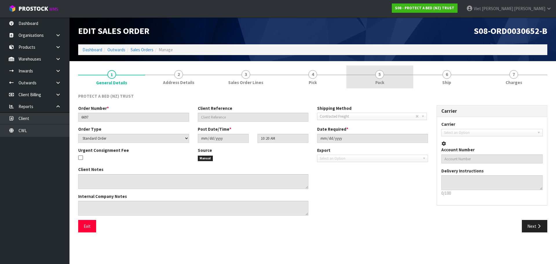
click at [383, 83] on span "Pack" at bounding box center [380, 82] width 9 height 6
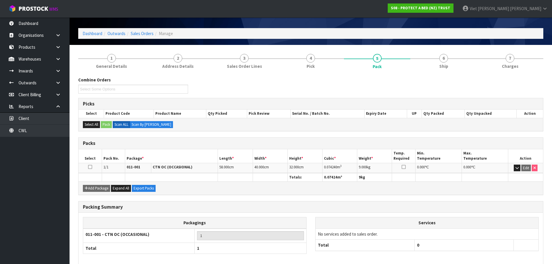
scroll to position [44, 0]
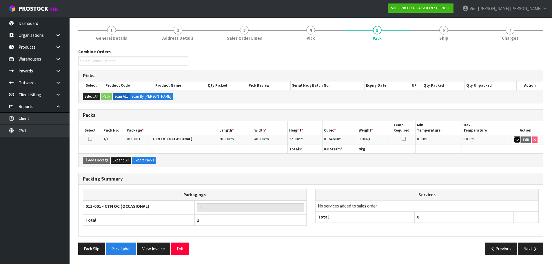
click at [516, 141] on icon "button" at bounding box center [517, 140] width 3 height 4
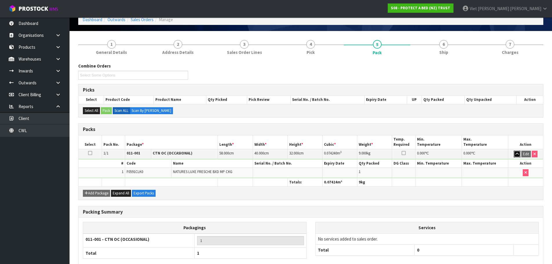
scroll to position [0, 0]
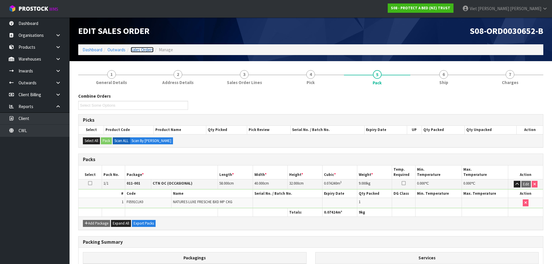
click at [140, 49] on link "Sales Orders" at bounding box center [142, 50] width 23 height 6
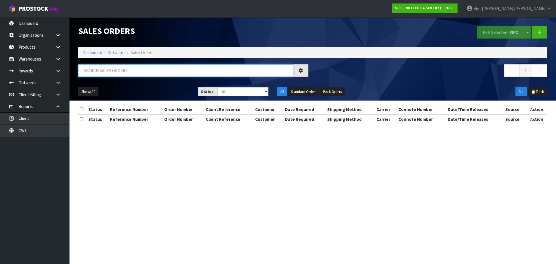
click at [148, 68] on input "text" at bounding box center [185, 70] width 215 height 12
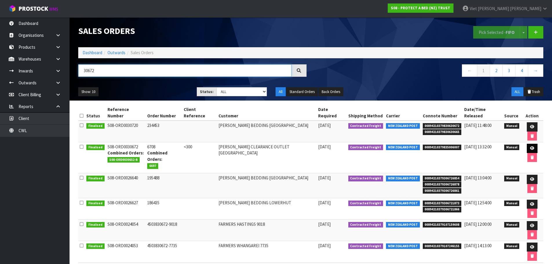
type input "30672"
click at [527, 144] on link at bounding box center [532, 148] width 11 height 9
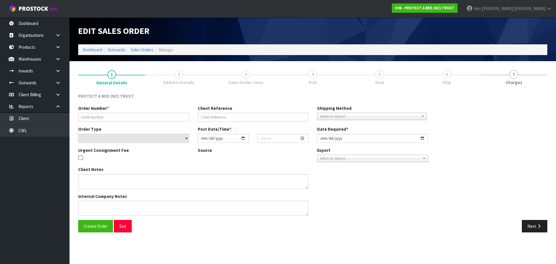
type input "6708"
type input "<300"
select select "number:0"
type input "2025-02-24"
type input "10:26:00.000"
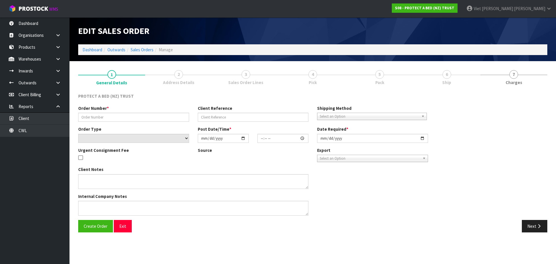
type input "2025-03-11"
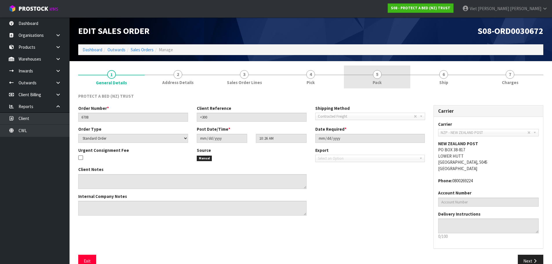
click at [370, 77] on link "5 Pack" at bounding box center [377, 77] width 66 height 23
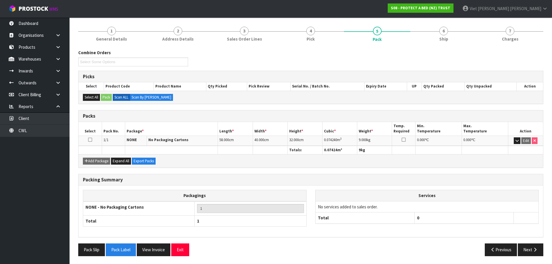
scroll to position [44, 0]
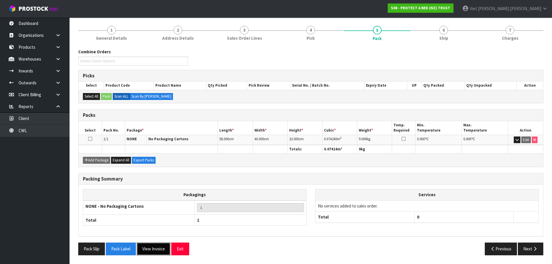
click at [143, 249] on button "View Invoice" at bounding box center [154, 249] width 34 height 12
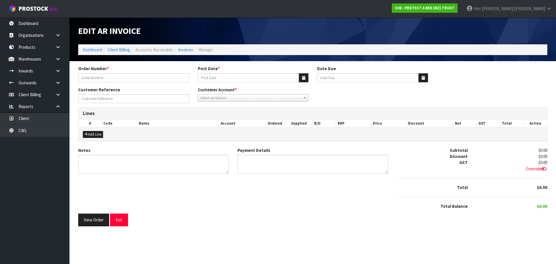
type input "6708"
type input "13/03/2025"
type input "20/04/2025"
type input "<300"
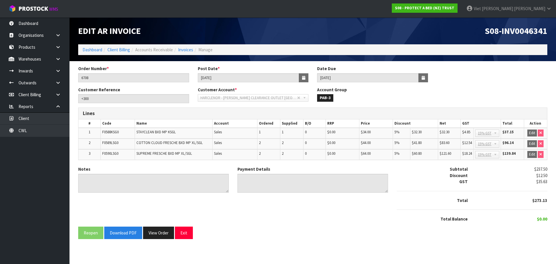
click at [528, 31] on span "S08-INV0046341" at bounding box center [516, 30] width 63 height 11
copy span "INV0046341"
click at [497, 98] on div "Customer Reference <300 Customer Account * 00EC34 - null 01AB29 - null 048271 -…" at bounding box center [313, 97] width 478 height 21
click at [151, 233] on button "View Order" at bounding box center [158, 233] width 31 height 12
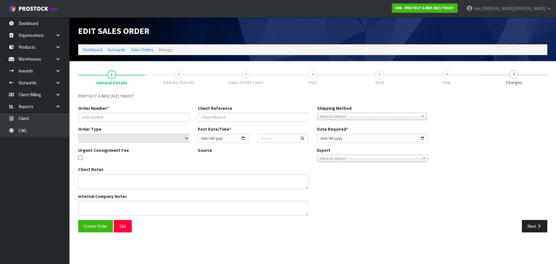
type input "6708"
type input "<300"
select select "number:0"
type input "2025-02-24"
type input "10:26:00.000"
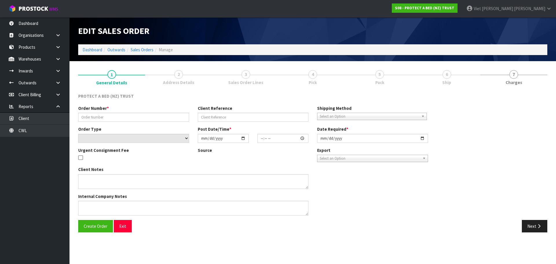
type input "2025-03-11"
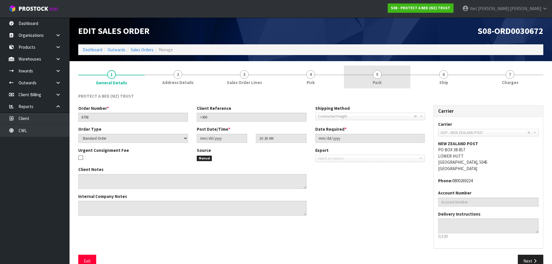
click at [410, 85] on link "5 Pack" at bounding box center [377, 77] width 66 height 23
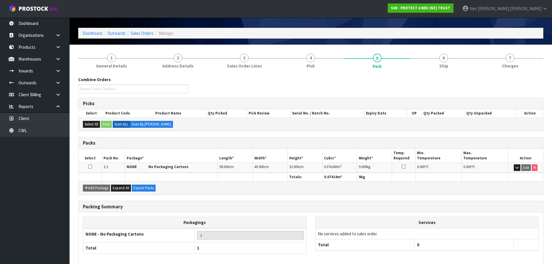
scroll to position [44, 0]
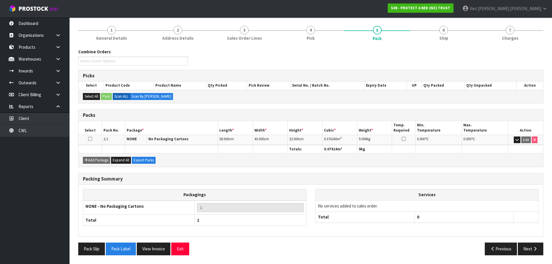
click at [520, 143] on td "Edit" at bounding box center [525, 140] width 35 height 10
click at [518, 140] on icon "button" at bounding box center [517, 140] width 3 height 4
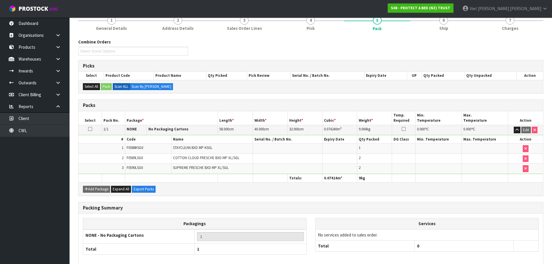
scroll to position [83, 0]
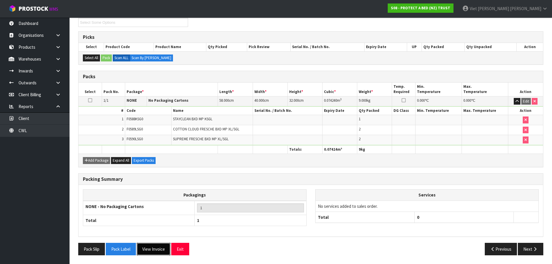
click at [157, 247] on button "View Invoice" at bounding box center [154, 249] width 34 height 12
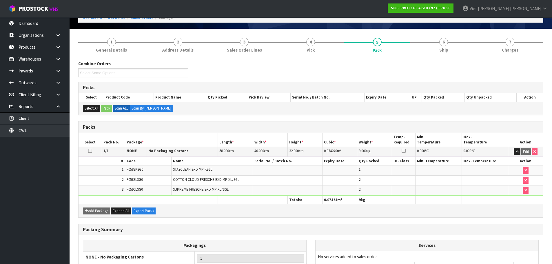
scroll to position [0, 0]
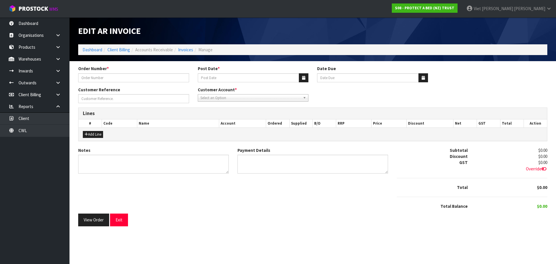
type input "6708"
type input "13/03/2025"
type input "20/04/2025"
type input "<300"
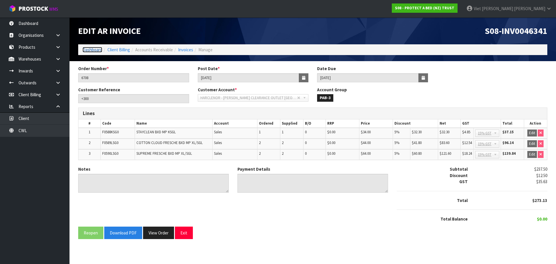
click at [96, 50] on link "Dashboard" at bounding box center [93, 50] width 20 height 6
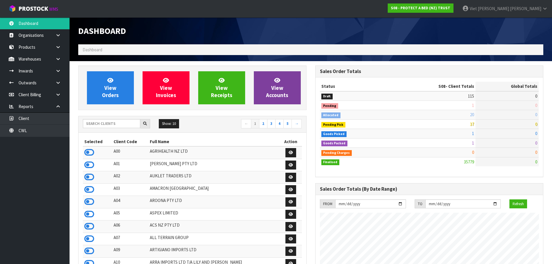
scroll to position [439, 237]
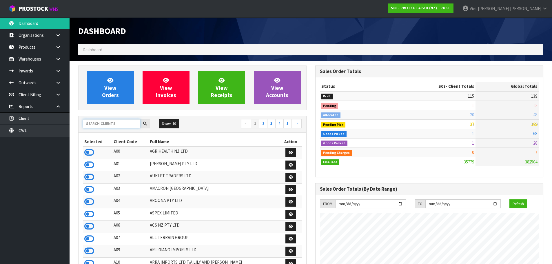
click at [113, 125] on input "text" at bounding box center [111, 123] width 57 height 9
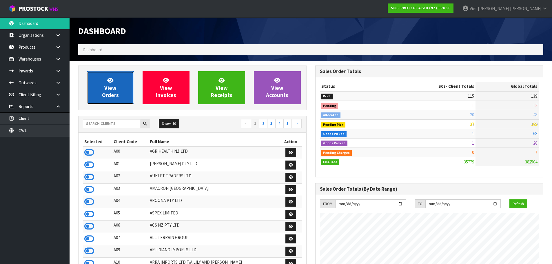
click at [106, 98] on span "View Orders" at bounding box center [110, 88] width 17 height 22
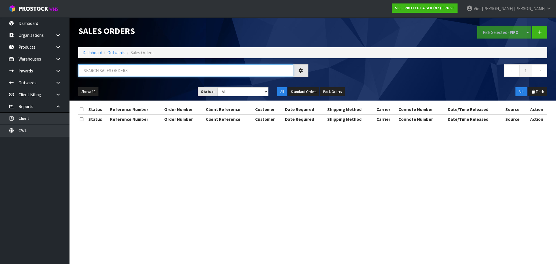
click at [176, 71] on input "text" at bounding box center [185, 70] width 215 height 12
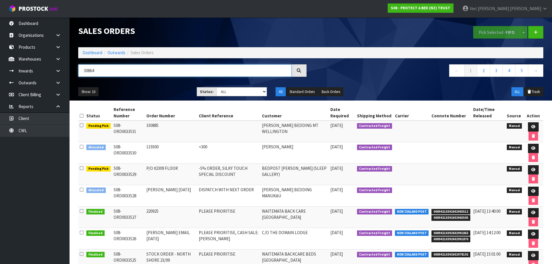
type input "30864"
click at [295, 73] on div at bounding box center [299, 70] width 15 height 12
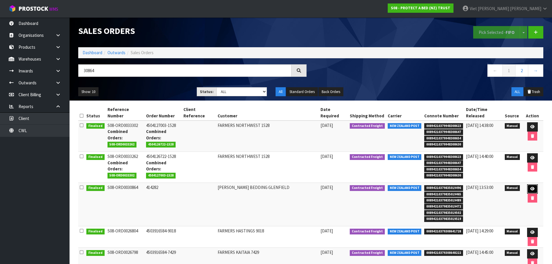
click at [532, 188] on icon at bounding box center [532, 189] width 4 height 4
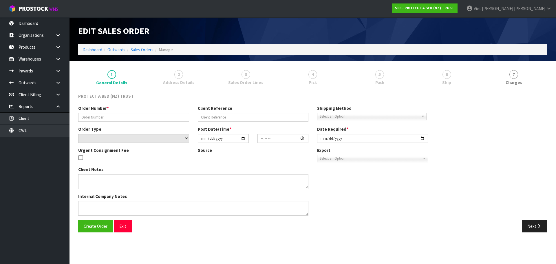
type input "414282"
select select "number:0"
type input "2025-03-10"
type input "10:30:00.000"
type input "2025-03-10"
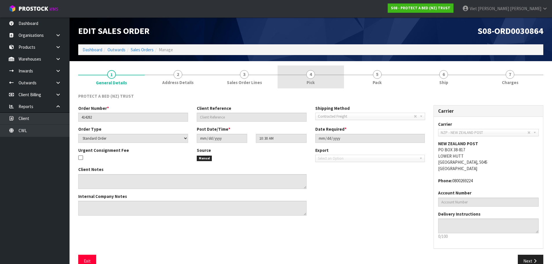
click at [308, 74] on span "4" at bounding box center [310, 74] width 9 height 9
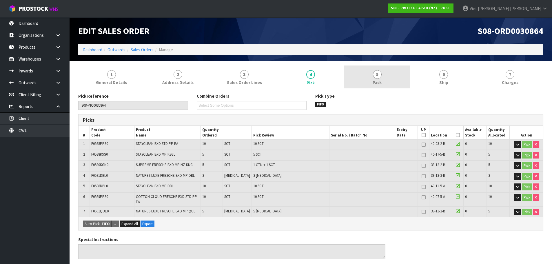
click at [362, 79] on link "5 Pack" at bounding box center [377, 77] width 66 height 23
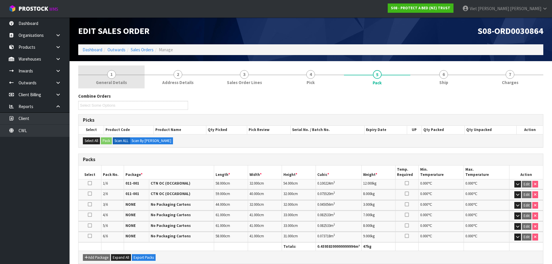
click at [119, 75] on div at bounding box center [111, 75] width 66 height 0
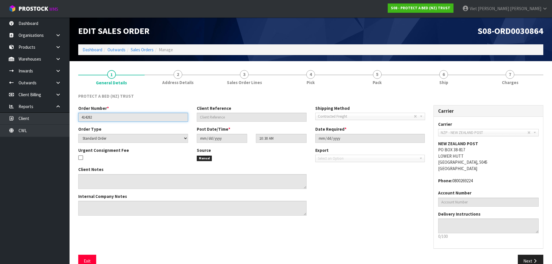
click at [86, 116] on input "414282" at bounding box center [133, 117] width 110 height 9
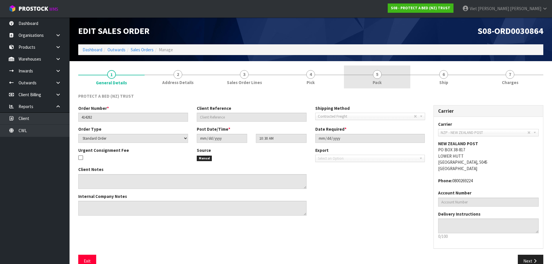
click at [385, 78] on link "5 Pack" at bounding box center [377, 77] width 66 height 23
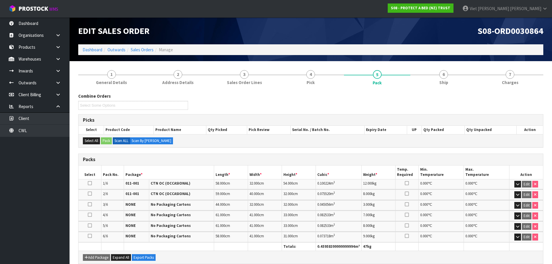
scroll to position [111, 0]
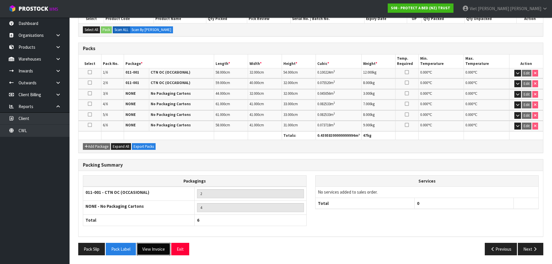
drag, startPoint x: 154, startPoint y: 250, endPoint x: 157, endPoint y: 244, distance: 7.0
click at [154, 250] on button "View Invoice" at bounding box center [154, 249] width 34 height 12
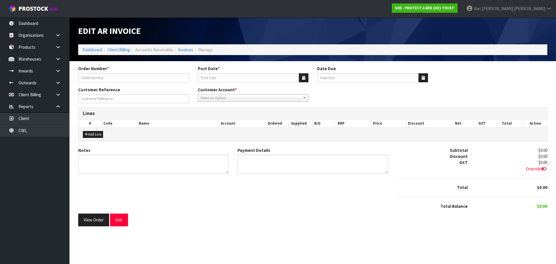
type input "414282"
type input "13/03/2025"
type input "20/04/2025"
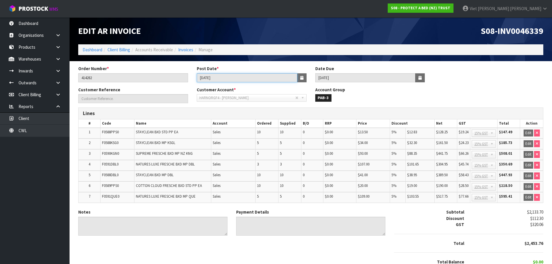
drag, startPoint x: 240, startPoint y: 77, endPoint x: 190, endPoint y: 78, distance: 49.9
click at [190, 78] on div "Order Number * 414282 Post Date * 13/03/2025 Date Due 20/04/2025" at bounding box center [311, 76] width 474 height 21
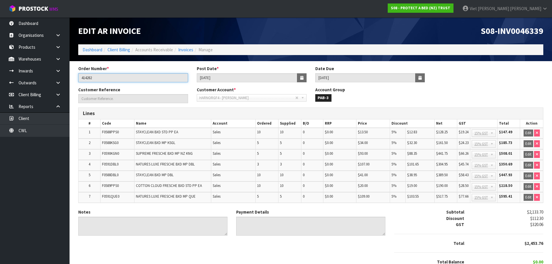
drag, startPoint x: 133, startPoint y: 79, endPoint x: 89, endPoint y: 80, distance: 44.1
click at [89, 80] on input "414282" at bounding box center [133, 77] width 110 height 9
click at [484, 103] on div "Customer Reference Customer Account * 00EC34 - null 01AB29 - null 048271 - null…" at bounding box center [311, 97] width 474 height 21
drag, startPoint x: 542, startPoint y: 31, endPoint x: 498, endPoint y: 32, distance: 44.1
click at [498, 32] on span "S08-INV0046339" at bounding box center [512, 30] width 63 height 11
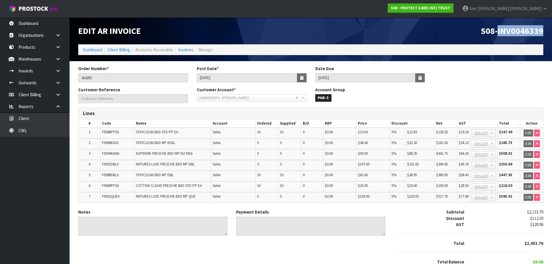
copy span "INV0046339"
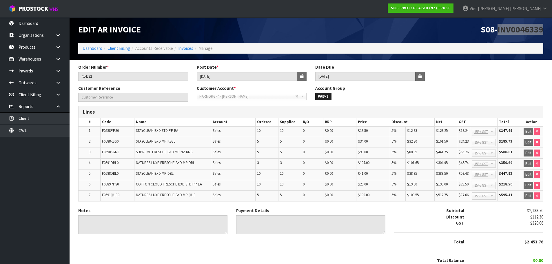
scroll to position [27, 0]
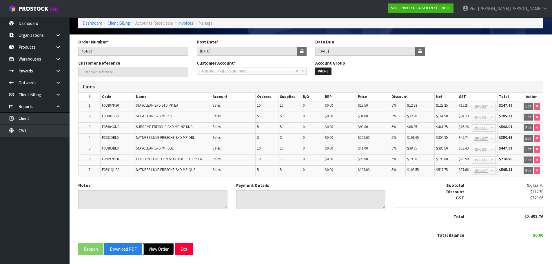
click at [148, 248] on button "View Order" at bounding box center [158, 249] width 31 height 12
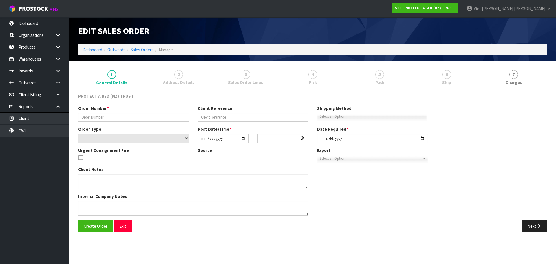
type input "414282"
select select "number:0"
type input "2025-03-10"
type input "10:30:00.000"
type input "2025-03-10"
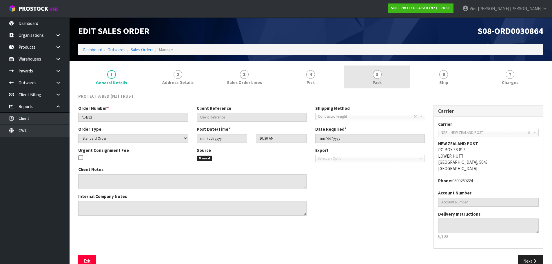
click at [354, 77] on link "5 Pack" at bounding box center [377, 77] width 66 height 23
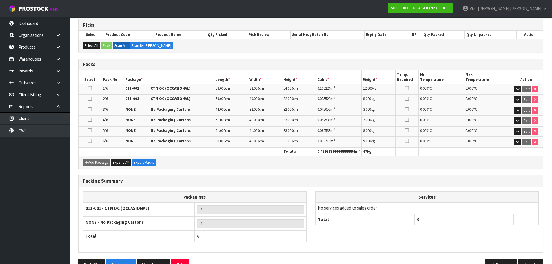
scroll to position [82, 0]
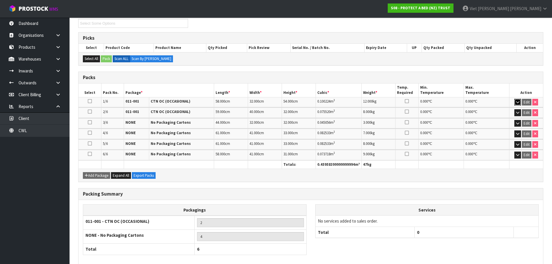
click at [521, 102] on button "button" at bounding box center [517, 102] width 7 height 7
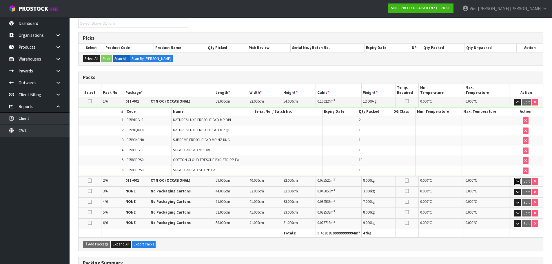
click at [517, 182] on icon "button" at bounding box center [517, 181] width 3 height 4
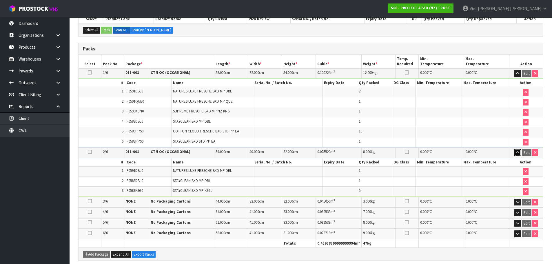
scroll to position [111, 0]
click at [517, 201] on icon "button" at bounding box center [517, 202] width 3 height 4
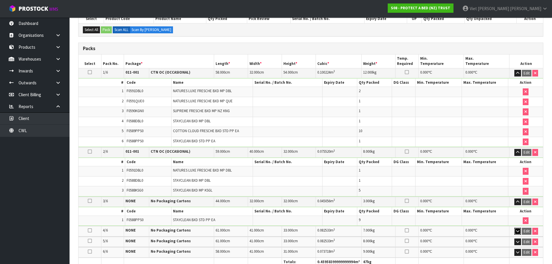
click at [516, 233] on button "button" at bounding box center [517, 231] width 7 height 7
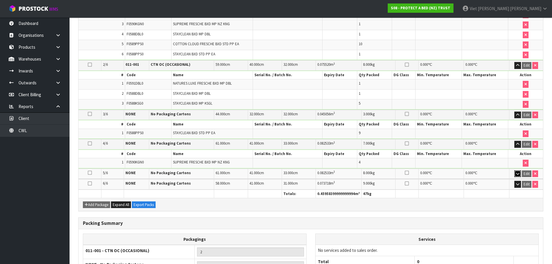
click at [519, 173] on icon "button" at bounding box center [517, 174] width 3 height 4
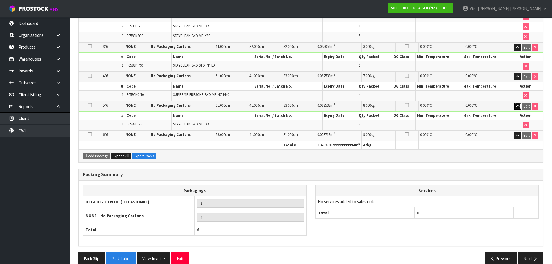
scroll to position [273, 0]
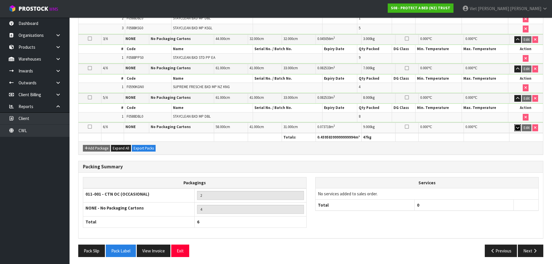
click at [518, 128] on icon "button" at bounding box center [517, 128] width 3 height 4
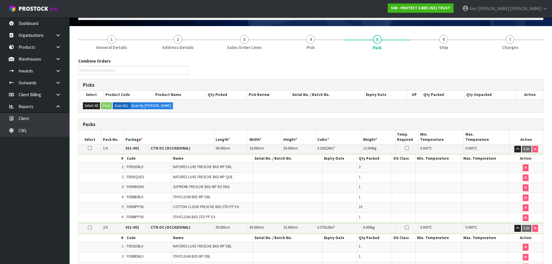
scroll to position [0, 0]
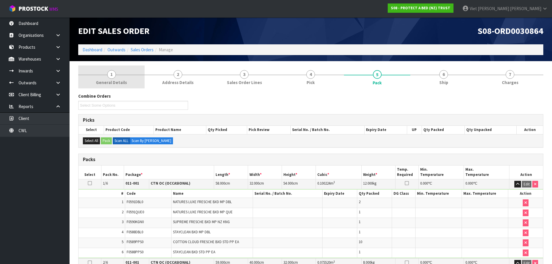
click at [121, 85] on span "General Details" at bounding box center [111, 82] width 31 height 6
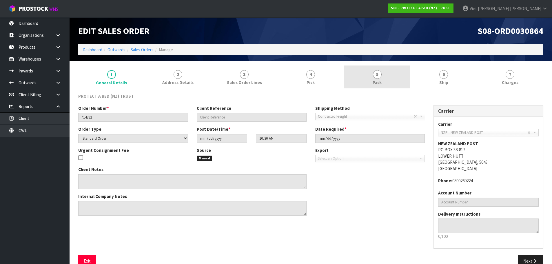
click at [384, 76] on link "5 Pack" at bounding box center [377, 77] width 66 height 23
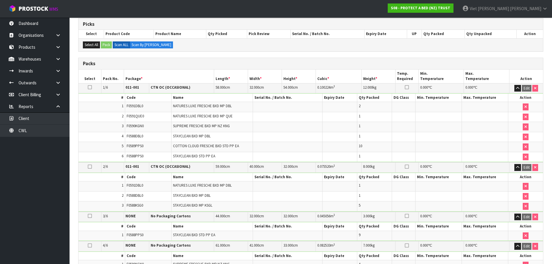
scroll to position [87, 0]
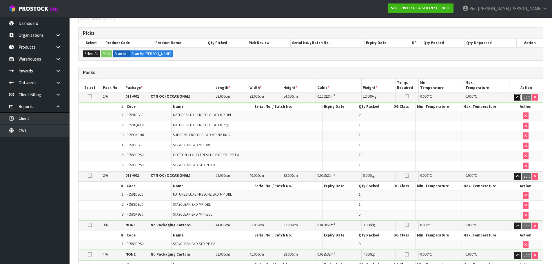
click at [518, 99] on button "button" at bounding box center [517, 97] width 7 height 7
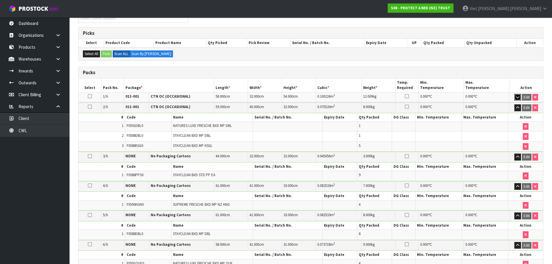
click at [517, 97] on icon "button" at bounding box center [517, 97] width 3 height 4
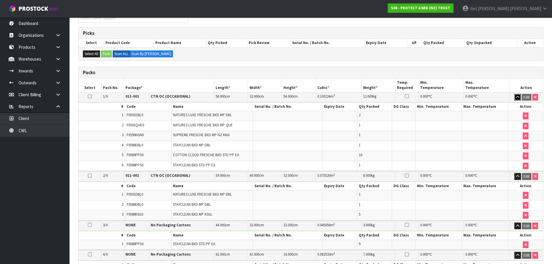
click at [517, 97] on icon "button" at bounding box center [517, 97] width 3 height 4
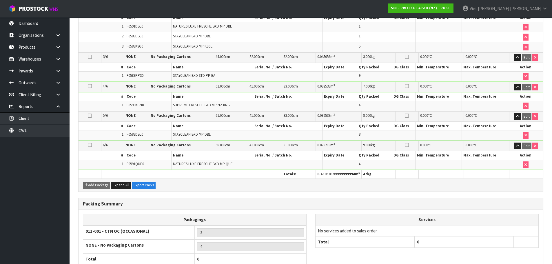
scroll to position [80, 0]
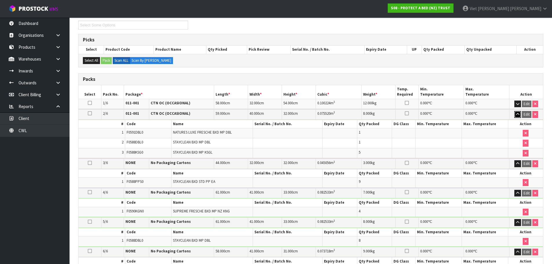
click at [517, 112] on icon "button" at bounding box center [517, 114] width 3 height 4
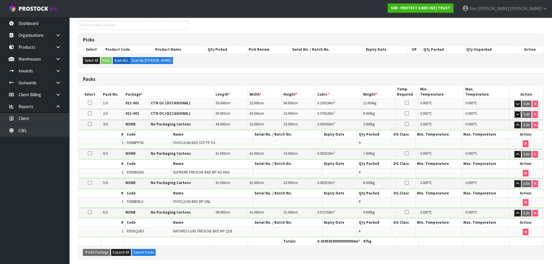
click at [517, 112] on icon "button" at bounding box center [517, 114] width 3 height 4
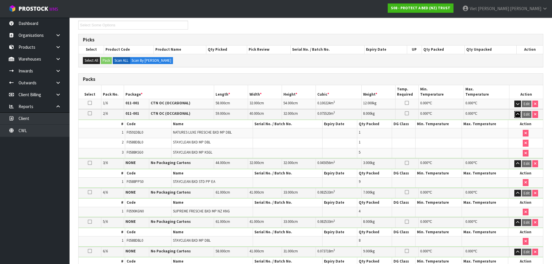
click at [516, 114] on button "button" at bounding box center [517, 114] width 7 height 7
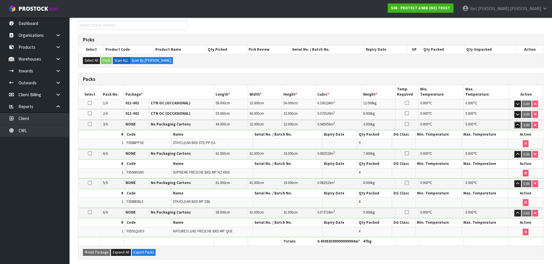
drag, startPoint x: 516, startPoint y: 124, endPoint x: 512, endPoint y: 125, distance: 3.9
click at [516, 124] on button "button" at bounding box center [517, 125] width 7 height 7
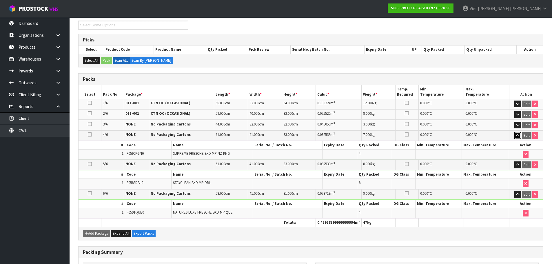
click at [516, 137] on button "button" at bounding box center [517, 135] width 7 height 7
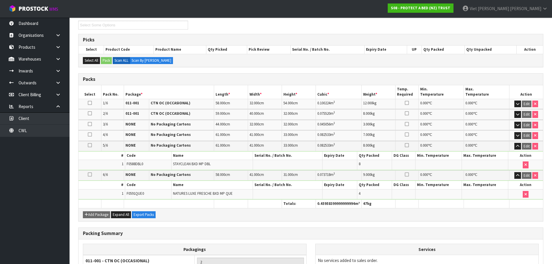
click at [524, 142] on td "Edit" at bounding box center [526, 146] width 34 height 10
click at [519, 143] on button "button" at bounding box center [517, 146] width 7 height 7
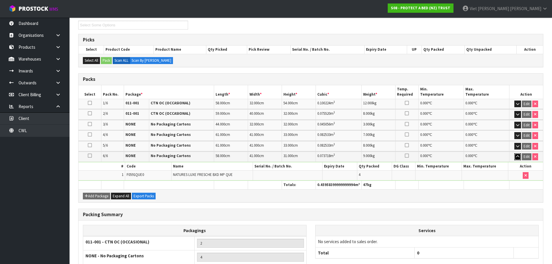
click at [518, 154] on button "button" at bounding box center [517, 156] width 7 height 7
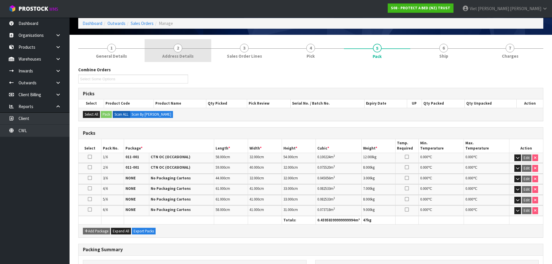
scroll to position [0, 0]
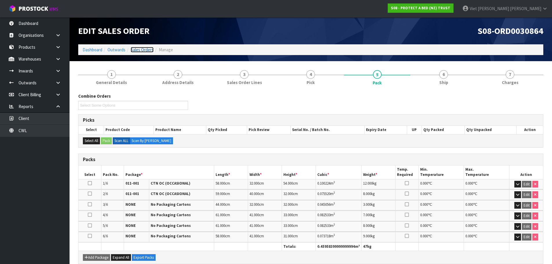
click at [150, 51] on link "Sales Orders" at bounding box center [142, 50] width 23 height 6
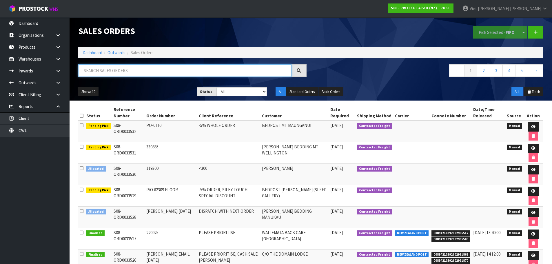
click at [161, 68] on input "text" at bounding box center [184, 70] width 213 height 12
click at [115, 73] on input "320535" at bounding box center [184, 70] width 213 height 12
type input "320535"
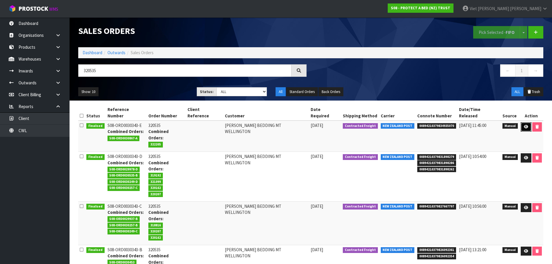
click at [525, 123] on link at bounding box center [526, 126] width 11 height 9
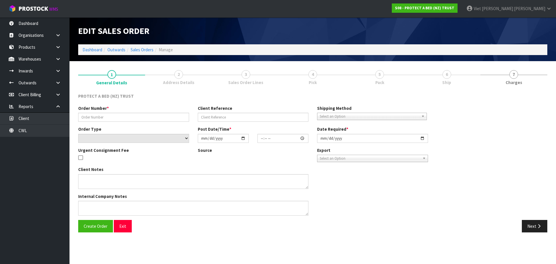
type input "320535"
select select "number:0"
type input "2025-01-30"
type input "09:59:00.000"
type input "2025-03-10"
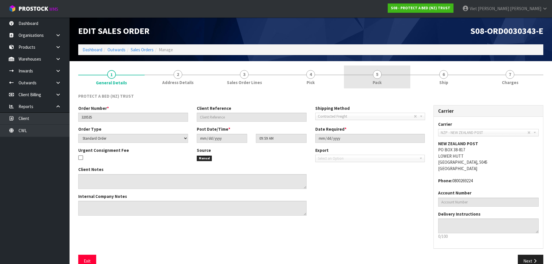
click at [370, 77] on link "5 Pack" at bounding box center [377, 77] width 66 height 23
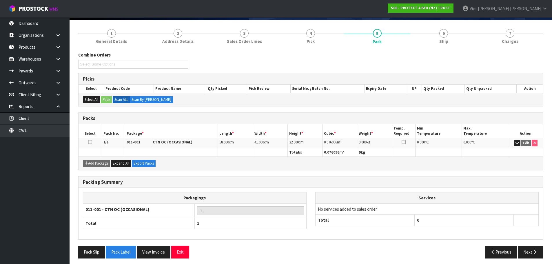
scroll to position [44, 0]
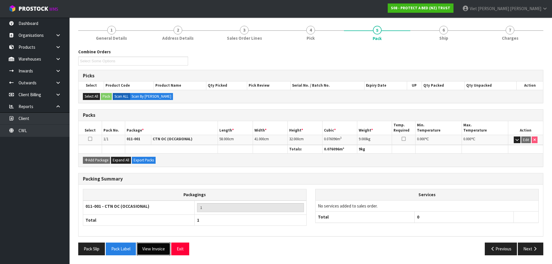
click at [144, 248] on button "View Invoice" at bounding box center [154, 249] width 34 height 12
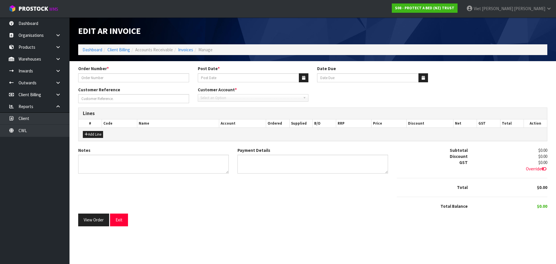
type input "320535"
type input "13/03/2025"
type input "20/04/2025"
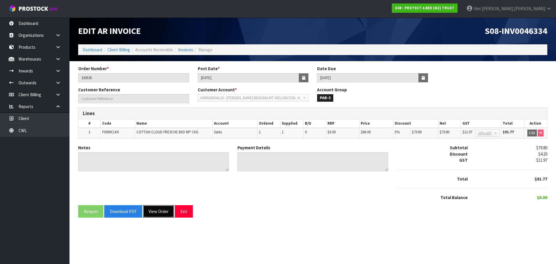
click at [150, 213] on button "View Order" at bounding box center [158, 211] width 31 height 12
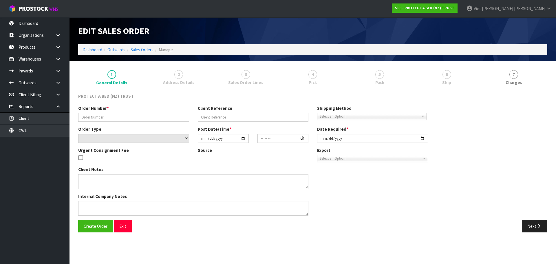
type input "320535"
select select "number:0"
type input "2025-01-30"
type input "09:59:00.000"
type input "2025-03-10"
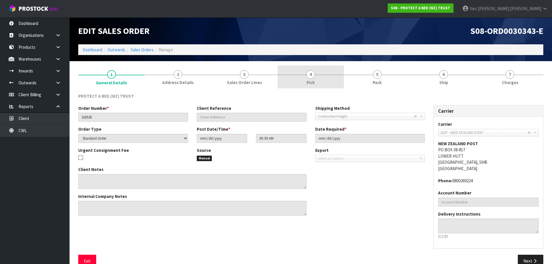
click at [317, 83] on link "4 Pick" at bounding box center [311, 77] width 66 height 23
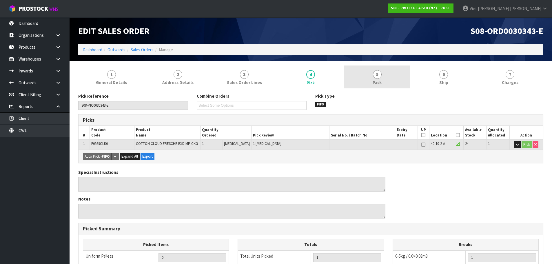
click at [348, 83] on link "5 Pack" at bounding box center [377, 77] width 66 height 23
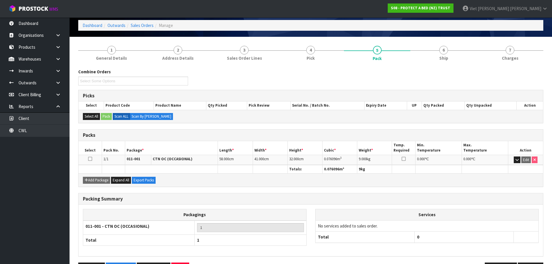
scroll to position [44, 0]
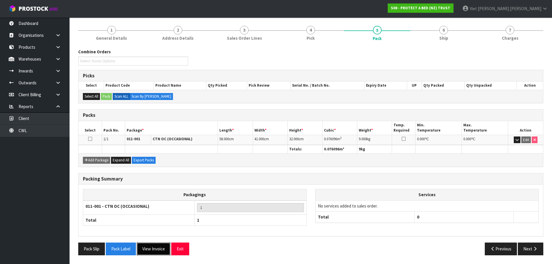
click at [146, 246] on button "View Invoice" at bounding box center [154, 249] width 34 height 12
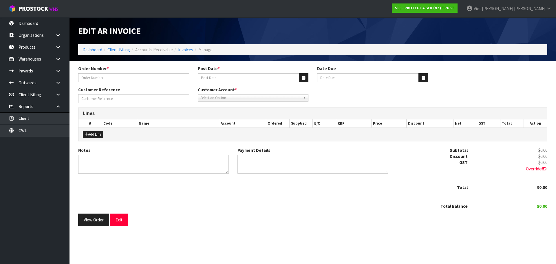
type input "320535"
type input "13/03/2025"
type input "20/04/2025"
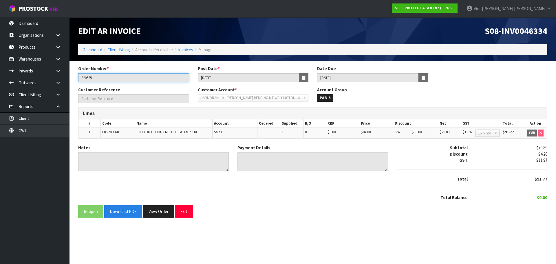
click at [105, 75] on input "320535" at bounding box center [133, 77] width 111 height 9
click at [517, 30] on span "S08-INV0046334" at bounding box center [516, 30] width 63 height 11
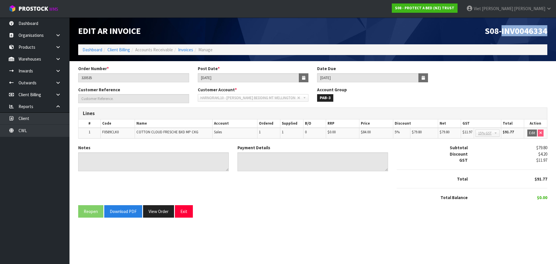
click at [517, 30] on span "S08-INV0046334" at bounding box center [516, 30] width 63 height 11
copy span "INV0046334"
drag, startPoint x: 228, startPoint y: 79, endPoint x: 188, endPoint y: 78, distance: 39.4
click at [188, 78] on div "Order Number * 320535 Post Date * 13/03/2025 Date Due 20/04/2025" at bounding box center [313, 76] width 478 height 21
click at [154, 209] on button "View Order" at bounding box center [158, 211] width 31 height 12
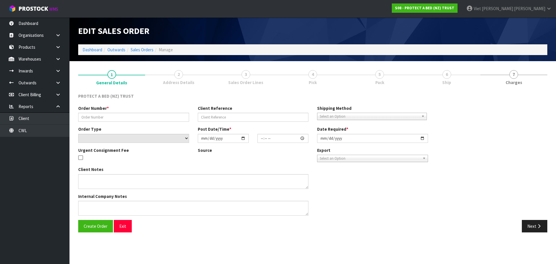
type input "320535"
select select "number:0"
type input "2025-01-30"
type input "09:59:00.000"
type input "2025-03-10"
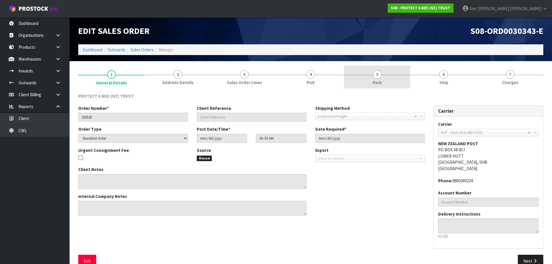
click at [397, 82] on link "5 Pack" at bounding box center [377, 77] width 66 height 23
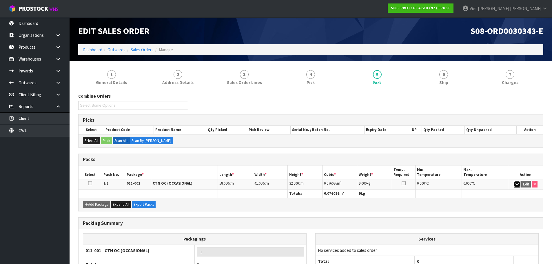
click at [518, 187] on button "button" at bounding box center [517, 184] width 7 height 7
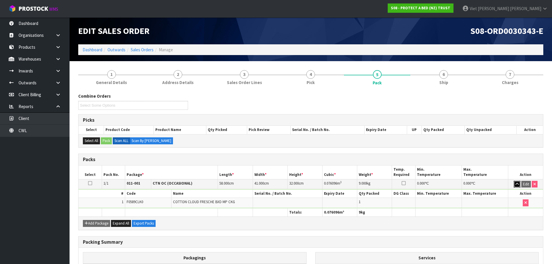
click at [517, 184] on icon "button" at bounding box center [517, 184] width 3 height 4
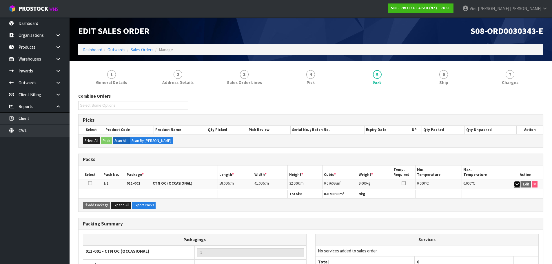
click at [517, 184] on icon "button" at bounding box center [517, 184] width 3 height 4
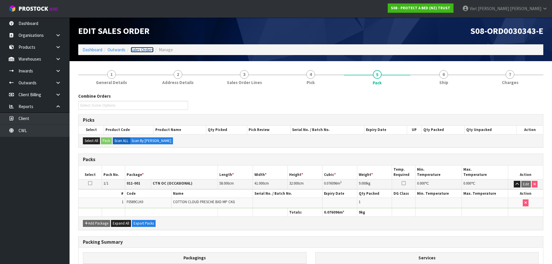
click at [138, 51] on link "Sales Orders" at bounding box center [142, 50] width 23 height 6
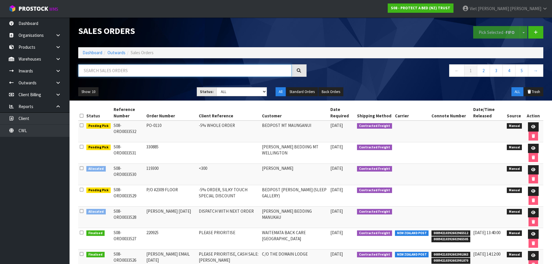
click at [157, 66] on input "text" at bounding box center [184, 70] width 213 height 12
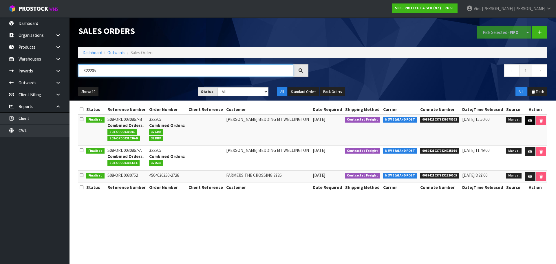
type input "322205"
click at [525, 121] on link at bounding box center [530, 120] width 11 height 9
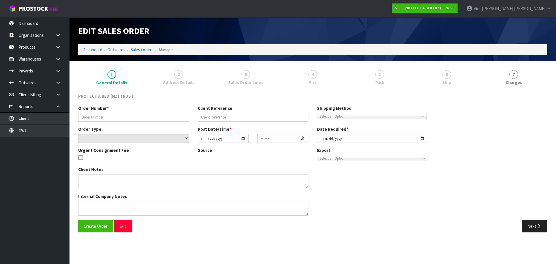
type input "322205"
select select "number:0"
type input "2025-03-10"
type input "10:48:00.000"
type input "2025-03-27"
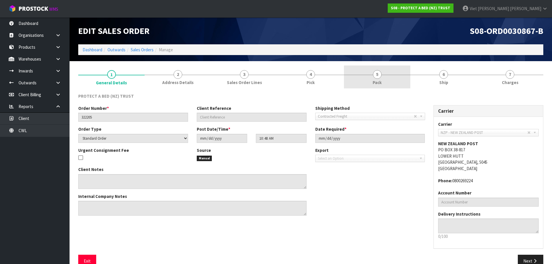
click at [387, 84] on link "5 Pack" at bounding box center [377, 77] width 66 height 23
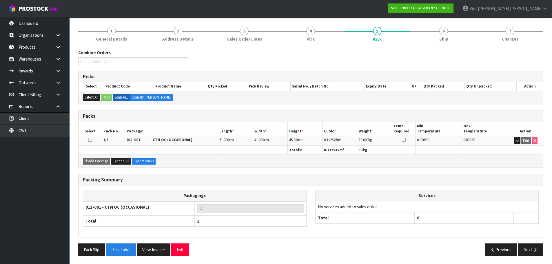
scroll to position [44, 0]
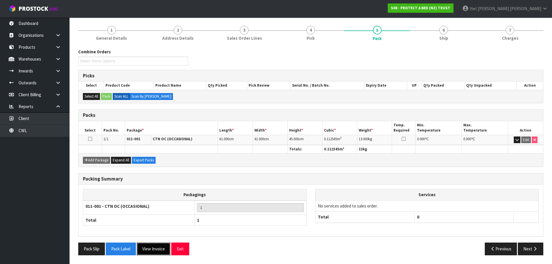
click at [165, 248] on button "View Invoice" at bounding box center [154, 249] width 34 height 12
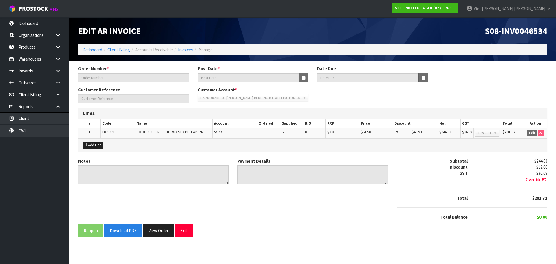
type input "322205"
type input "28/03/2025"
type input "20/04/2025"
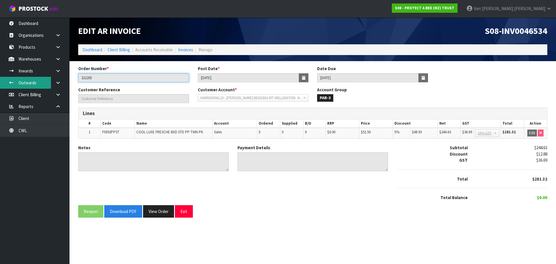
drag, startPoint x: 128, startPoint y: 76, endPoint x: 40, endPoint y: 81, distance: 87.6
click at [40, 81] on body "Toggle navigation ProStock WMS S08 - PROTECT A BED (NZ) TRUST Viet Hoang Tran L…" at bounding box center [278, 132] width 556 height 264
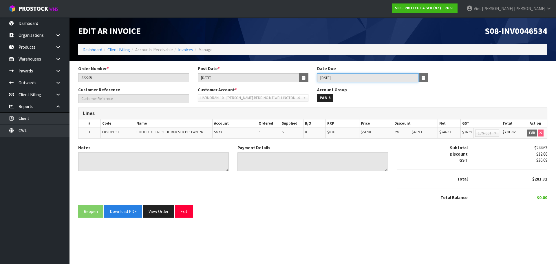
drag, startPoint x: 347, startPoint y: 77, endPoint x: 315, endPoint y: 81, distance: 32.8
click at [315, 81] on div "Date Due 20/04/2025" at bounding box center [373, 74] width 120 height 17
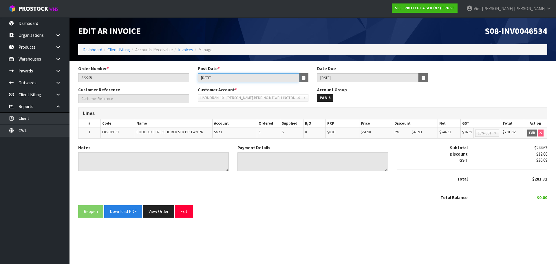
click at [239, 79] on input "28/03/2025" at bounding box center [249, 77] width 102 height 9
drag, startPoint x: 239, startPoint y: 79, endPoint x: 191, endPoint y: 79, distance: 47.5
click at [191, 79] on div "Order Number * 322205 Post Date * 28/03/2025 Date Due 20/04/2025" at bounding box center [313, 76] width 478 height 21
click at [532, 31] on span "S08-INV0046534" at bounding box center [516, 30] width 63 height 11
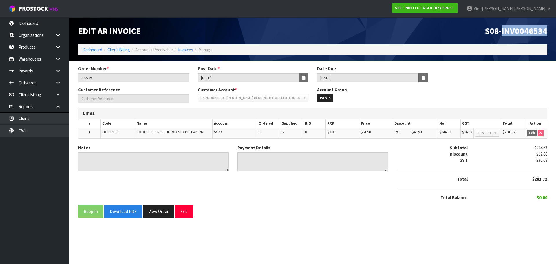
copy span "INV0046534"
click at [146, 210] on button "View Order" at bounding box center [158, 211] width 31 height 12
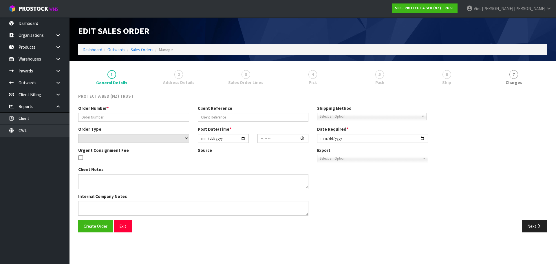
type input "322205"
select select "number:0"
type input "2025-03-10"
type input "10:48:00.000"
type input "2025-03-27"
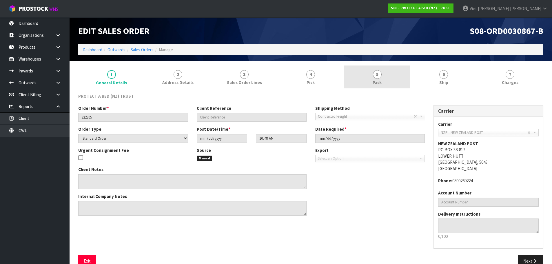
click at [376, 68] on link "5 Pack" at bounding box center [377, 77] width 66 height 23
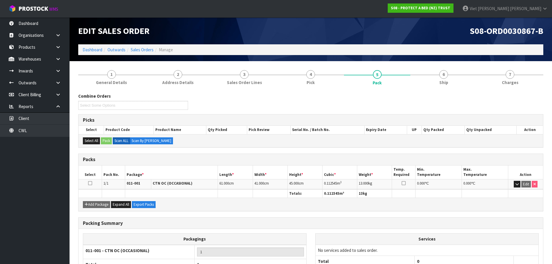
scroll to position [44, 0]
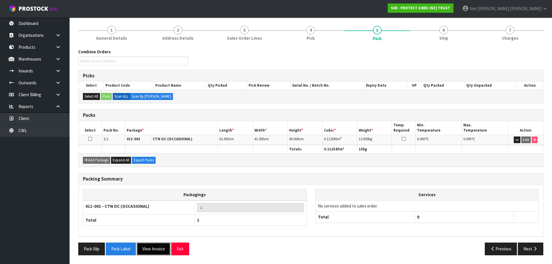
click at [153, 251] on button "View Invoice" at bounding box center [154, 249] width 34 height 12
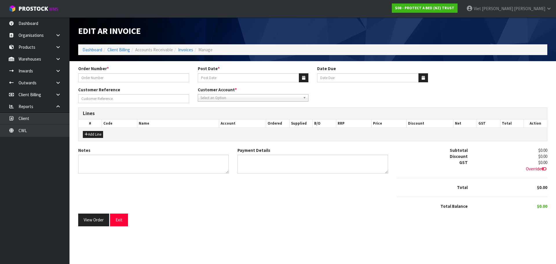
type input "322205"
type input "28/03/2025"
type input "20/04/2025"
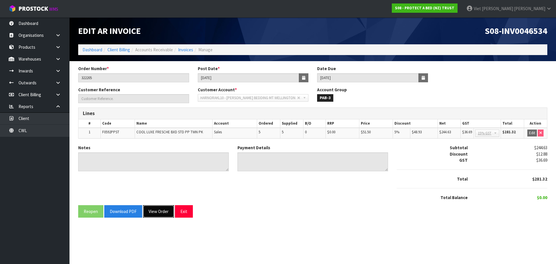
click at [157, 209] on button "View Order" at bounding box center [158, 211] width 31 height 12
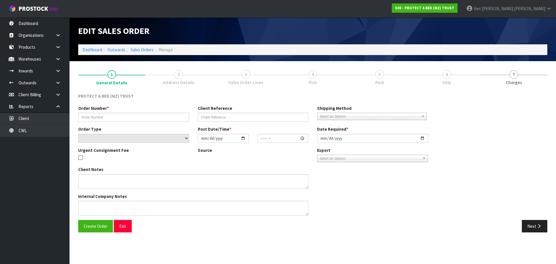
type input "322205"
select select "number:0"
type input "2025-03-10"
type input "10:48:00.000"
type input "2025-03-27"
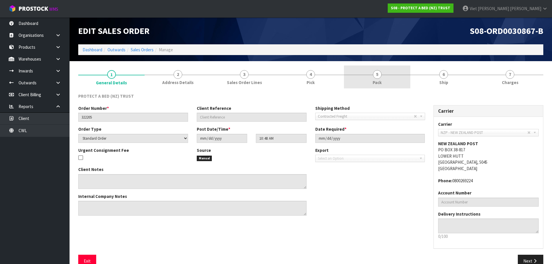
click at [389, 75] on link "5 Pack" at bounding box center [377, 77] width 66 height 23
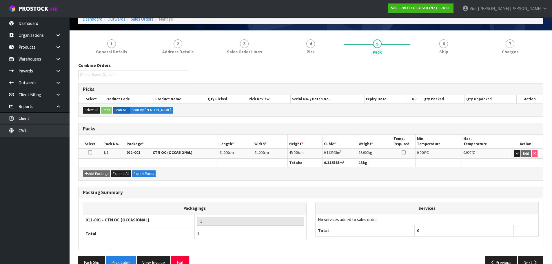
scroll to position [44, 0]
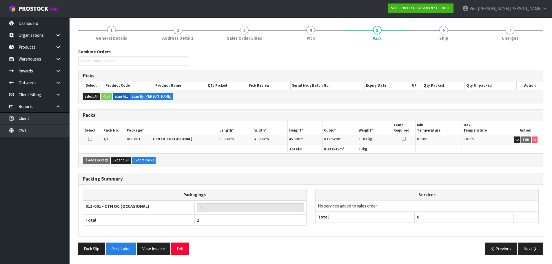
click at [512, 142] on td "Edit" at bounding box center [525, 140] width 35 height 10
click at [515, 141] on button "button" at bounding box center [517, 140] width 7 height 7
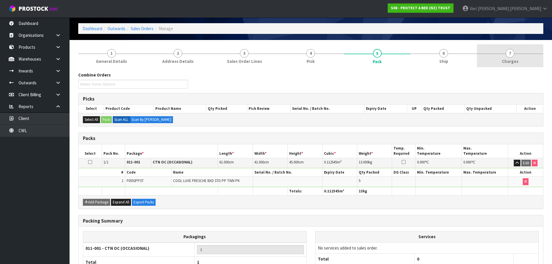
scroll to position [0, 0]
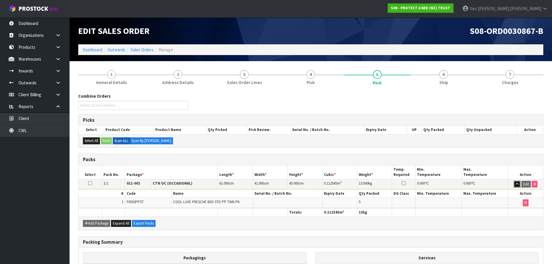
click at [516, 186] on button "button" at bounding box center [517, 184] width 7 height 7
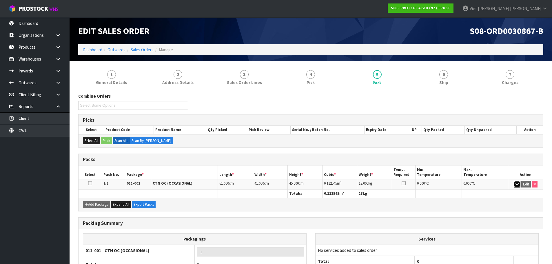
click at [516, 184] on icon "button" at bounding box center [517, 184] width 3 height 4
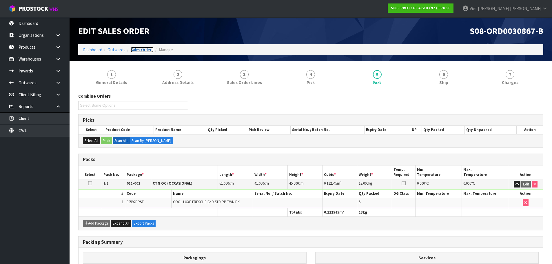
click at [143, 48] on link "Sales Orders" at bounding box center [142, 50] width 23 height 6
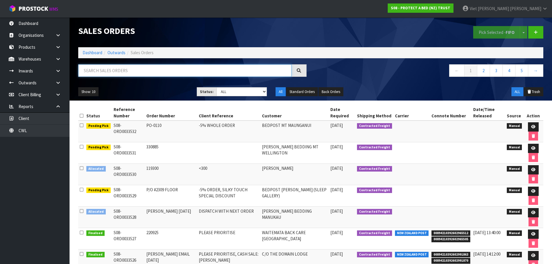
click at [117, 71] on input "text" at bounding box center [184, 70] width 213 height 12
type input "414416"
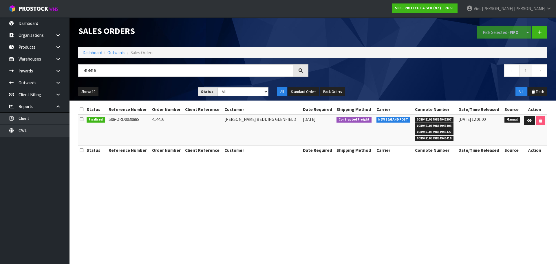
click at [158, 119] on td "414416" at bounding box center [167, 129] width 33 height 31
copy td "414416"
click at [525, 122] on link at bounding box center [530, 120] width 11 height 9
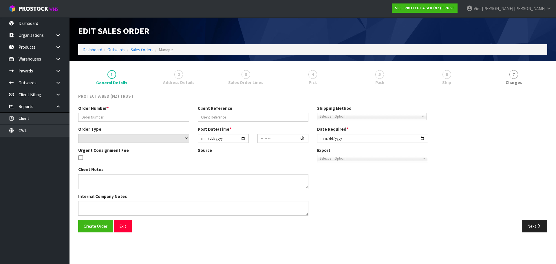
type input "414416"
select select "number:0"
type input "2025-03-11"
type input "09:32:00.000"
type input "2025-03-11"
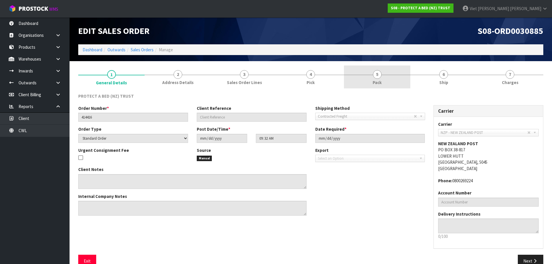
click at [358, 76] on link "5 Pack" at bounding box center [377, 77] width 66 height 23
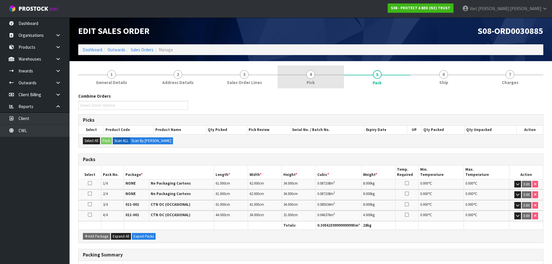
click at [323, 79] on link "4 Pick" at bounding box center [311, 77] width 66 height 23
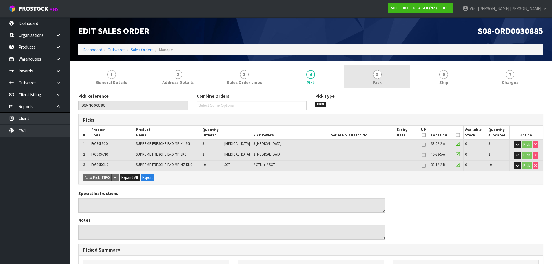
click at [359, 80] on link "5 Pack" at bounding box center [377, 77] width 66 height 23
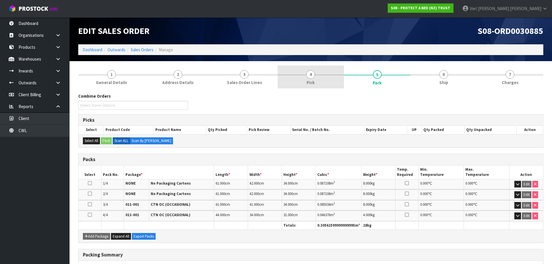
click at [322, 77] on link "4 Pick" at bounding box center [311, 77] width 66 height 23
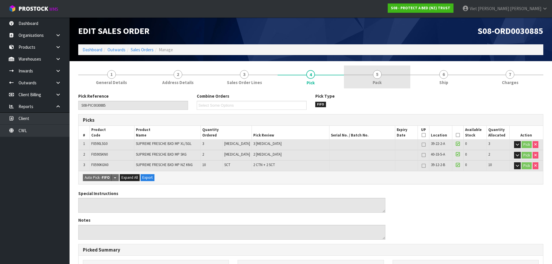
click at [357, 72] on link "5 Pack" at bounding box center [377, 77] width 66 height 23
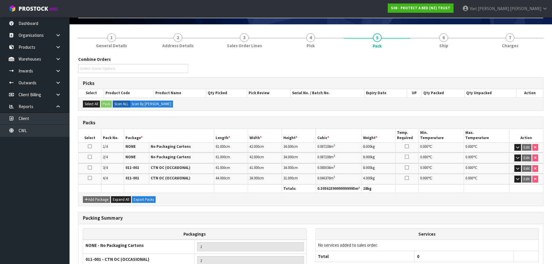
scroll to position [90, 0]
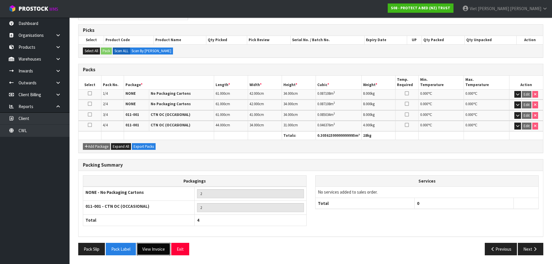
click at [160, 248] on button "View Invoice" at bounding box center [154, 249] width 34 height 12
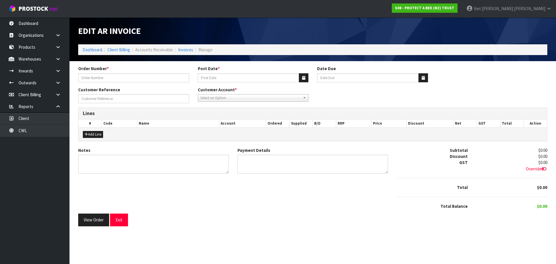
type input "414416"
type input "13/03/2025"
type input "20/04/2025"
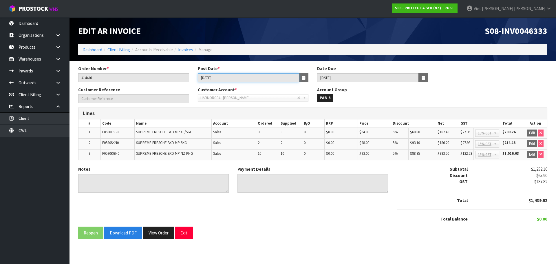
click at [230, 75] on input "13/03/2025" at bounding box center [249, 77] width 102 height 9
drag, startPoint x: 397, startPoint y: 96, endPoint x: 296, endPoint y: 99, distance: 101.2
click at [397, 96] on h4 "PAB-3" at bounding box center [372, 97] width 111 height 6
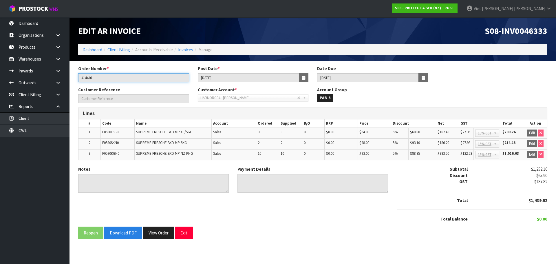
drag, startPoint x: 131, startPoint y: 81, endPoint x: 76, endPoint y: 82, distance: 55.4
click at [76, 82] on div "Order Number * 414416 Post Date * 13/03/2025 Date Due 20/04/2025" at bounding box center [313, 76] width 478 height 21
click at [428, 84] on div "Order Number * 414416 Post Date * 13/03/2025 Date Due 20/04/2025" at bounding box center [313, 76] width 478 height 21
click at [540, 27] on span "S08-INV0046333" at bounding box center [516, 30] width 63 height 11
click at [522, 32] on span "S08-INV0046333" at bounding box center [516, 30] width 63 height 11
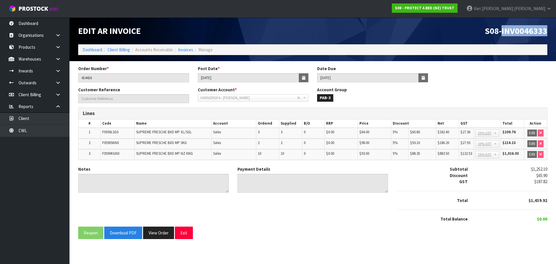
click at [522, 32] on span "S08-INV0046333" at bounding box center [516, 30] width 63 height 11
copy span "INV0046333"
click at [152, 232] on button "View Order" at bounding box center [158, 233] width 31 height 12
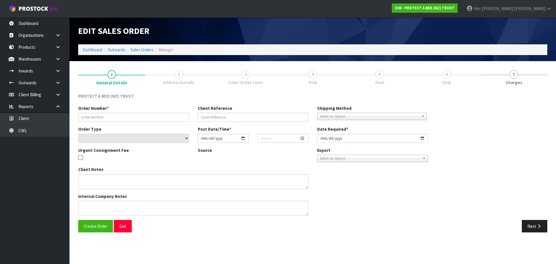
type input "414416"
select select "number:0"
type input "2025-03-11"
type input "09:32:00.000"
type input "2025-03-11"
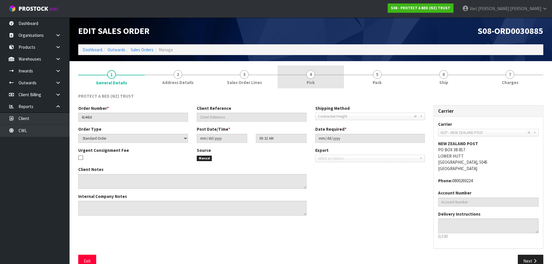
click at [305, 66] on link "4 Pick" at bounding box center [311, 77] width 66 height 23
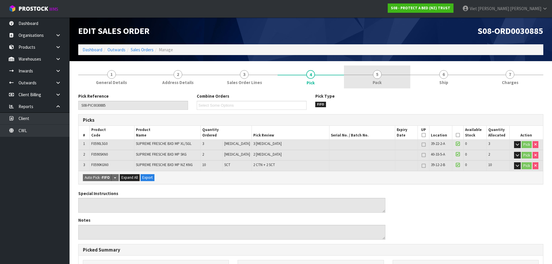
click at [352, 74] on link "5 Pack" at bounding box center [377, 77] width 66 height 23
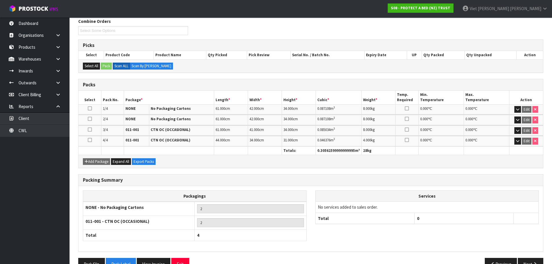
scroll to position [61, 0]
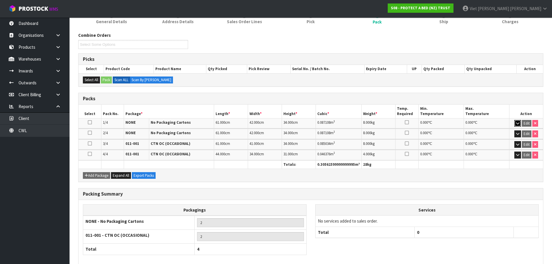
click at [516, 124] on icon "button" at bounding box center [517, 123] width 3 height 4
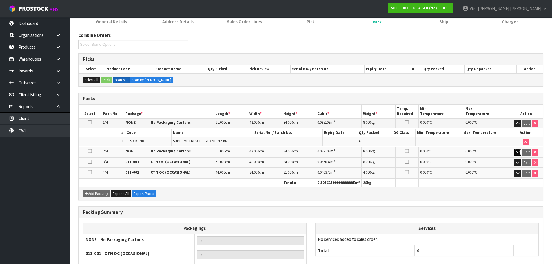
click at [518, 153] on icon "button" at bounding box center [517, 152] width 3 height 4
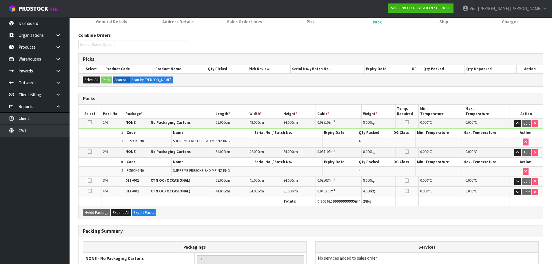
drag, startPoint x: 518, startPoint y: 168, endPoint x: 519, endPoint y: 184, distance: 16.3
click at [518, 168] on td at bounding box center [525, 171] width 35 height 10
click at [519, 185] on td "Edit" at bounding box center [526, 182] width 34 height 10
drag, startPoint x: 518, startPoint y: 183, endPoint x: 515, endPoint y: 196, distance: 13.4
click at [518, 183] on icon "button" at bounding box center [517, 182] width 3 height 4
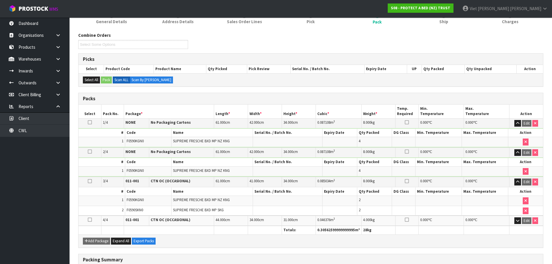
click at [515, 196] on td at bounding box center [525, 201] width 35 height 10
click at [520, 220] on button "button" at bounding box center [517, 221] width 7 height 7
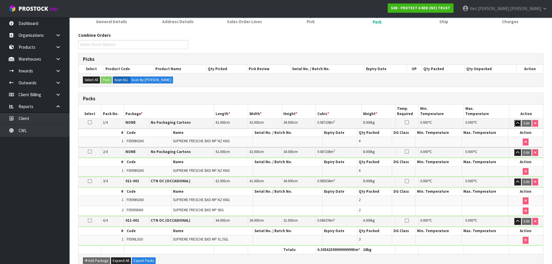
click at [518, 125] on icon "button" at bounding box center [517, 123] width 3 height 4
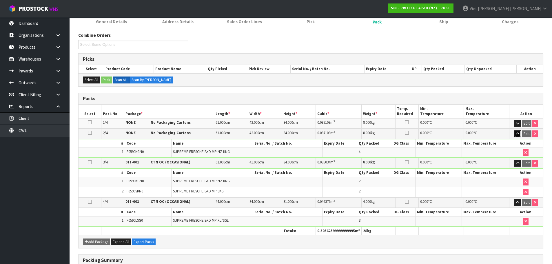
click at [517, 135] on icon "button" at bounding box center [517, 134] width 3 height 4
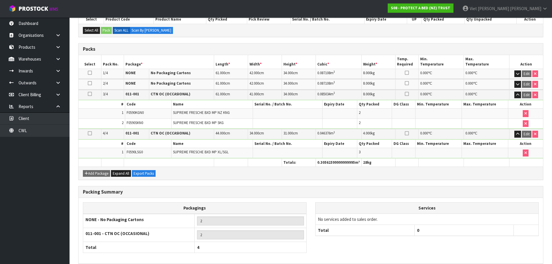
scroll to position [79, 0]
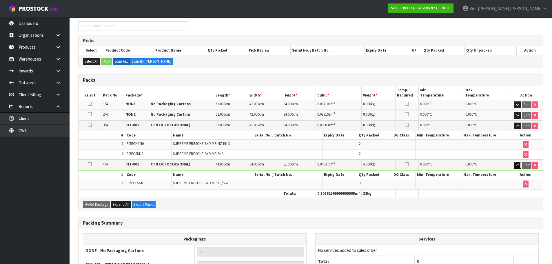
click at [518, 166] on icon "button" at bounding box center [517, 165] width 3 height 4
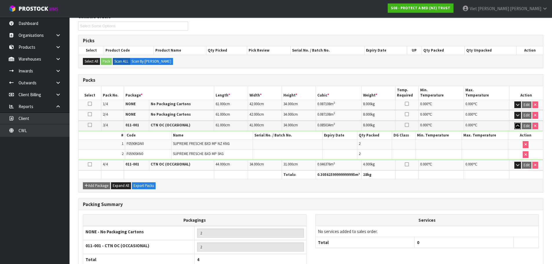
click at [520, 125] on button "button" at bounding box center [517, 126] width 7 height 7
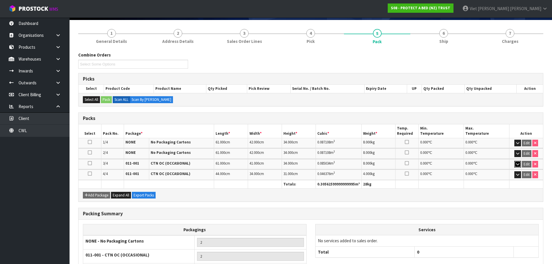
scroll to position [0, 0]
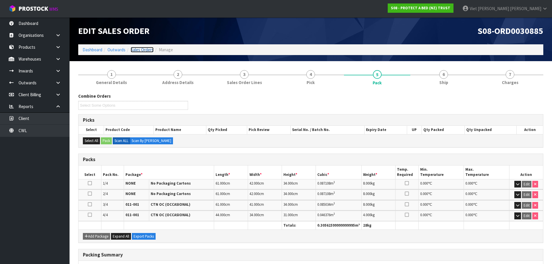
click at [148, 52] on link "Sales Orders" at bounding box center [142, 50] width 23 height 6
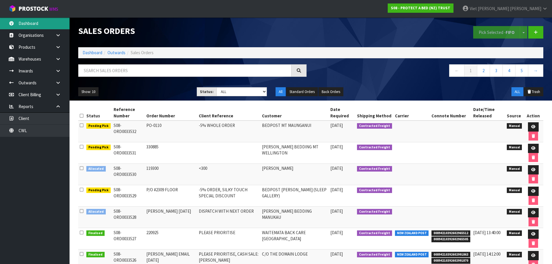
click at [42, 26] on link "Dashboard" at bounding box center [35, 23] width 70 height 12
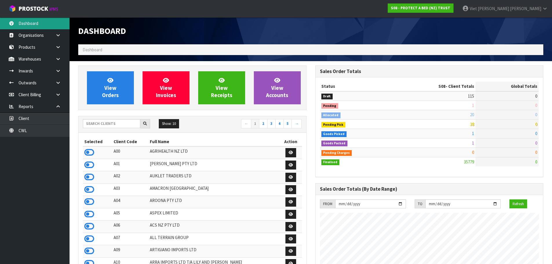
scroll to position [439, 237]
click at [111, 119] on input "text" at bounding box center [111, 123] width 57 height 9
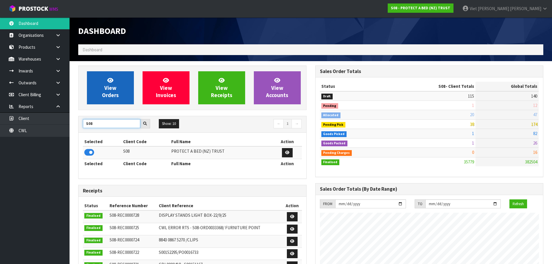
type input "S08"
click at [108, 84] on link "View Orders" at bounding box center [110, 87] width 47 height 33
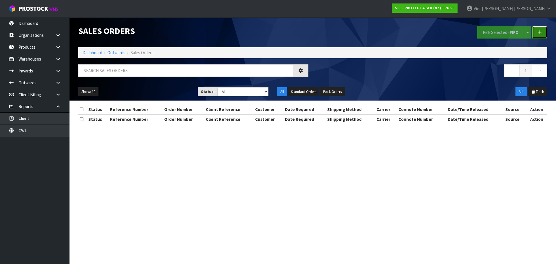
click at [537, 32] on link at bounding box center [540, 32] width 15 height 12
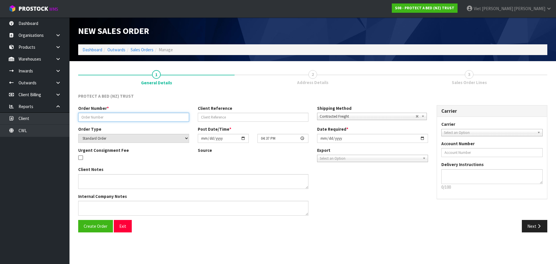
click at [159, 120] on input "text" at bounding box center [133, 117] width 111 height 9
drag, startPoint x: 135, startPoint y: 116, endPoint x: 193, endPoint y: 125, distance: 58.9
click at [135, 116] on input "text" at bounding box center [133, 117] width 111 height 9
paste input "151856"
type input "151856"
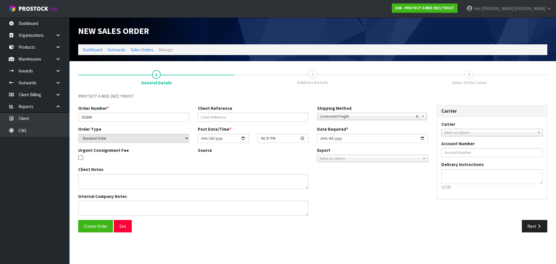
click at [384, 182] on div "Client Notes Internal Company Notes" at bounding box center [253, 193] width 359 height 54
click at [426, 139] on input "2025-09-23" at bounding box center [372, 138] width 111 height 9
click at [423, 139] on input "2025-09-23" at bounding box center [372, 138] width 111 height 9
type input "2025-09-24"
click at [274, 232] on div "Create Order Exit" at bounding box center [193, 226] width 239 height 12
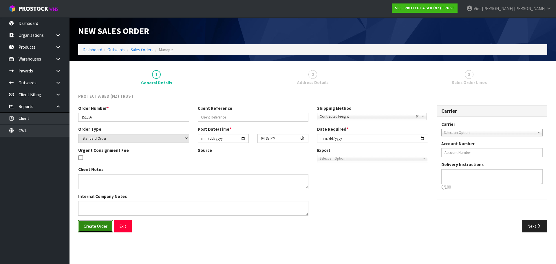
click at [95, 230] on button "Create Order" at bounding box center [95, 226] width 35 height 12
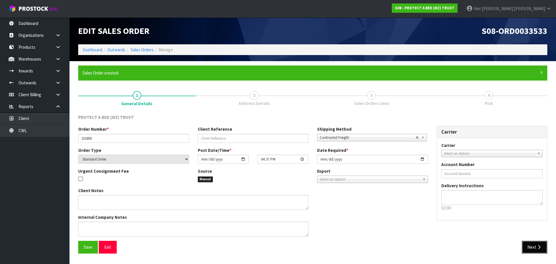
click at [536, 248] on button "Next" at bounding box center [535, 247] width 26 height 12
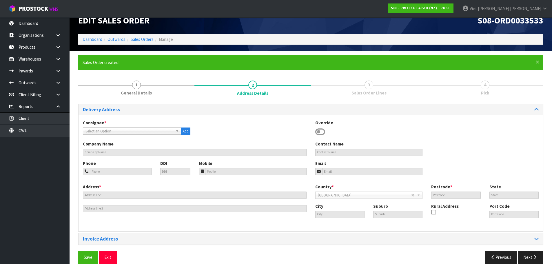
scroll to position [19, 0]
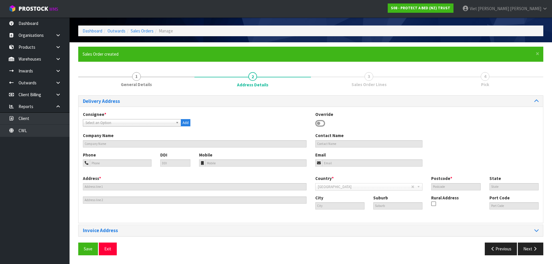
click at [381, 218] on div "Address * This address line exceeds the recommended limit of 35 characters and …" at bounding box center [311, 196] width 465 height 43
click at [374, 225] on div "Invoice Address" at bounding box center [311, 230] width 465 height 11
click at [156, 119] on span "Select an Option" at bounding box center [129, 122] width 88 height 7
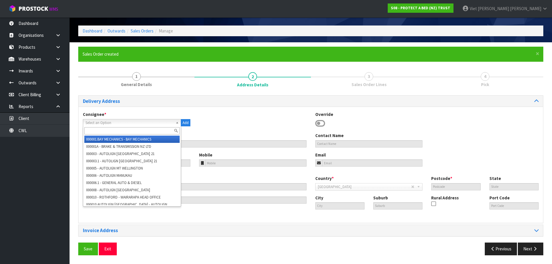
click at [150, 130] on input "text" at bounding box center [131, 130] width 95 height 7
type input "a"
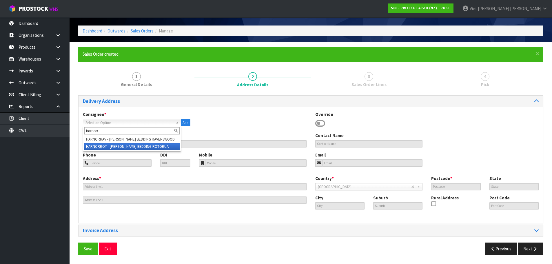
type input "harnorr"
click at [142, 147] on li "HARNORR OT - HARVEY NORMAN BEDDING ROTORUA" at bounding box center [131, 146] width 95 height 7
type input "HARVEY NORMAN BEDDING ROTORUA"
type input "35 VICTORIA STREET"
type input "3010"
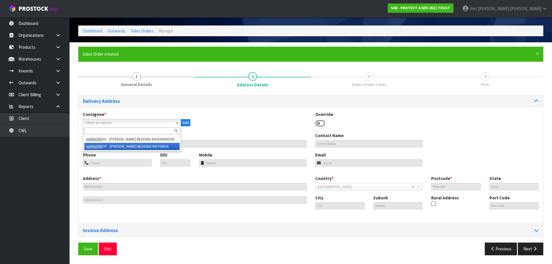
type input "BOP"
type input "ROTORUA"
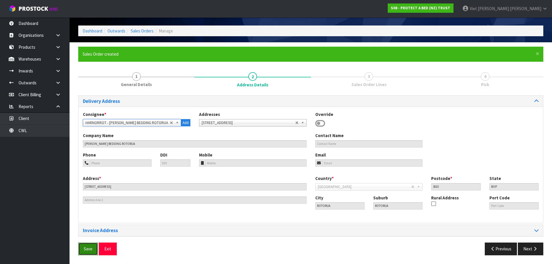
click at [86, 254] on button "Save" at bounding box center [88, 249] width 20 height 12
click at [536, 250] on icon "button" at bounding box center [535, 249] width 6 height 4
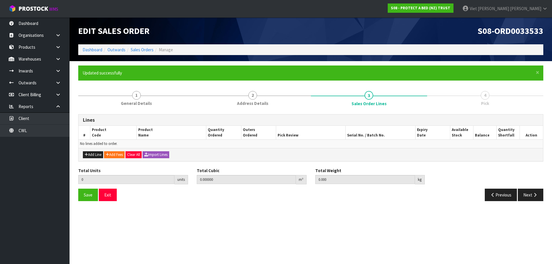
scroll to position [0, 0]
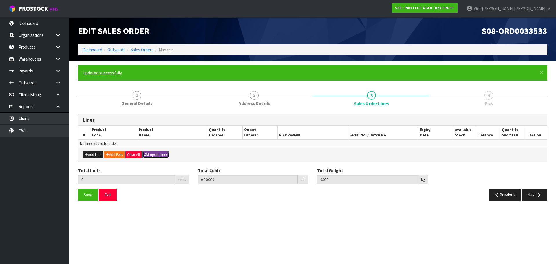
click at [165, 153] on button "Import Lines" at bounding box center [156, 154] width 27 height 7
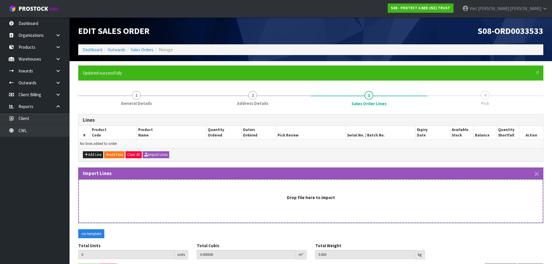
click at [269, 195] on div "Drop file here to import" at bounding box center [311, 197] width 452 height 6
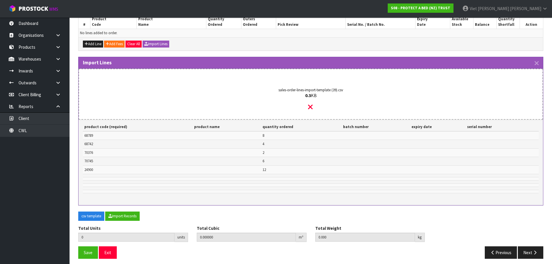
scroll to position [114, 0]
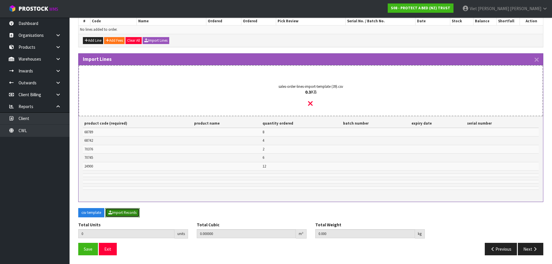
click at [132, 212] on button "Import Records" at bounding box center [122, 212] width 34 height 9
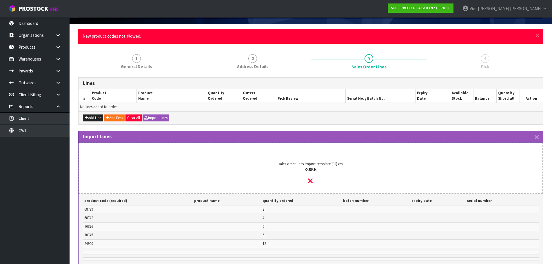
scroll to position [0, 0]
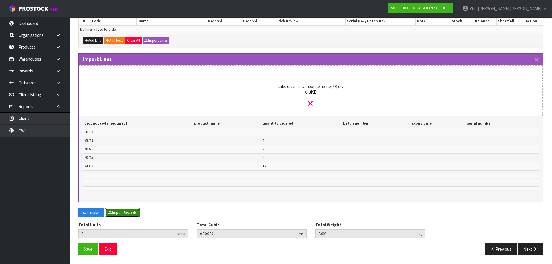
click at [135, 214] on button "Import Records" at bounding box center [122, 212] width 34 height 9
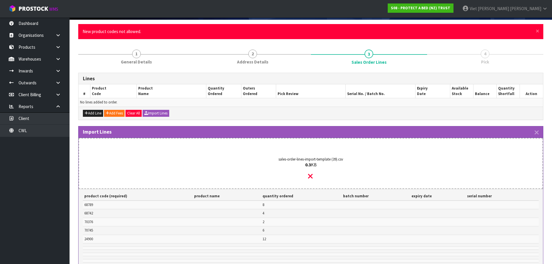
scroll to position [27, 0]
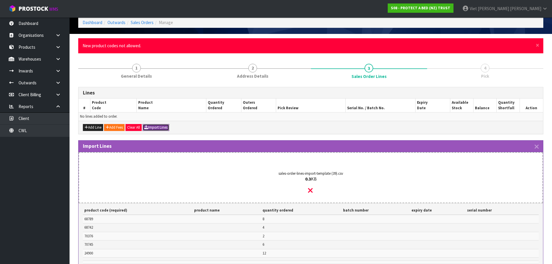
click at [167, 125] on button "Import Lines" at bounding box center [156, 127] width 27 height 7
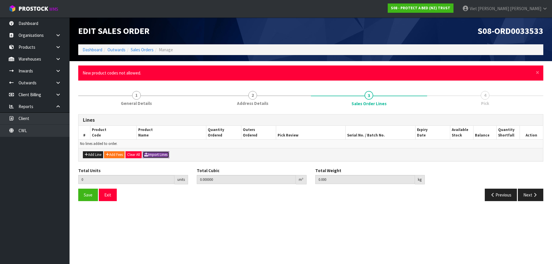
scroll to position [0, 0]
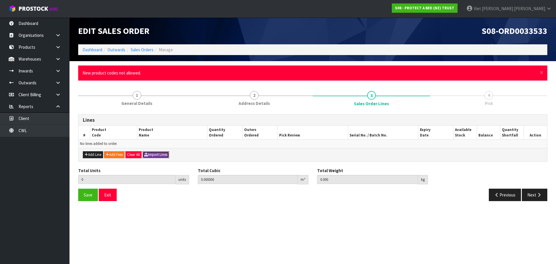
click at [159, 155] on button "Import Lines" at bounding box center [156, 154] width 27 height 7
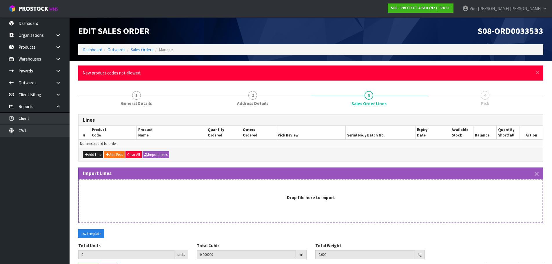
click at [268, 185] on div "Drop file here to import" at bounding box center [311, 200] width 465 height 43
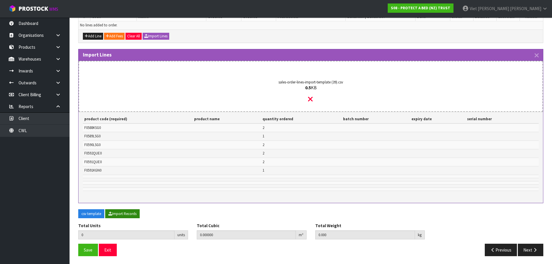
scroll to position [119, 0]
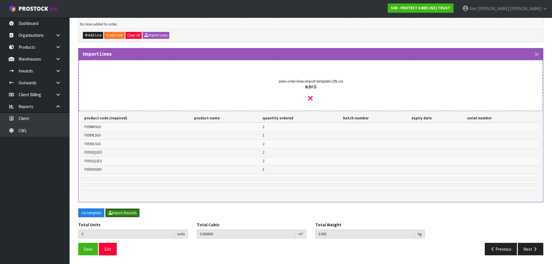
click at [130, 212] on button "Import Records" at bounding box center [122, 212] width 34 height 9
type input "10"
type input "0"
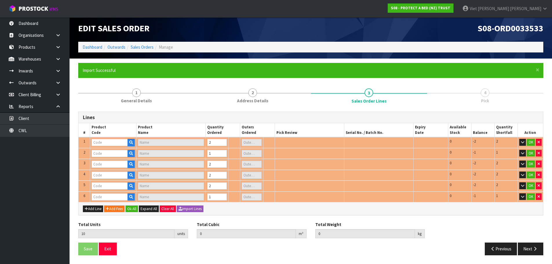
scroll to position [3, 0]
type input "F0589LSG0"
type input "COTTON CLOUD FRESCHE BXD MP XL/SGL"
type input "0"
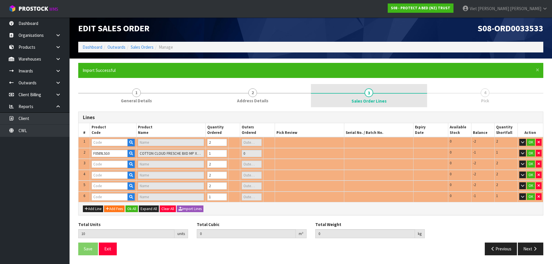
type input "F0588KSG0"
type input "STAYCLEAN BXD MP KSGL"
type input "0"
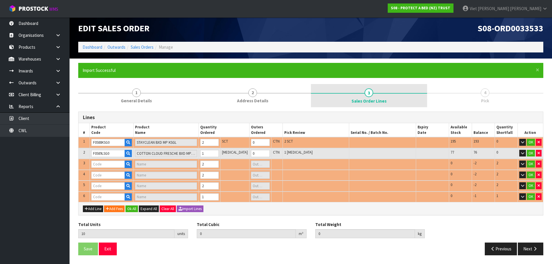
type input "F0590LSG0"
type input "SUPREME FRESCHE BXD MP XL/SGL"
type input "0"
type input "F0592QUE0"
type input "COOL LUXE FRESCHE BXD MP QUE"
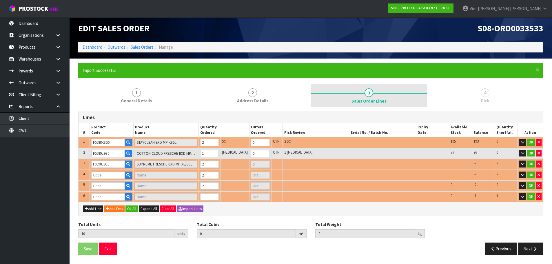
type input "0"
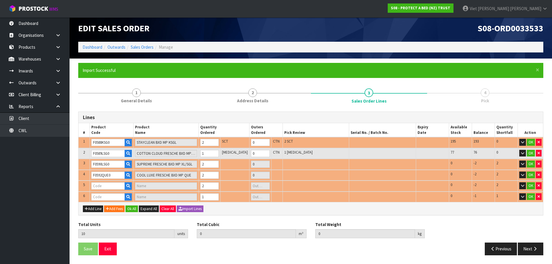
type input "F0591QUE0"
type input "NATURES LUXE FRESCHE BXD MP QUE"
type input "0"
type input "0.110744"
type input "13.8"
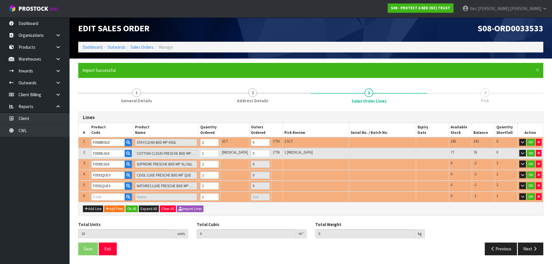
type input "F0591KGN0"
type input "NATURES LUXE FRESCHE BXD MP NZ KNG"
type input "0"
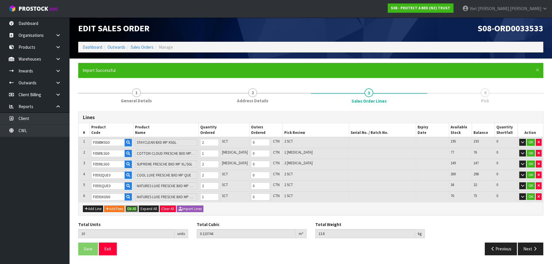
click at [138, 210] on button "Ok All" at bounding box center [131, 208] width 12 height 7
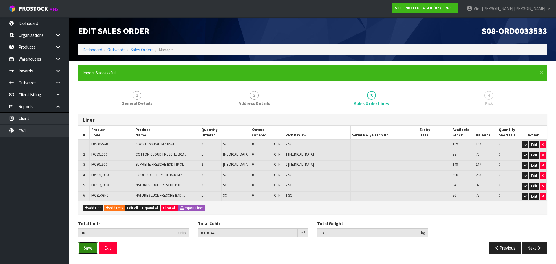
click at [96, 250] on button "Save" at bounding box center [88, 248] width 20 height 12
click at [526, 243] on button "Next" at bounding box center [535, 248] width 26 height 12
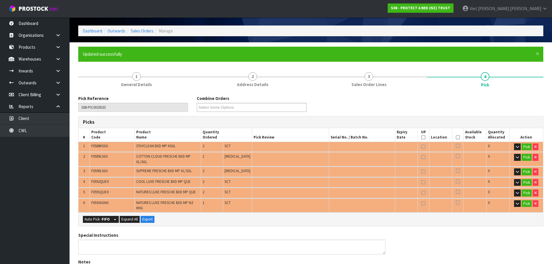
scroll to position [29, 0]
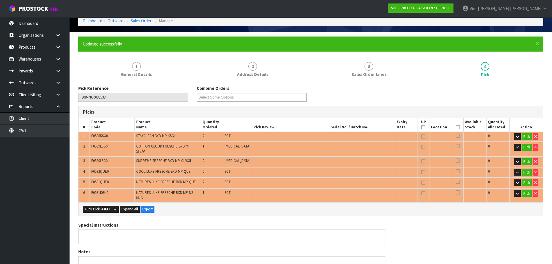
click at [104, 202] on div "Auto Pick - FIFO Split button! FIFO - First In First Out FEFO - First Expired F…" at bounding box center [311, 208] width 465 height 13
click at [103, 207] on strong "FIFO" at bounding box center [106, 209] width 8 height 5
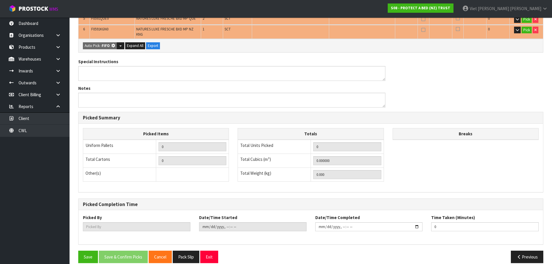
scroll to position [0, 0]
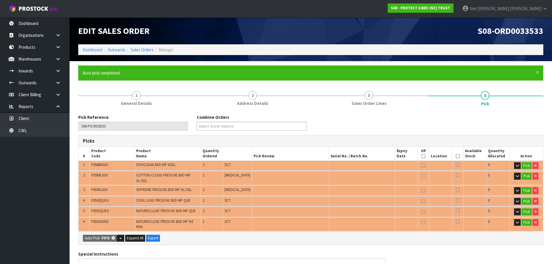
type input "Piece x 3"
type input "Sub-carton x 7"
type input "10"
type input "0.110744"
type input "13.800"
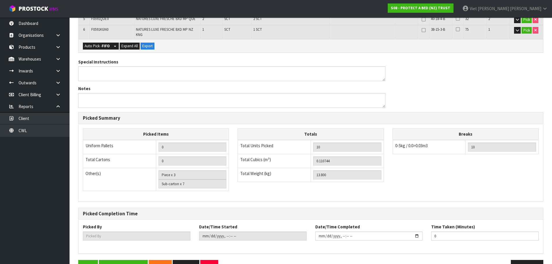
scroll to position [201, 0]
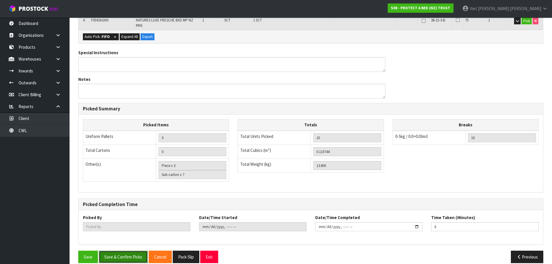
click at [139, 251] on button "Save & Confirm Picks" at bounding box center [123, 257] width 49 height 12
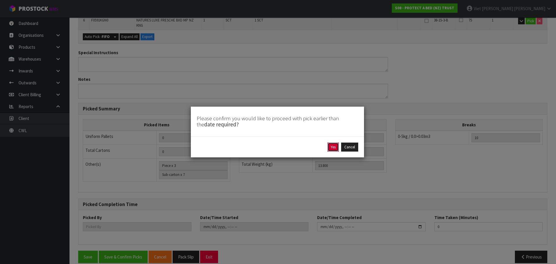
click at [330, 146] on button "Yes" at bounding box center [333, 147] width 11 height 9
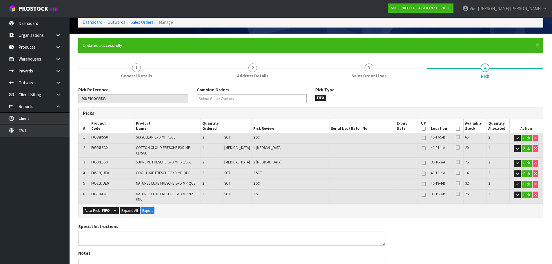
scroll to position [0, 0]
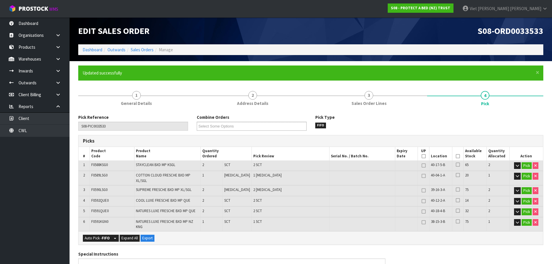
type input "Viet Hoang Tran"
type input "2025-09-23T16:40:02"
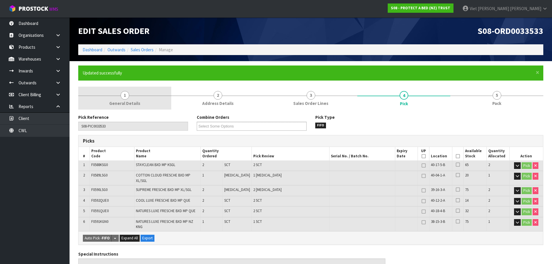
click at [147, 92] on link "1 General Details" at bounding box center [124, 98] width 93 height 23
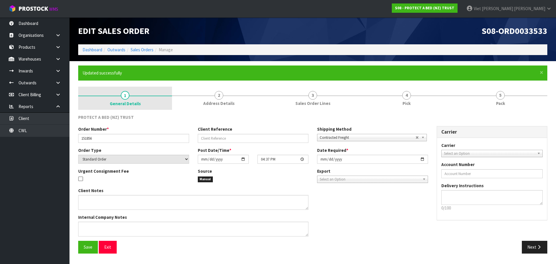
click at [128, 105] on span "General Details" at bounding box center [125, 104] width 31 height 6
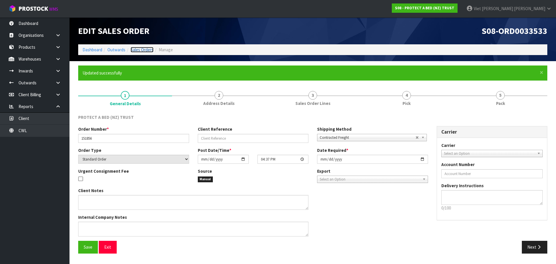
click at [139, 51] on link "Sales Orders" at bounding box center [142, 50] width 23 height 6
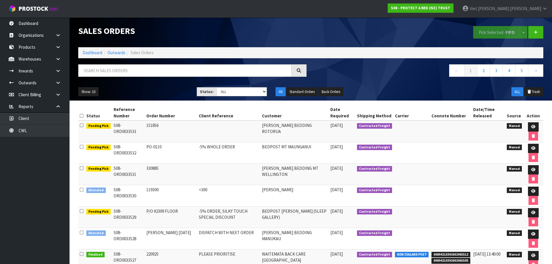
click at [425, 49] on ol "Dashboard Outwards Sales Orders" at bounding box center [310, 52] width 465 height 11
click at [231, 68] on input "text" at bounding box center [184, 70] width 213 height 12
type input "414416"
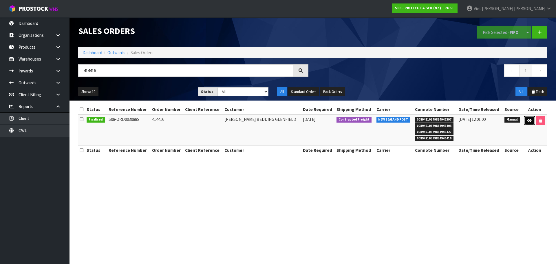
click at [525, 121] on link at bounding box center [530, 120] width 11 height 9
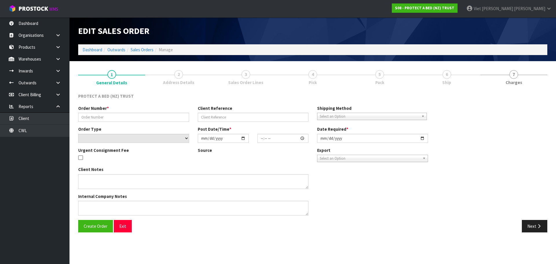
type input "414416"
select select "number:0"
type input "2025-03-11"
type input "09:32:00.000"
type input "2025-03-11"
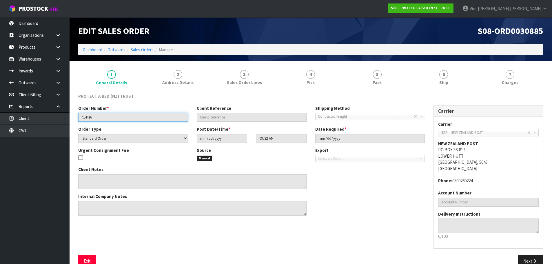
click at [105, 114] on input "414416" at bounding box center [133, 117] width 110 height 9
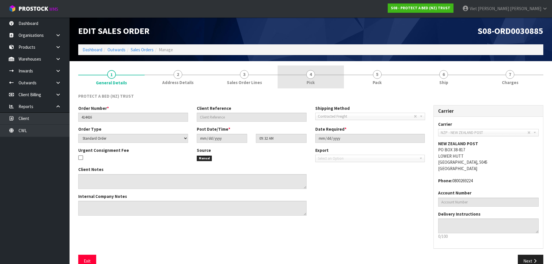
click at [334, 83] on link "4 Pick" at bounding box center [311, 77] width 66 height 23
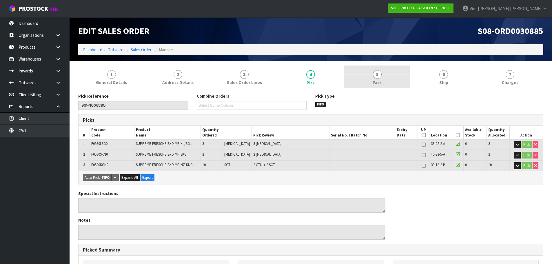
drag, startPoint x: 377, startPoint y: 79, endPoint x: 374, endPoint y: 79, distance: 3.2
click at [377, 79] on span "Pack" at bounding box center [377, 82] width 9 height 6
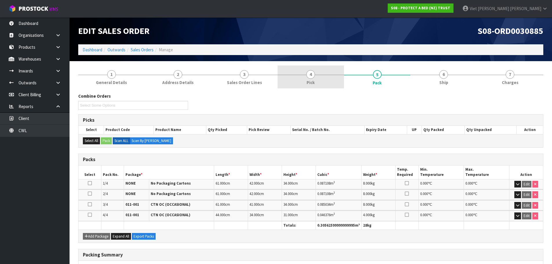
click at [340, 76] on link "4 Pick" at bounding box center [311, 77] width 66 height 23
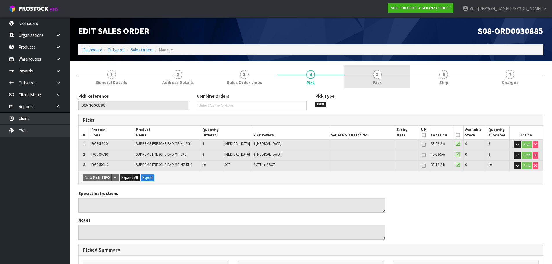
click at [365, 72] on link "5 Pack" at bounding box center [377, 77] width 66 height 23
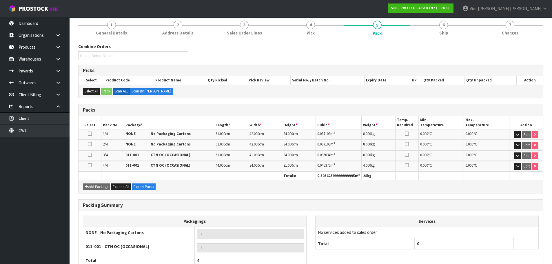
scroll to position [90, 0]
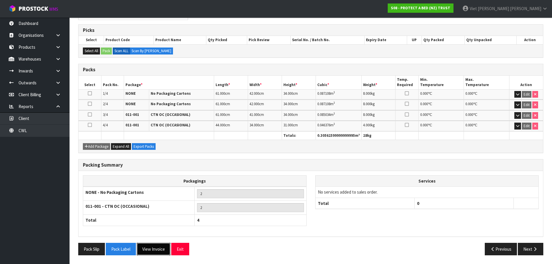
click at [164, 249] on button "View Invoice" at bounding box center [154, 249] width 34 height 12
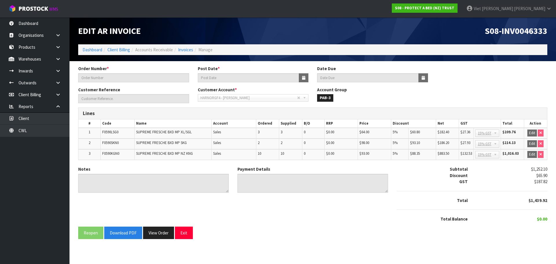
type input "414416"
type input "13/03/2025"
type input "20/04/2025"
click at [87, 50] on link "Dashboard" at bounding box center [93, 50] width 20 height 6
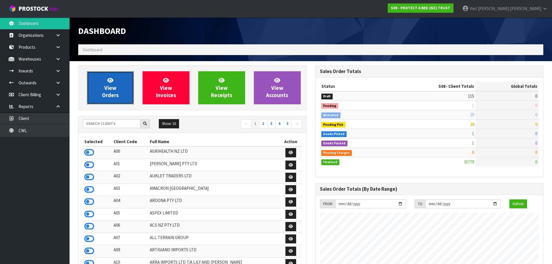
click at [105, 85] on span "View Orders" at bounding box center [110, 88] width 17 height 22
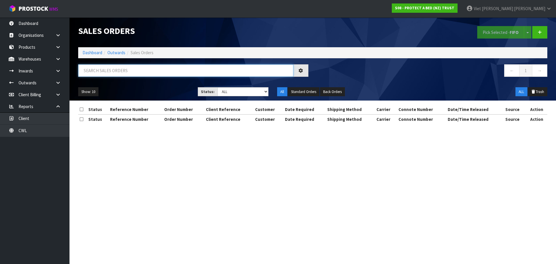
click at [149, 73] on input "text" at bounding box center [185, 70] width 215 height 12
click at [151, 72] on input "text" at bounding box center [185, 70] width 215 height 12
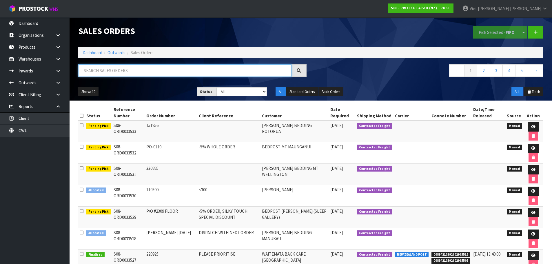
click at [214, 71] on input "text" at bounding box center [184, 70] width 213 height 12
paste input "108088"
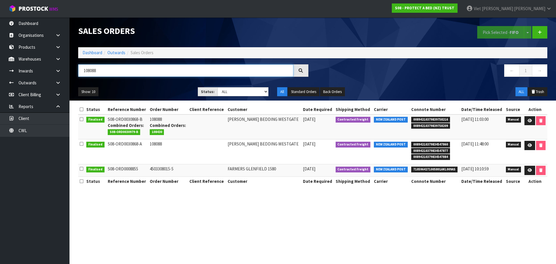
type input "108088"
click at [527, 146] on link at bounding box center [530, 145] width 11 height 9
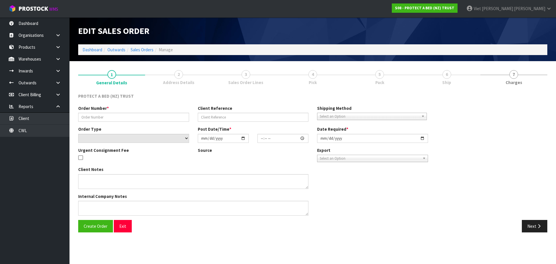
type input "108088"
select select "number:0"
type input "2025-03-10"
type input "10:52:00.000"
type input "2025-03-10"
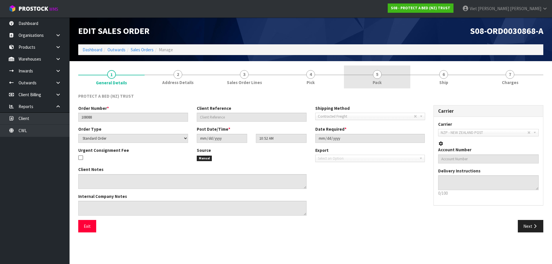
click at [386, 77] on link "5 Pack" at bounding box center [377, 77] width 66 height 23
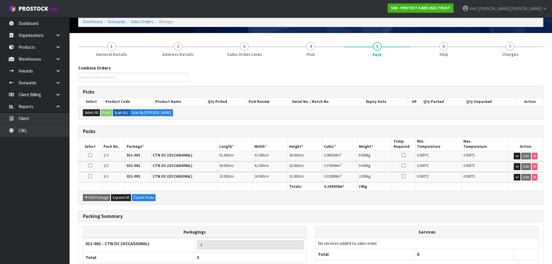
scroll to position [66, 0]
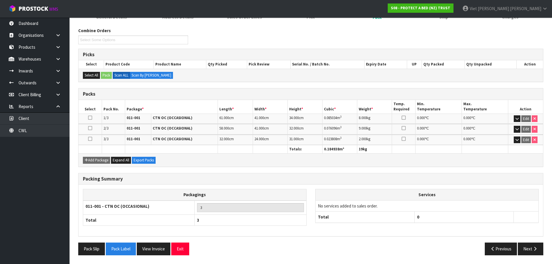
click at [155, 256] on div "Pack Slip Pack Label View Invoice Exit Previous Next" at bounding box center [311, 251] width 474 height 17
click at [159, 245] on button "View Invoice" at bounding box center [154, 249] width 34 height 12
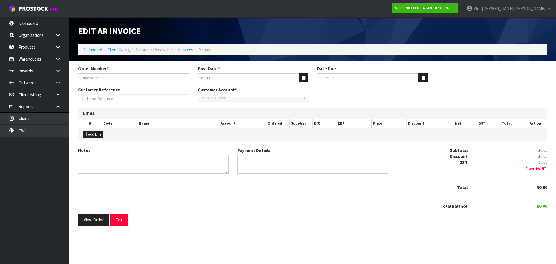
type input "108088"
type input "12/03/2025"
type input "20/04/2025"
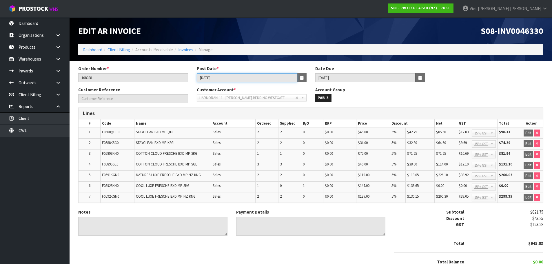
drag, startPoint x: 251, startPoint y: 78, endPoint x: 186, endPoint y: 84, distance: 65.2
click at [186, 84] on div "Order Number * 108088 Post Date * 12/03/2025 Date Due 20/04/2025" at bounding box center [311, 76] width 474 height 21
click at [524, 34] on span "S08-INV0046330" at bounding box center [512, 30] width 63 height 11
copy span "INV0046330"
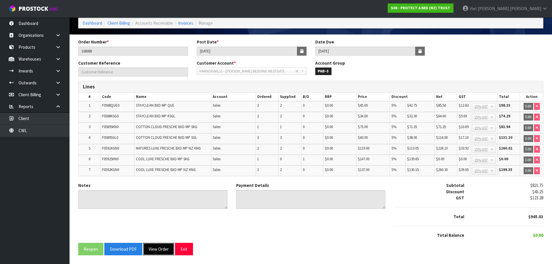
drag, startPoint x: 154, startPoint y: 250, endPoint x: 161, endPoint y: 241, distance: 11.5
click at [154, 250] on button "View Order" at bounding box center [158, 249] width 31 height 12
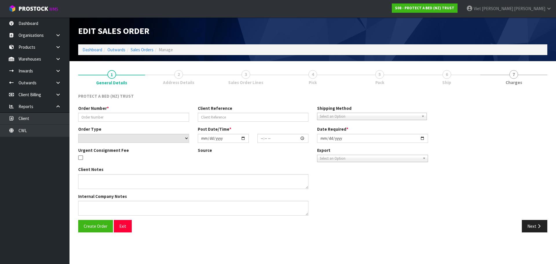
type input "108088"
select select "number:0"
type input "2025-03-10"
type input "10:52:00.000"
type input "2025-03-10"
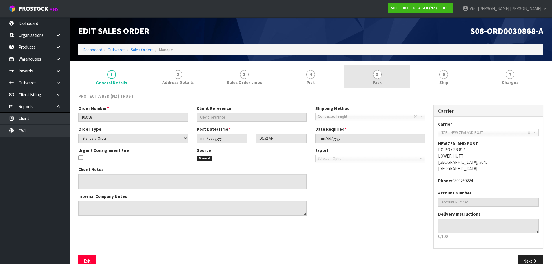
click at [372, 76] on link "5 Pack" at bounding box center [377, 77] width 66 height 23
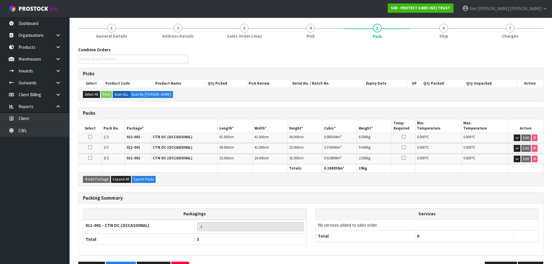
scroll to position [66, 0]
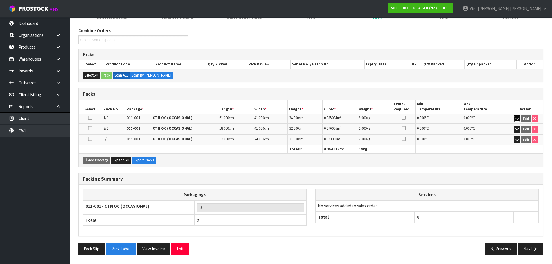
click at [516, 119] on icon "button" at bounding box center [517, 119] width 3 height 4
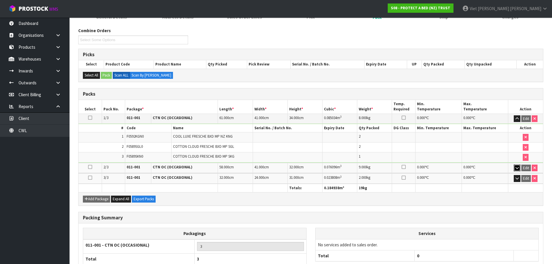
click at [517, 165] on button "button" at bounding box center [517, 168] width 7 height 7
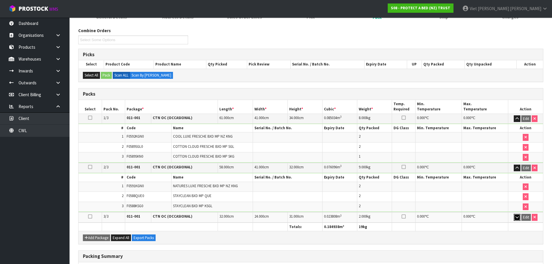
click at [517, 217] on icon "button" at bounding box center [517, 217] width 3 height 4
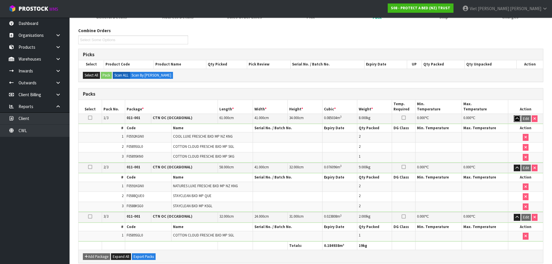
click at [519, 120] on button "button" at bounding box center [517, 118] width 7 height 7
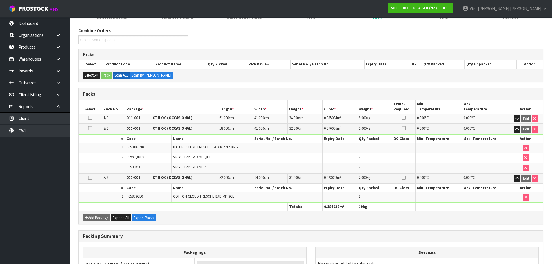
click at [513, 127] on td "Edit" at bounding box center [525, 129] width 35 height 10
click at [515, 129] on button "button" at bounding box center [517, 129] width 7 height 7
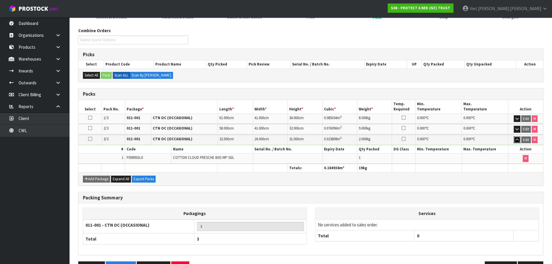
click at [515, 142] on button "button" at bounding box center [517, 140] width 7 height 7
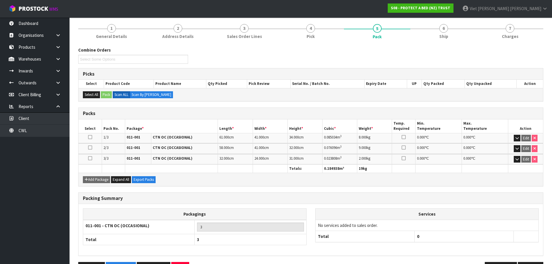
scroll to position [37, 0]
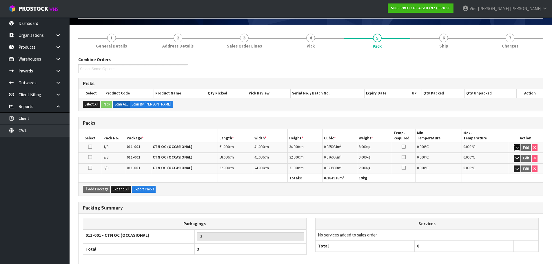
click at [515, 149] on button "button" at bounding box center [517, 147] width 7 height 7
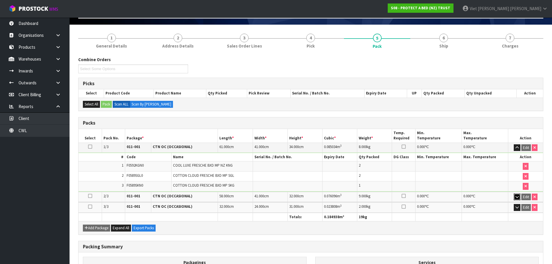
click at [516, 197] on icon "button" at bounding box center [517, 197] width 3 height 4
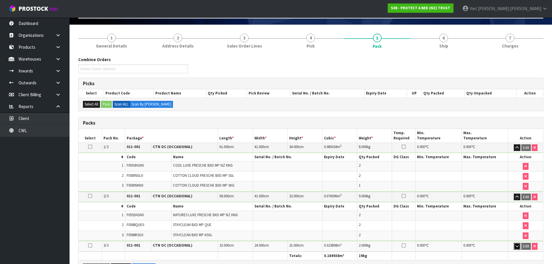
click at [520, 247] on button "button" at bounding box center [517, 246] width 7 height 7
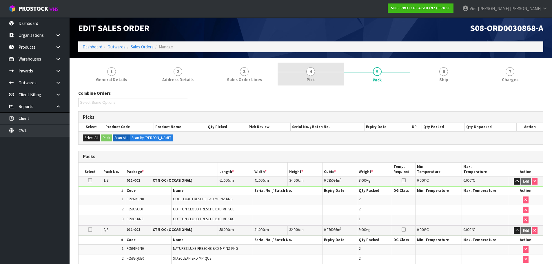
scroll to position [0, 0]
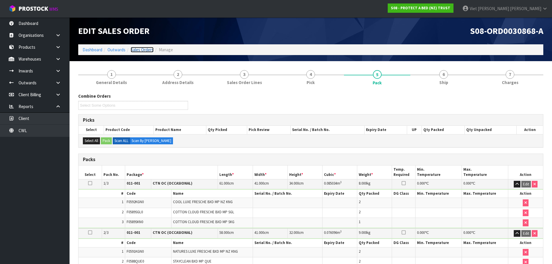
click at [146, 48] on link "Sales Orders" at bounding box center [142, 50] width 23 height 6
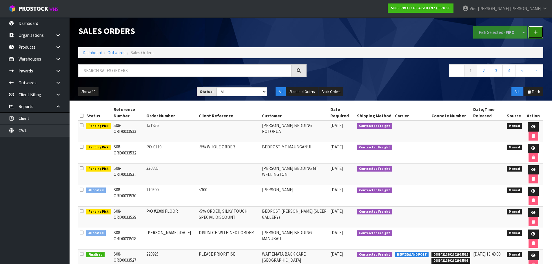
click at [538, 32] on link at bounding box center [535, 32] width 15 height 12
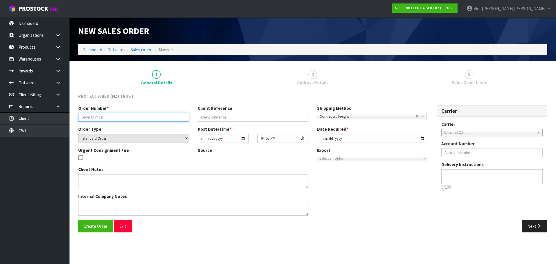
click at [138, 116] on input "text" at bounding box center [133, 117] width 111 height 9
paste input "208832"
type input "208832"
click at [421, 139] on input "2025-09-23" at bounding box center [372, 138] width 111 height 9
type input "2025-09-24"
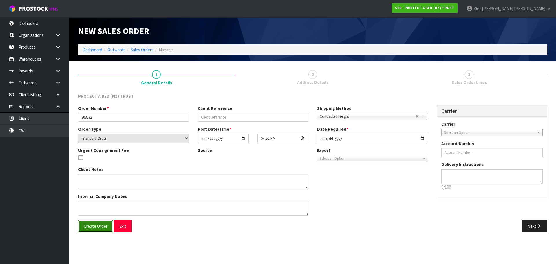
click at [89, 229] on button "Create Order" at bounding box center [95, 226] width 35 height 12
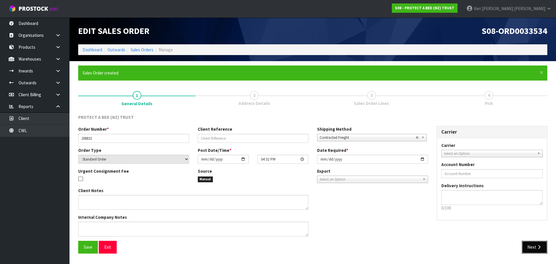
click at [526, 243] on button "Next" at bounding box center [535, 247] width 26 height 12
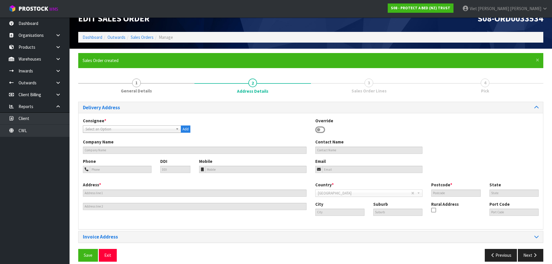
scroll to position [19, 0]
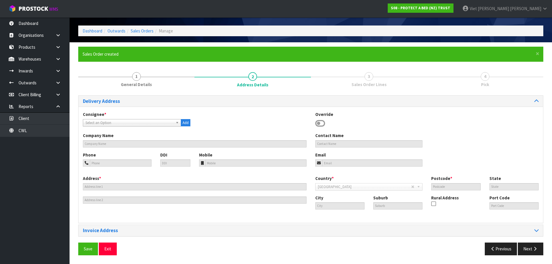
click at [148, 123] on span "Select an Option" at bounding box center [129, 122] width 88 height 7
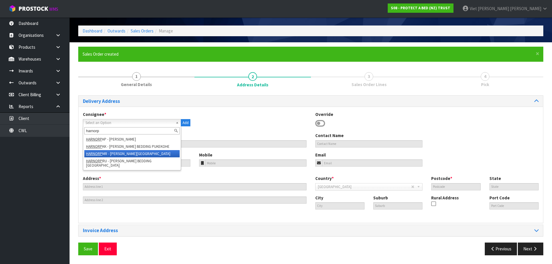
type input "harnorp"
click at [156, 153] on li "HARNORP MR - HARVEY NORMAN BEDDING PALMERSTON NORTH" at bounding box center [131, 153] width 95 height 7
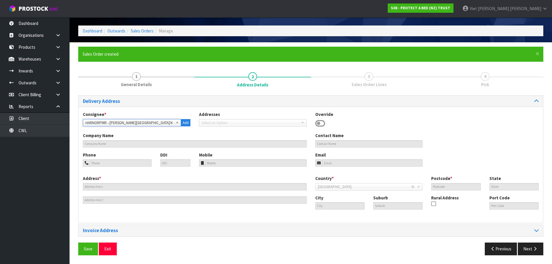
type input "HARVEY NORMAN BEDDING PALMERSTON NORTH"
type input "339 MAIN STREET WEST"
type input "4410"
type input "PALMERSTON NORTH"
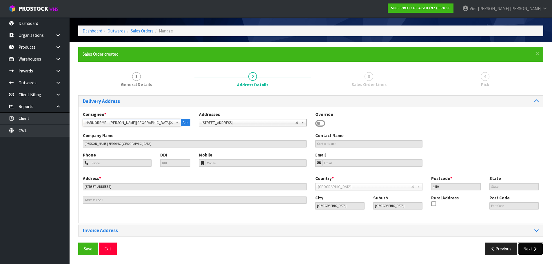
click at [531, 248] on button "Next" at bounding box center [531, 249] width 26 height 12
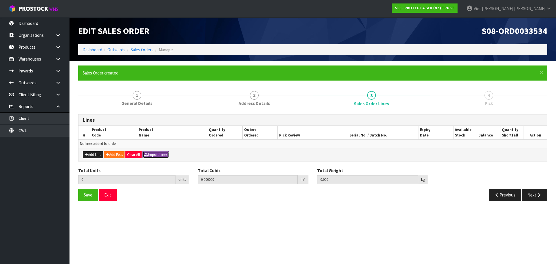
click at [164, 153] on button "Import Lines" at bounding box center [156, 154] width 27 height 7
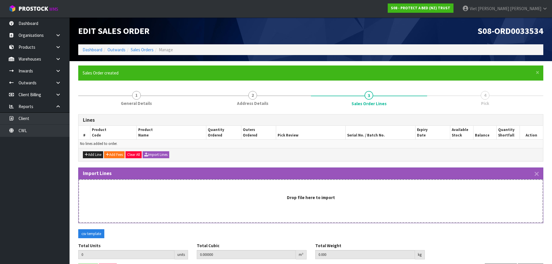
click at [246, 200] on div "Drop file here to import" at bounding box center [311, 197] width 452 height 6
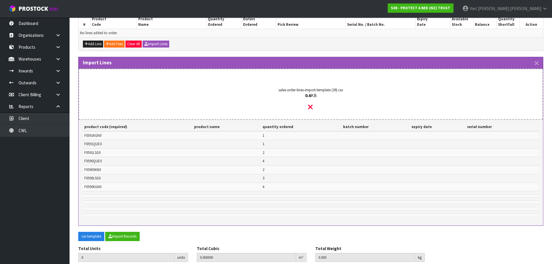
scroll to position [134, 0]
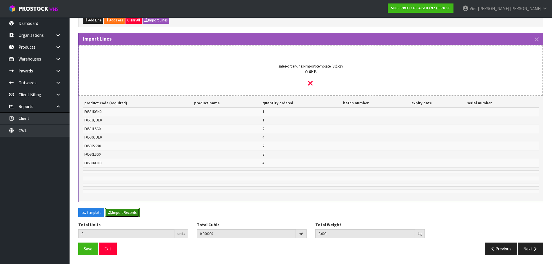
click at [121, 214] on button "Import Records" at bounding box center [122, 212] width 34 height 9
type input "17"
type input "0"
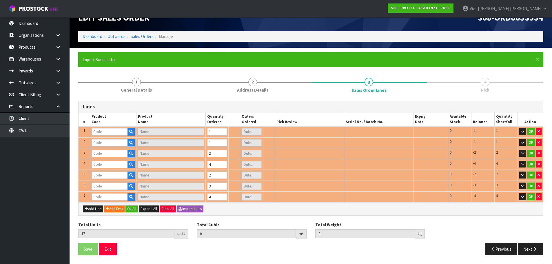
scroll to position [13, 0]
type input "F0591KGN0"
type input "NATURES LUXE FRESCHE BXD MP NZ KNG"
type input "0"
type input "F0591QUE0"
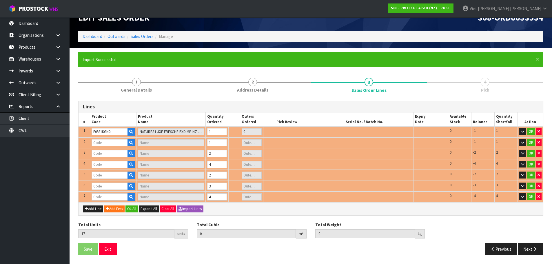
type input "NATURES LUXE FRESCHE BXD MP QUE"
type input "0"
type input "F0591LSG0"
type input "NATURES LUXE FRESCHE BXD MP XL/SGL"
type input "F0590QUE0"
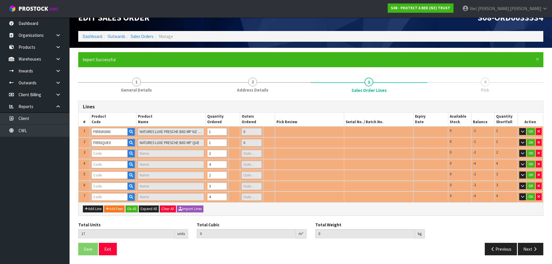
type input "SUPREME FRESCHE BXD MP QUE"
type input "1"
type input "F0590SKN0"
type input "SUPREME FRESCHE BXD MP SKG"
type input "0"
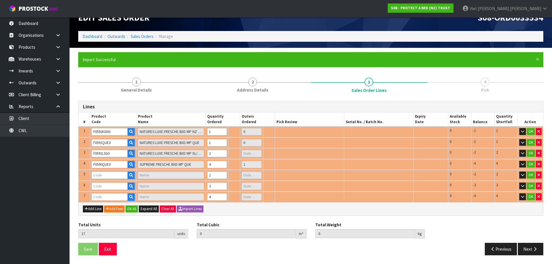
type input "F0590LSG0"
type input "SUPREME FRESCHE BXD MP XL/SGL"
type input "0"
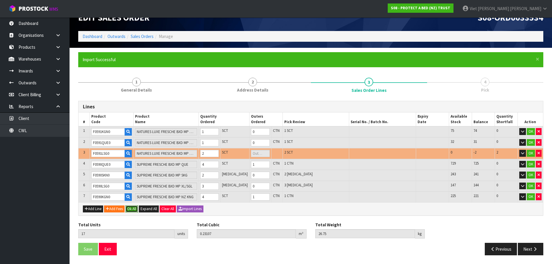
click at [135, 210] on button "Ok All" at bounding box center [131, 208] width 12 height 7
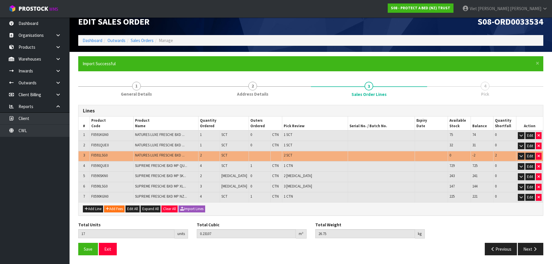
scroll to position [9, 0]
click at [527, 249] on button "Next" at bounding box center [531, 249] width 26 height 12
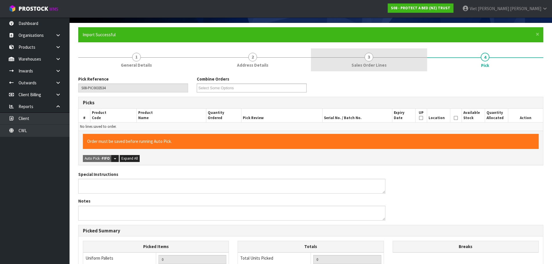
click at [372, 64] on span "Sales Order Lines" at bounding box center [369, 65] width 35 height 6
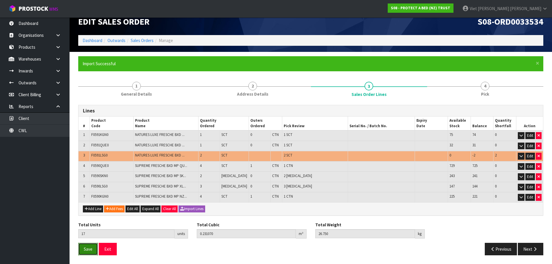
click at [86, 252] on span "Save" at bounding box center [88, 249] width 9 height 6
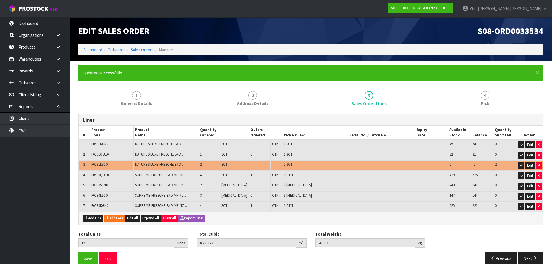
click at [487, 94] on span "4" at bounding box center [485, 95] width 9 height 9
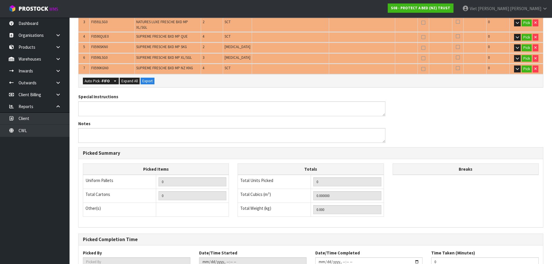
scroll to position [116, 0]
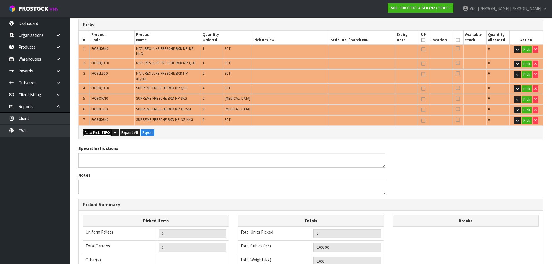
click at [95, 129] on button "Auto Pick - FIFO" at bounding box center [97, 132] width 29 height 7
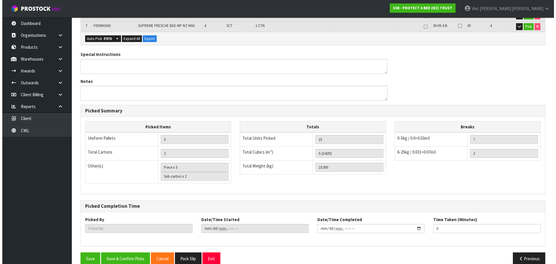
scroll to position [212, 0]
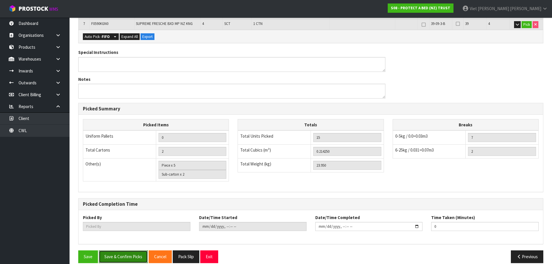
click at [125, 250] on button "Save & Confirm Picks" at bounding box center [123, 256] width 49 height 12
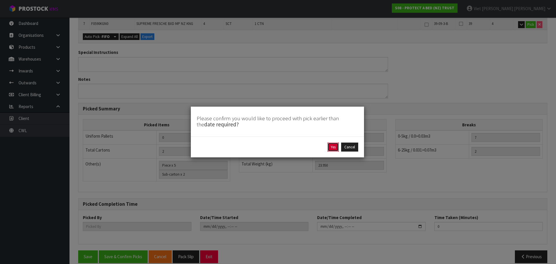
click at [334, 147] on button "Yes" at bounding box center [333, 147] width 11 height 9
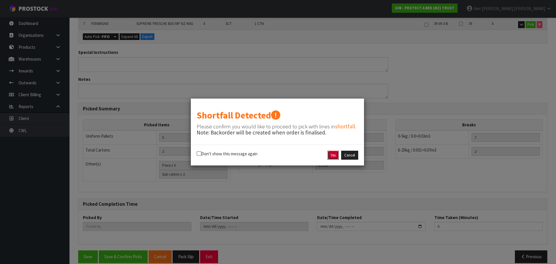
click at [331, 155] on button "Yes" at bounding box center [333, 155] width 11 height 9
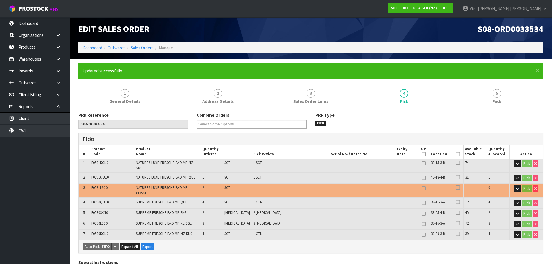
scroll to position [0, 0]
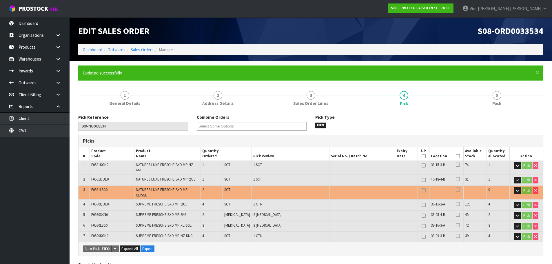
drag, startPoint x: 146, startPoint y: 50, endPoint x: 232, endPoint y: 59, distance: 87.1
click at [146, 50] on link "Sales Orders" at bounding box center [142, 50] width 23 height 6
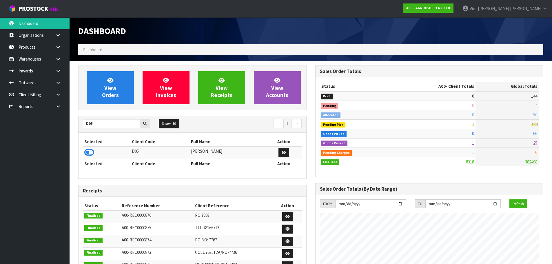
scroll to position [439, 237]
